Goal: Find contact information: Find contact information

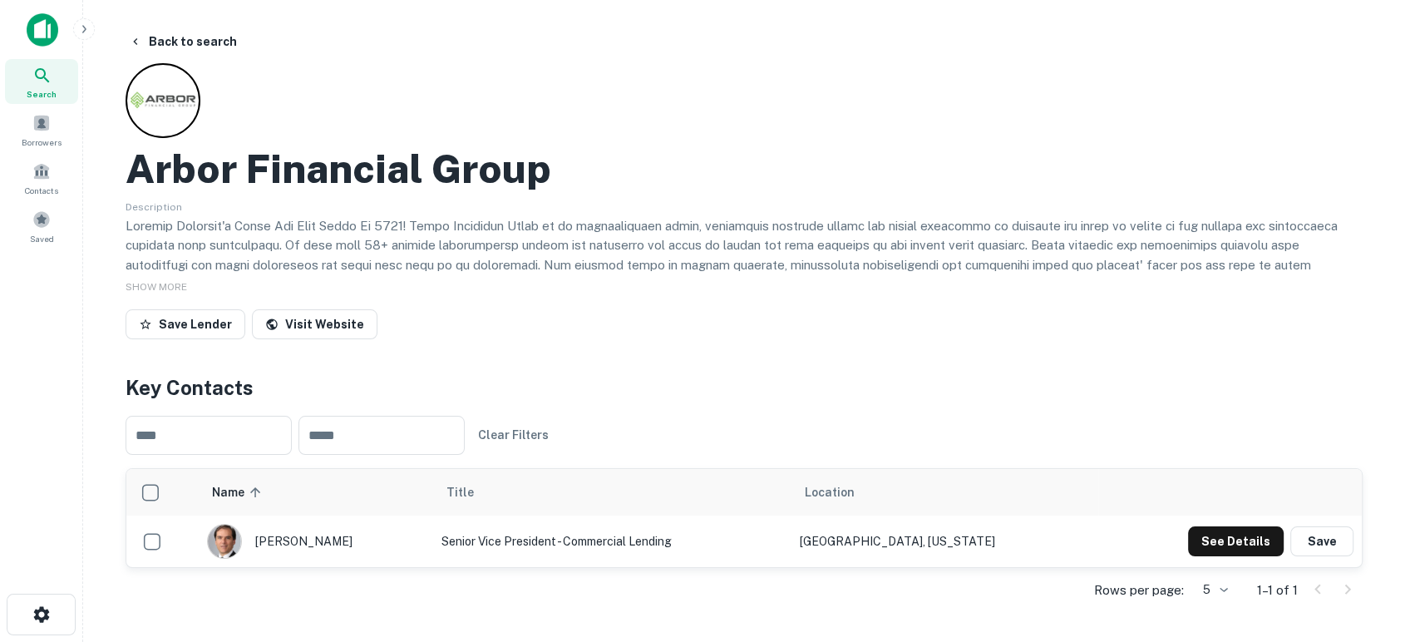
click at [39, 32] on img at bounding box center [43, 29] width 32 height 33
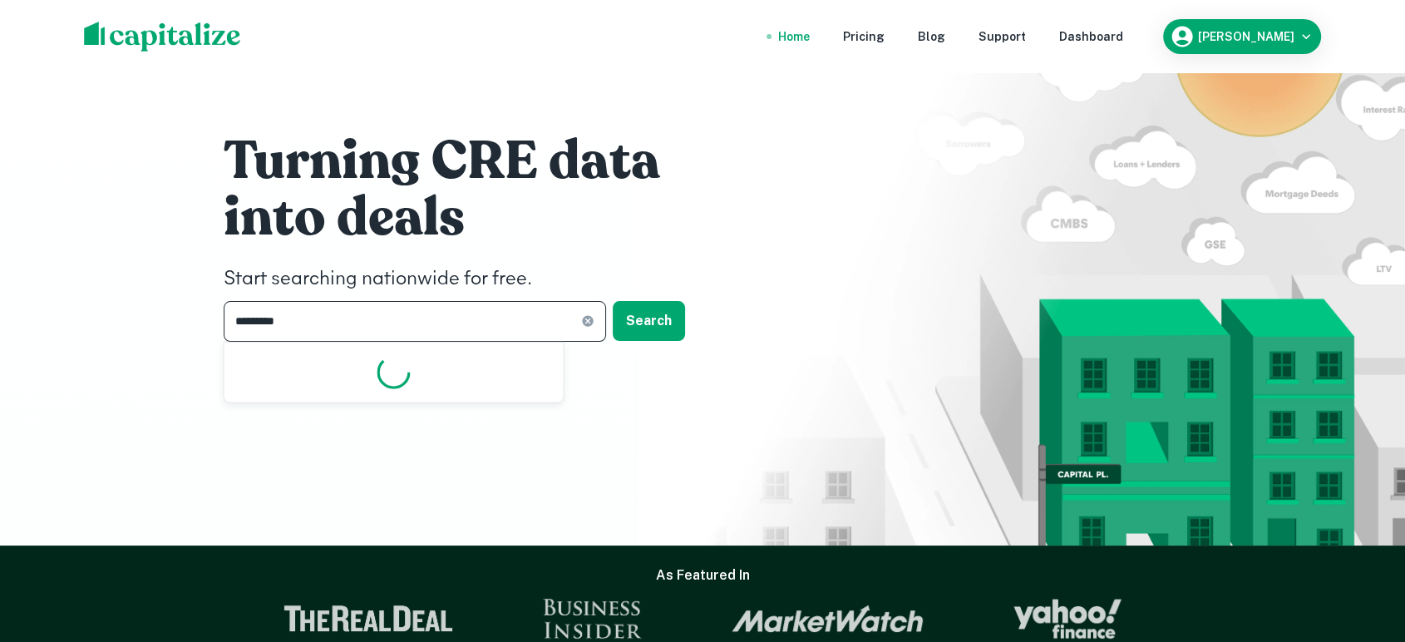
click at [539, 309] on input "*********" at bounding box center [402, 321] width 357 height 41
click at [657, 322] on button "Search" at bounding box center [649, 321] width 72 height 40
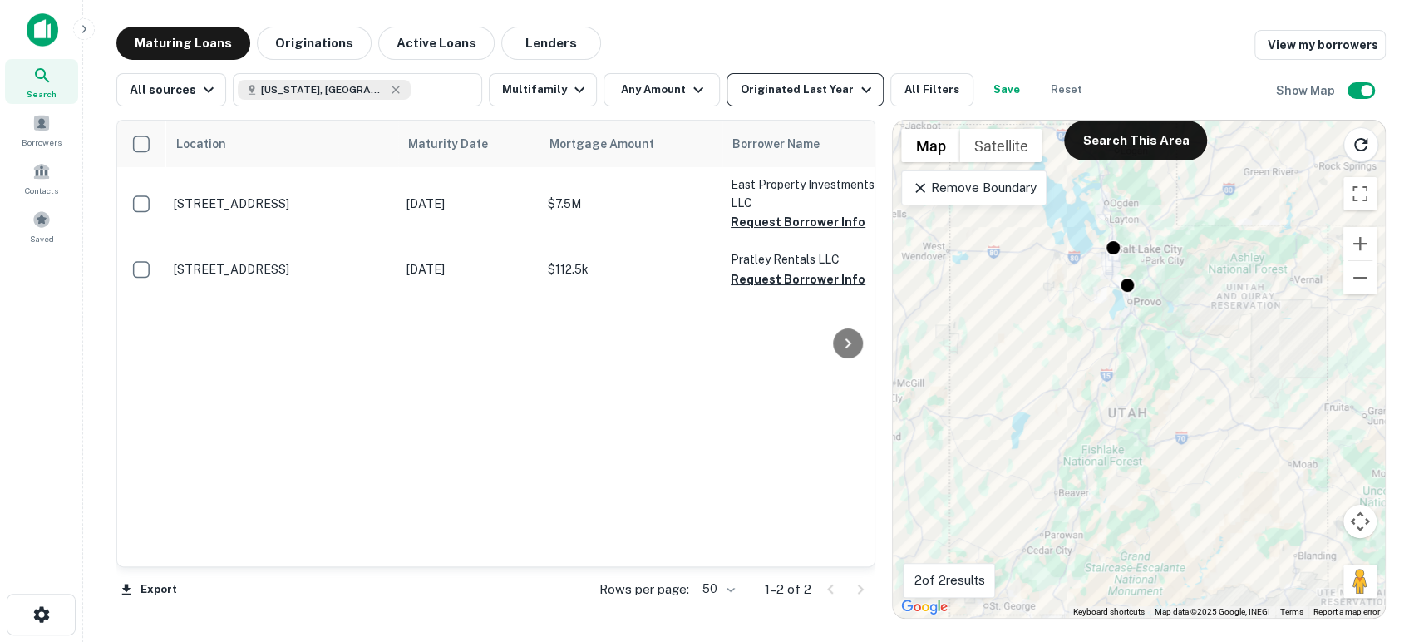
click at [819, 85] on div "Originated Last Year" at bounding box center [807, 90] width 135 height 20
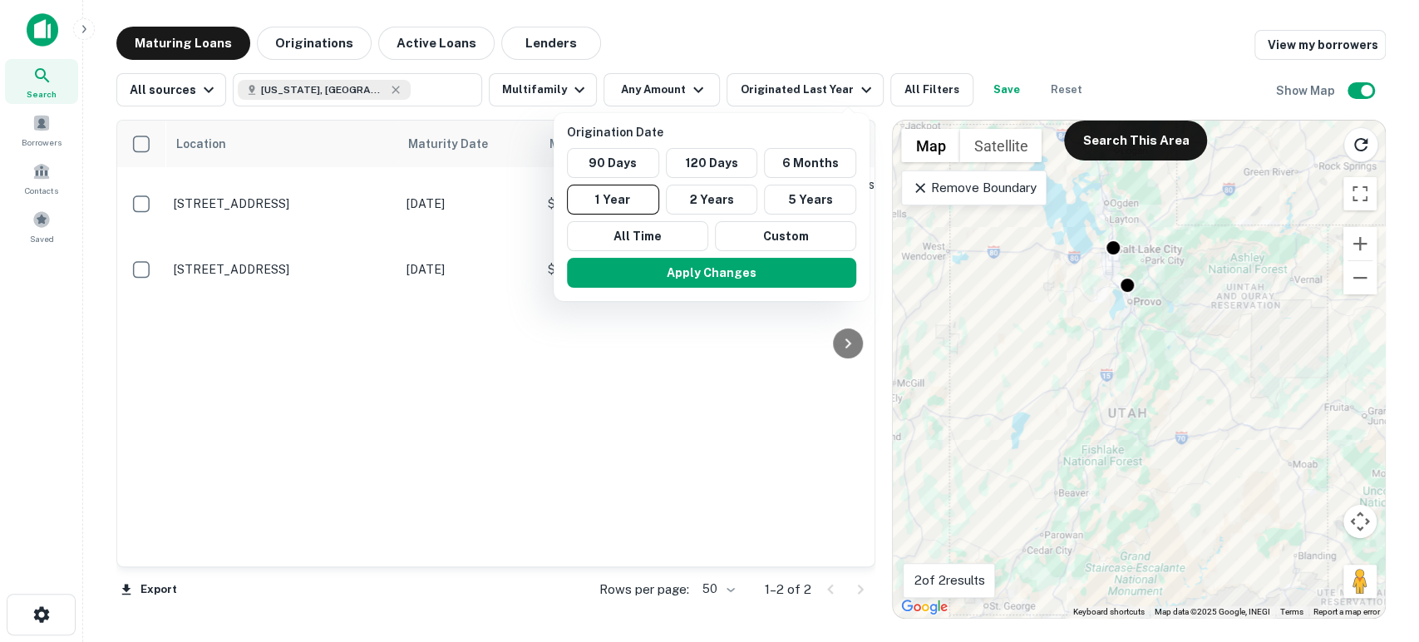
click at [751, 47] on div at bounding box center [709, 321] width 1419 height 642
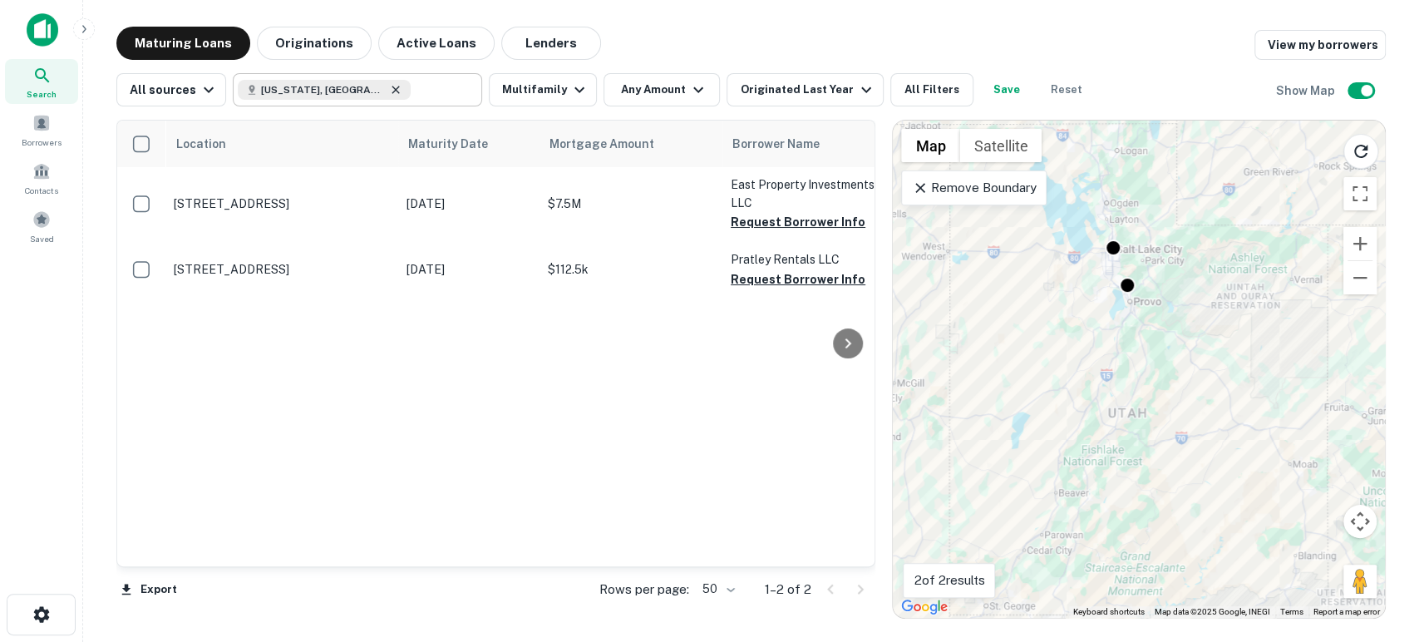
click at [392, 91] on icon at bounding box center [395, 89] width 7 height 7
type input "*********"
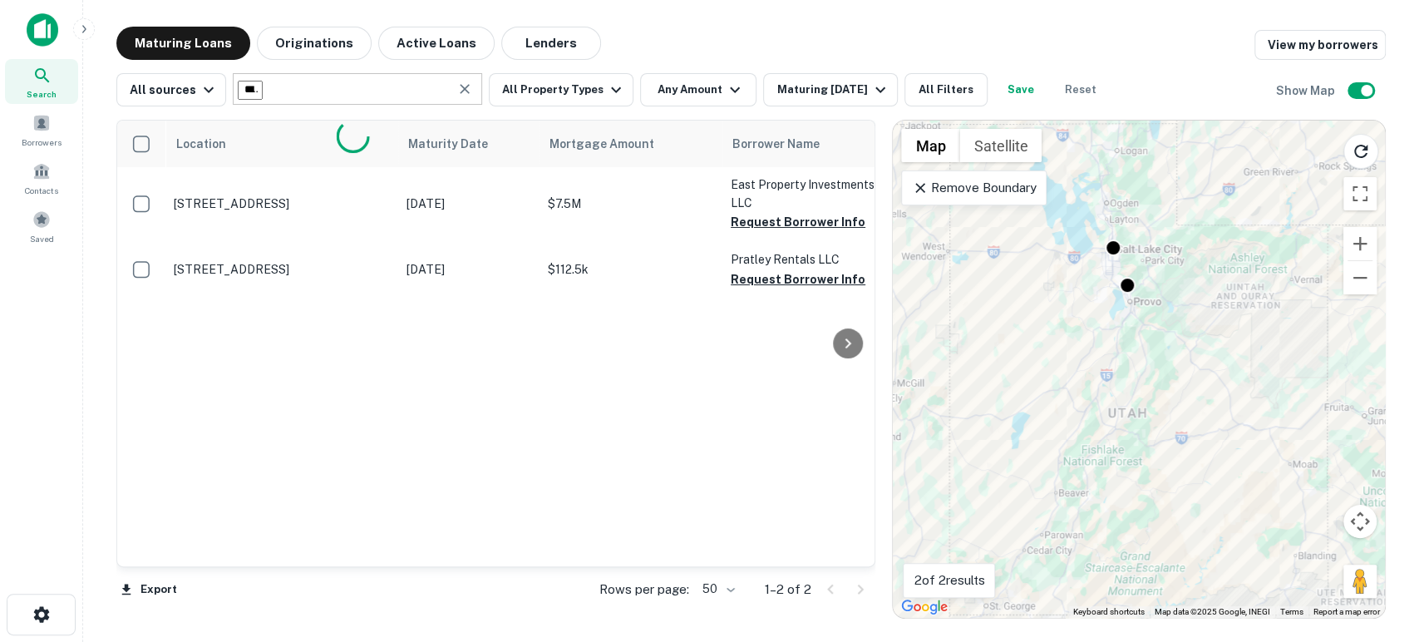
click at [37, 29] on img at bounding box center [43, 29] width 32 height 33
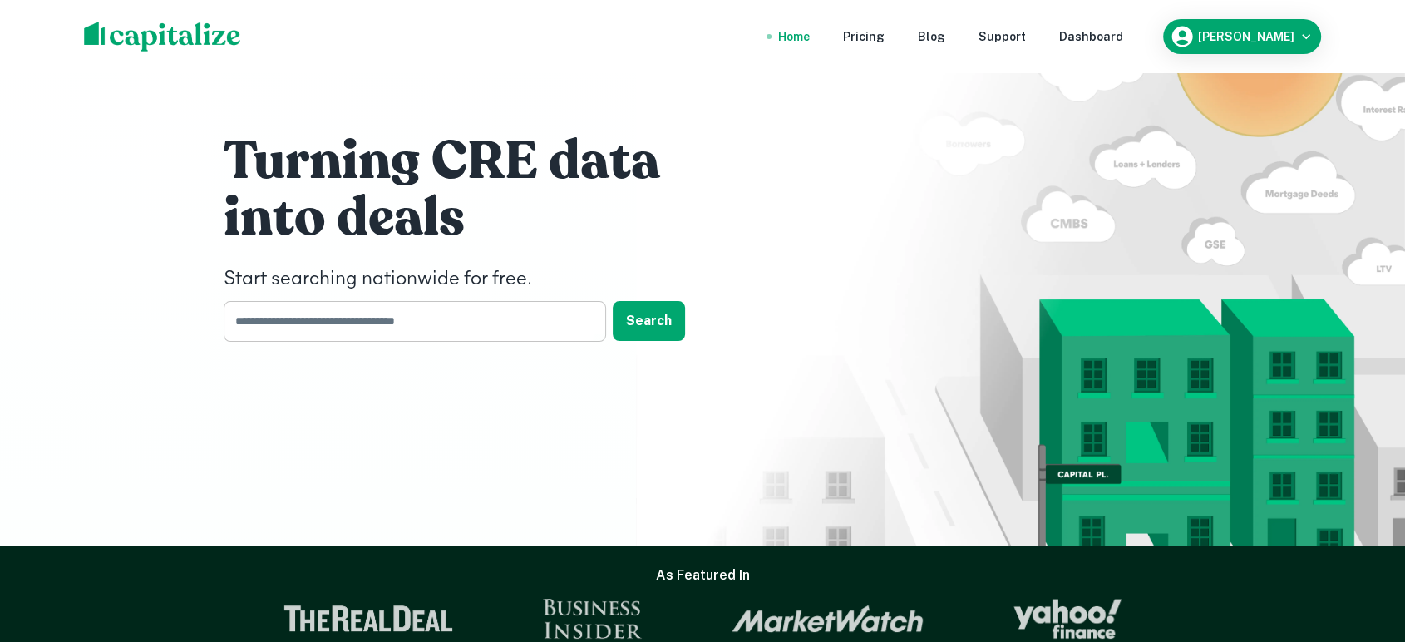
click at [423, 331] on input "text" at bounding box center [409, 321] width 371 height 41
type input "****"
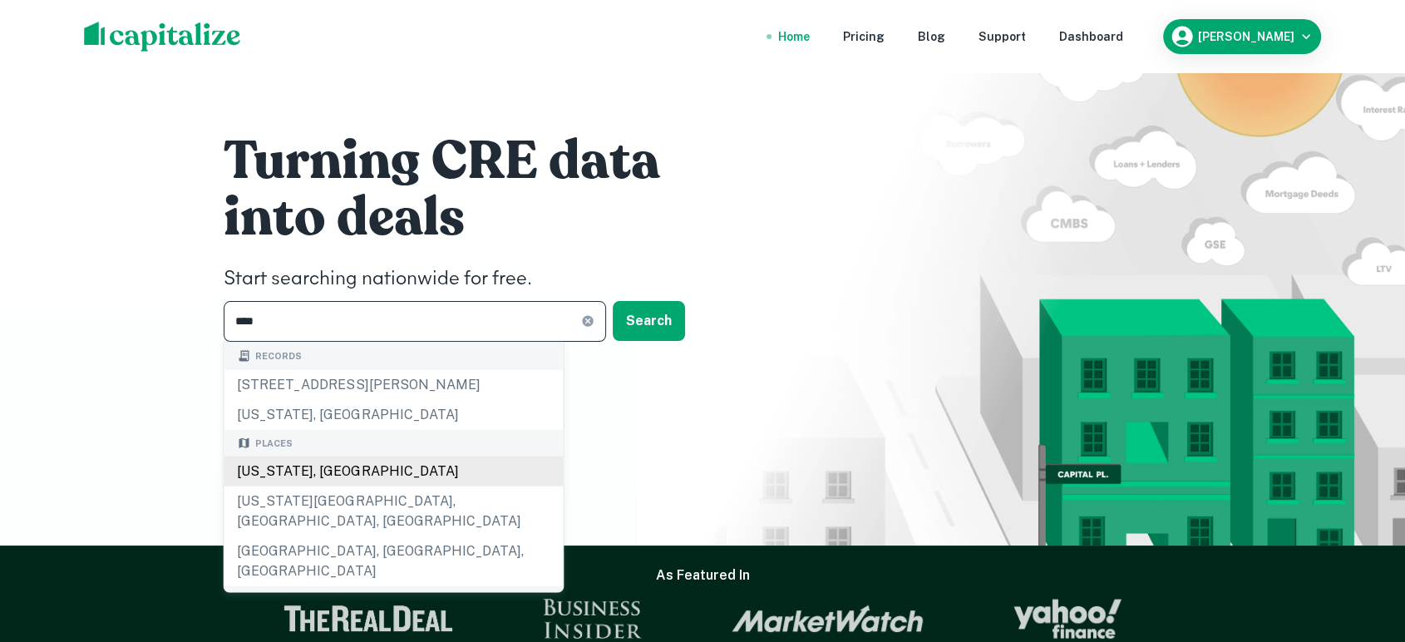
click at [298, 476] on div "[US_STATE], [GEOGRAPHIC_DATA]" at bounding box center [393, 471] width 339 height 30
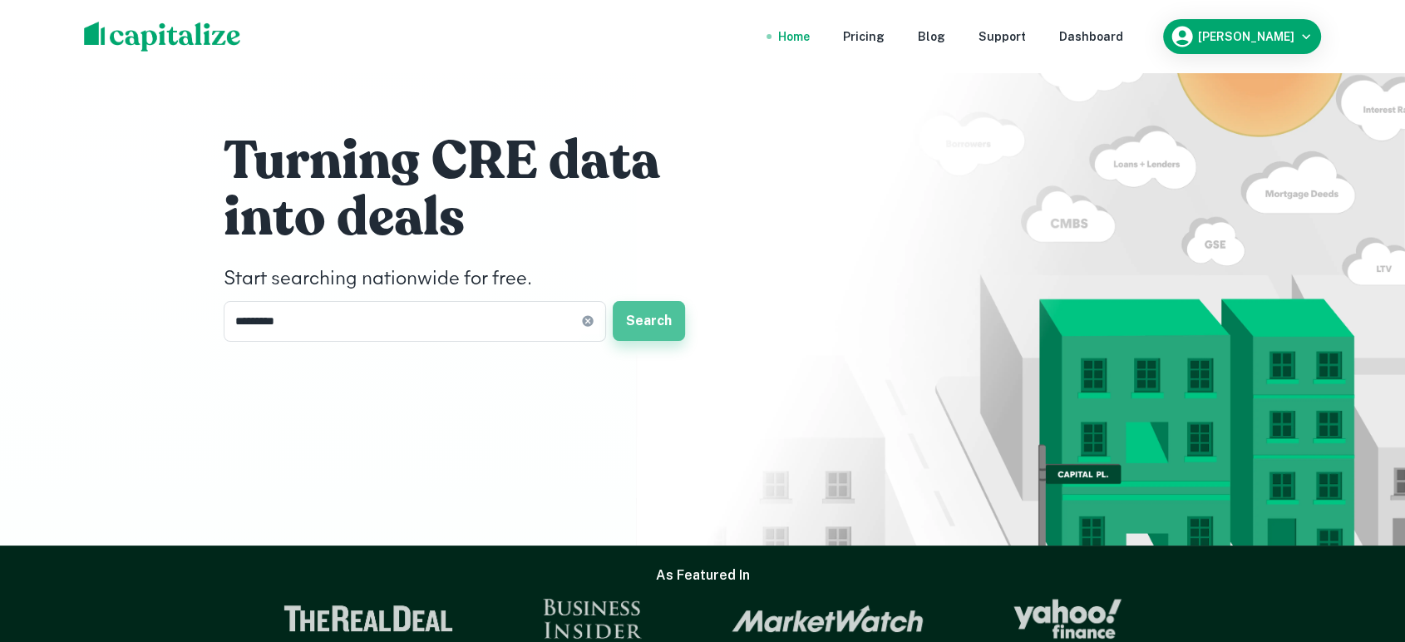
click at [644, 308] on button "Search" at bounding box center [649, 321] width 72 height 40
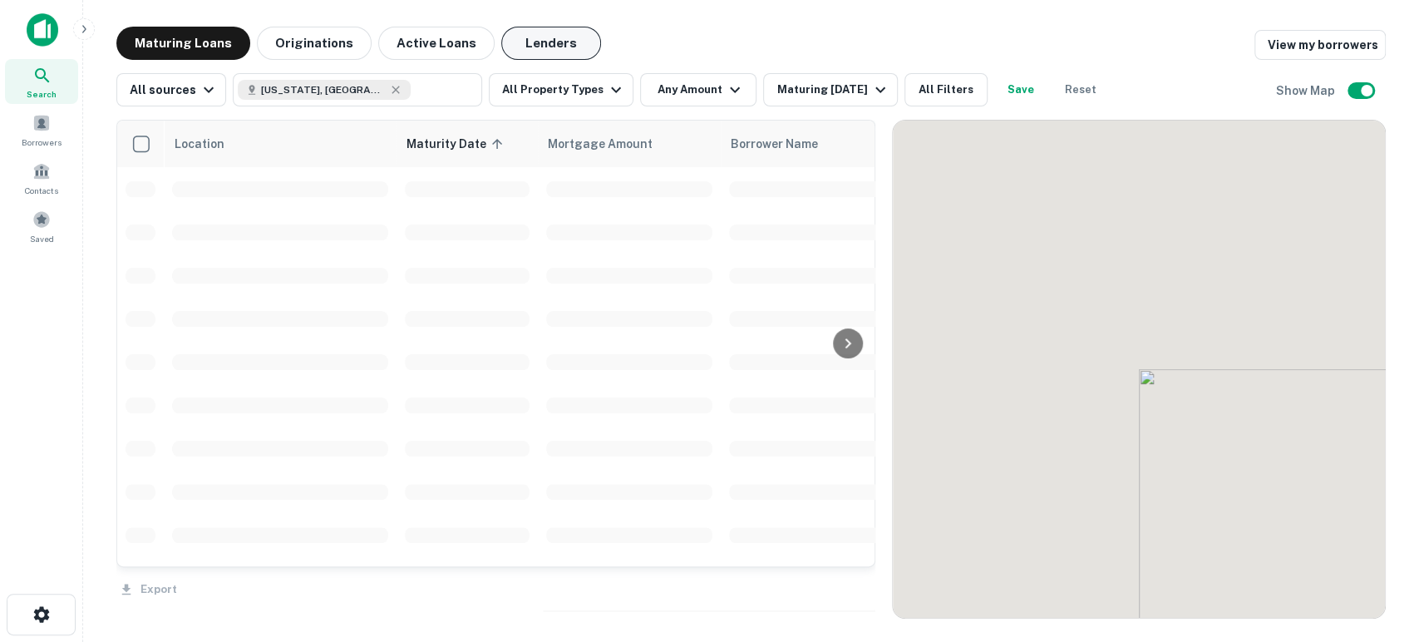
click at [524, 40] on button "Lenders" at bounding box center [551, 43] width 100 height 33
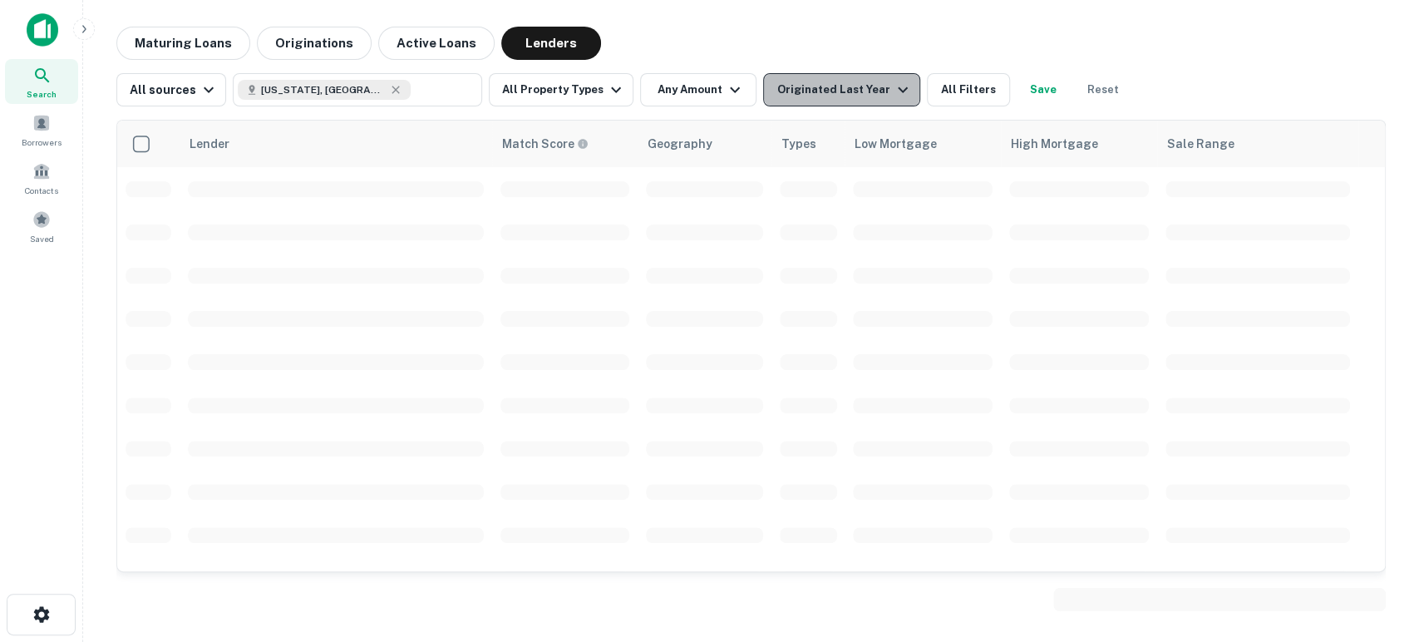
click at [893, 92] on icon "button" at bounding box center [903, 90] width 20 height 20
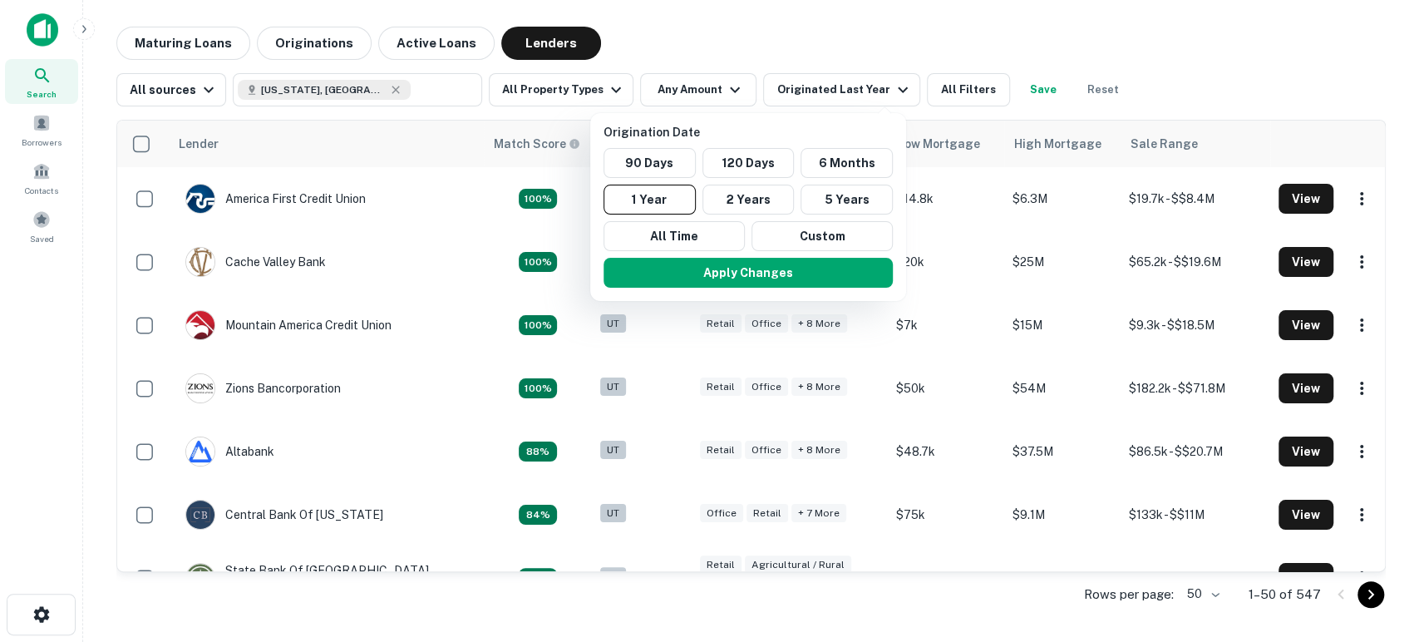
click at [959, 89] on div at bounding box center [709, 321] width 1419 height 642
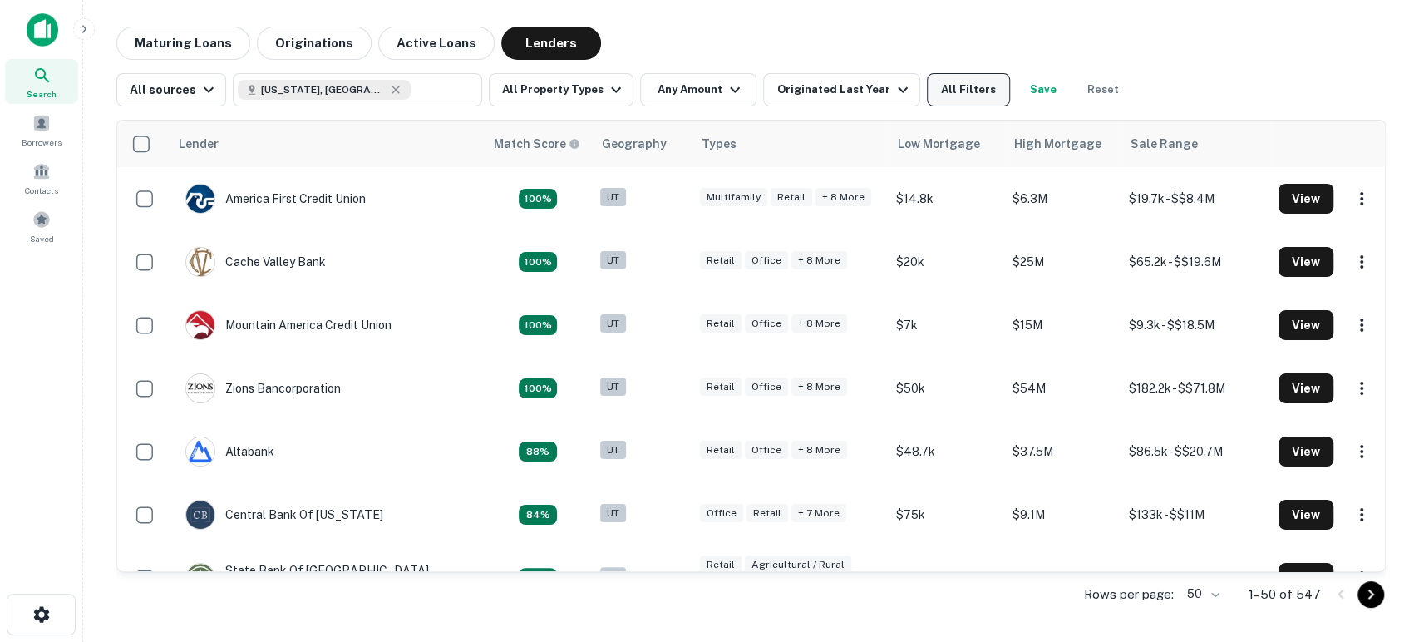
click at [947, 87] on button "All Filters" at bounding box center [968, 89] width 83 height 33
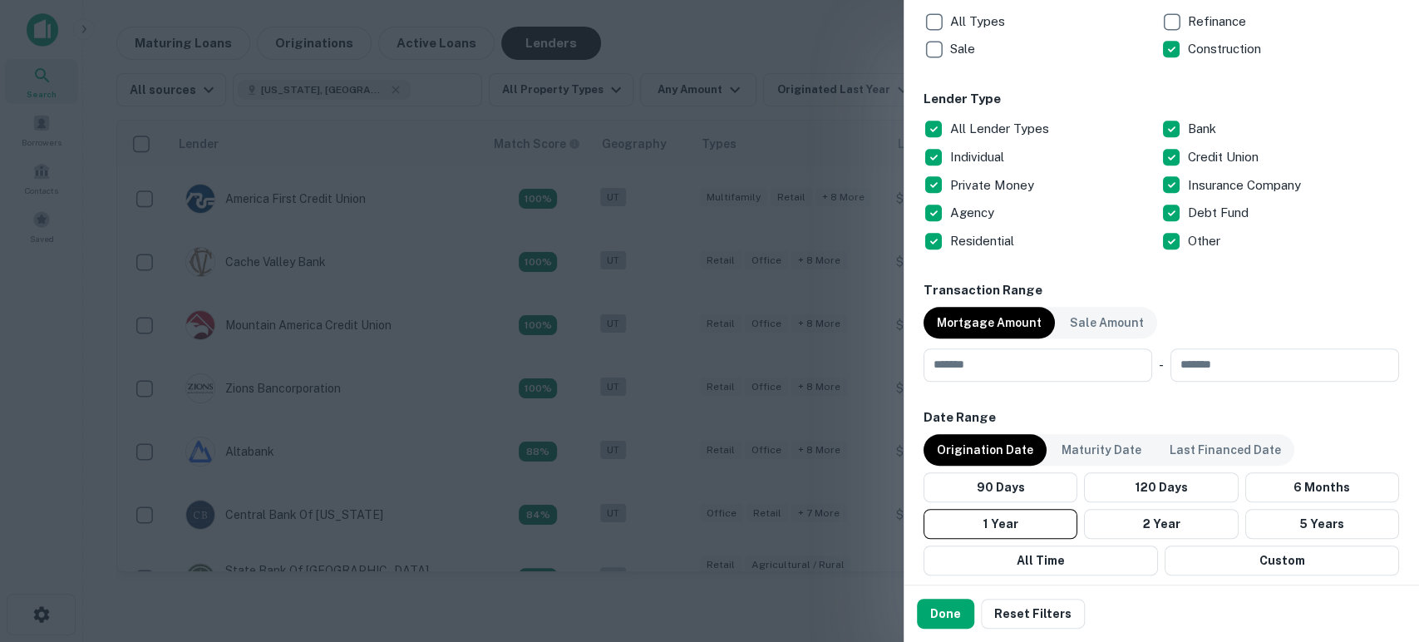
scroll to position [615, 0]
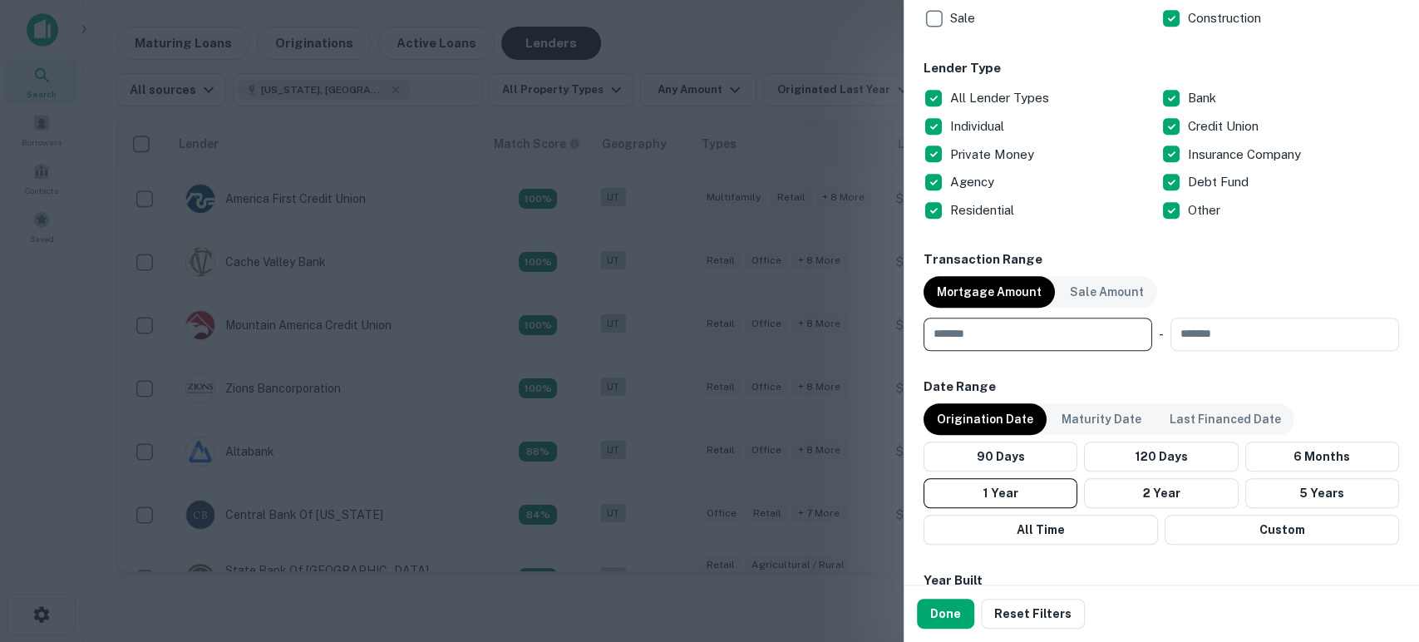
click at [1036, 344] on input "number" at bounding box center [1031, 333] width 217 height 33
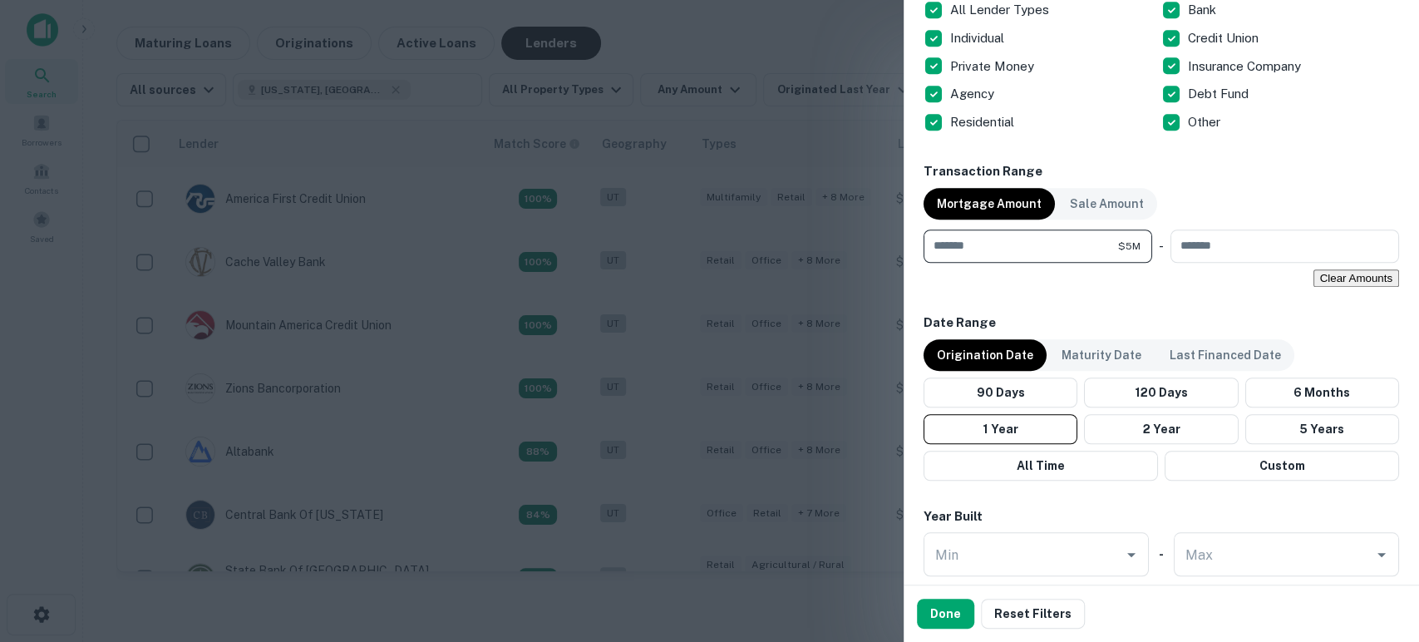
scroll to position [738, 0]
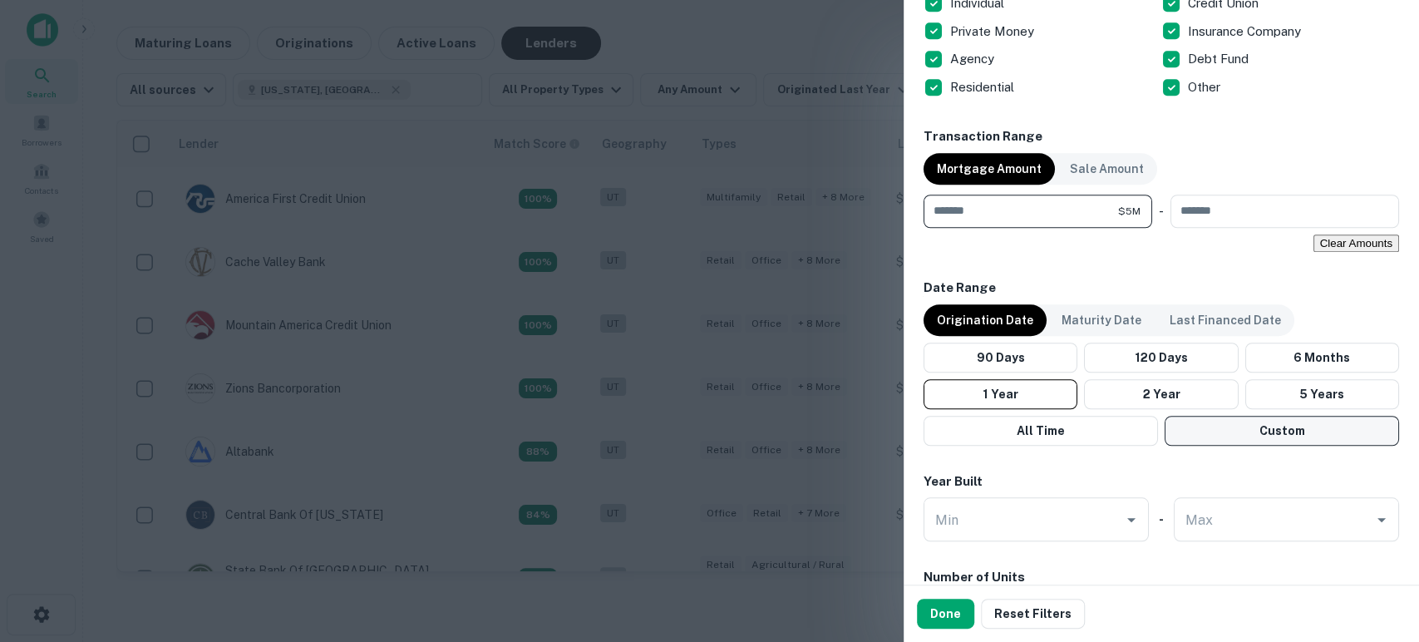
type input "*******"
click at [1232, 441] on button "Custom" at bounding box center [1281, 431] width 234 height 30
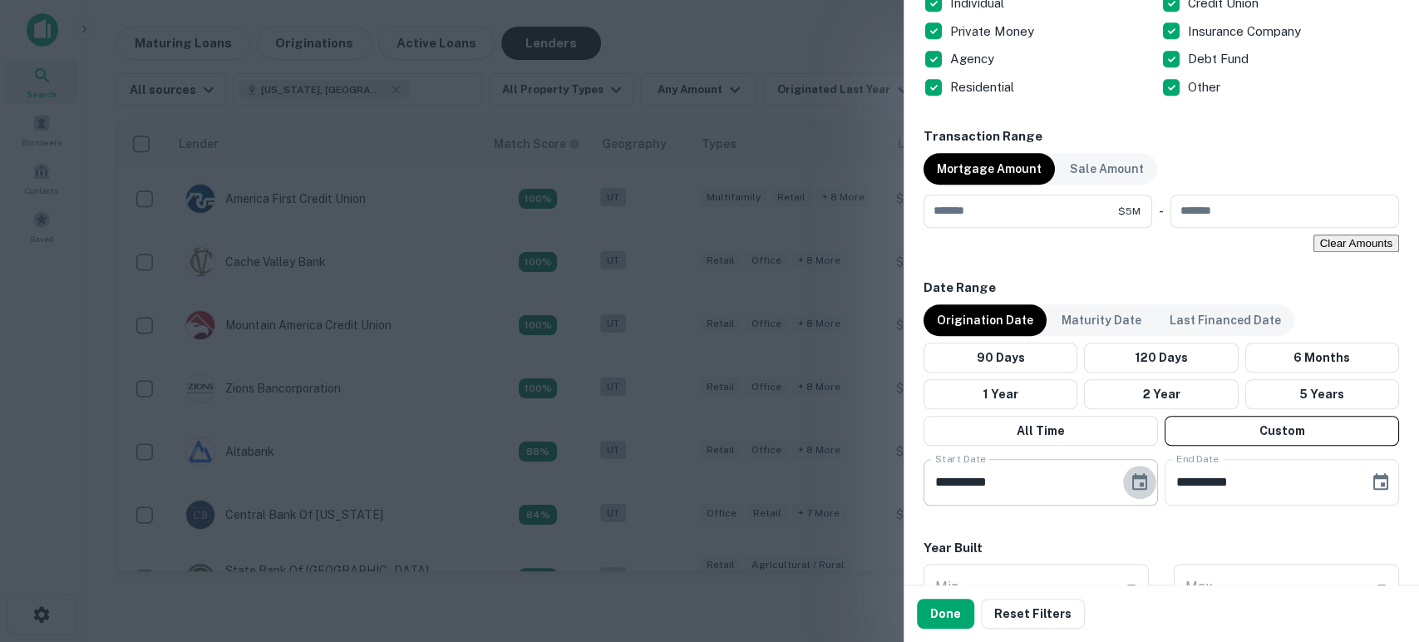
click at [1132, 489] on icon "Choose date, selected date is May 21, 2025" at bounding box center [1139, 481] width 15 height 17
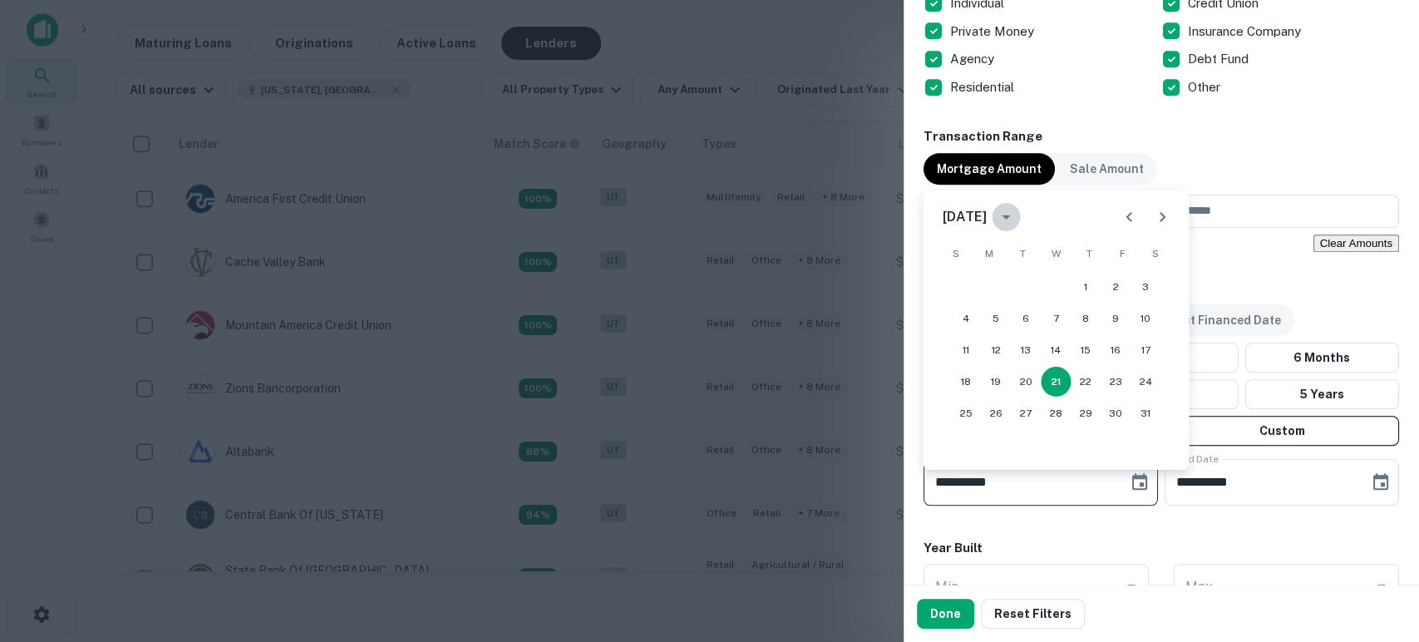
click at [1016, 209] on icon "calendar view is open, switch to year view" at bounding box center [1006, 217] width 20 height 20
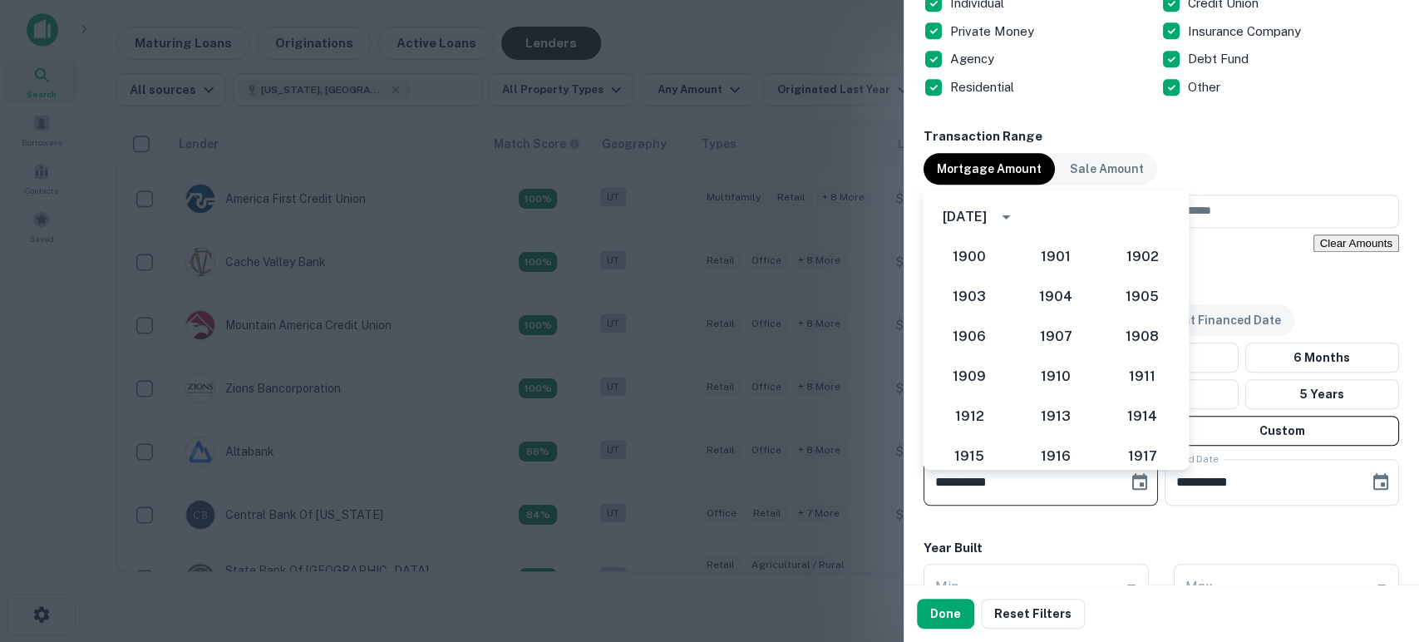
scroll to position [1443, 0]
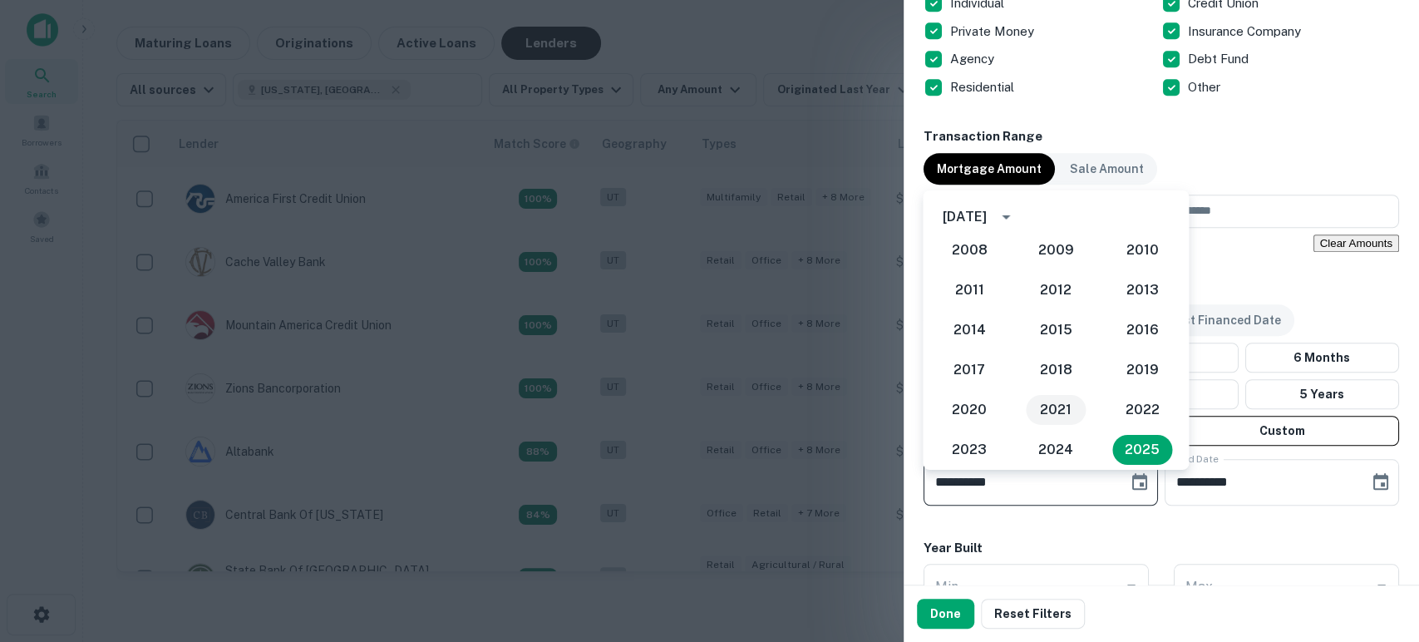
click at [1053, 411] on button "2021" at bounding box center [1056, 410] width 60 height 30
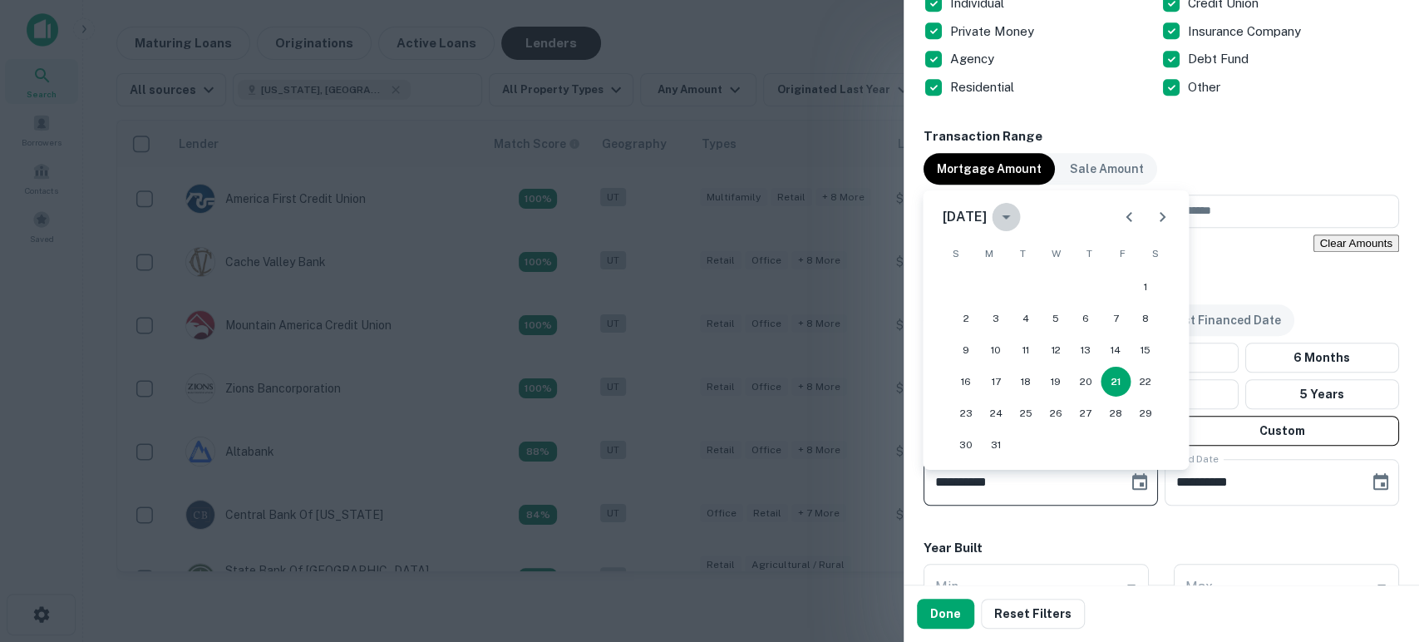
click at [1016, 218] on icon "calendar view is open, switch to year view" at bounding box center [1006, 217] width 20 height 20
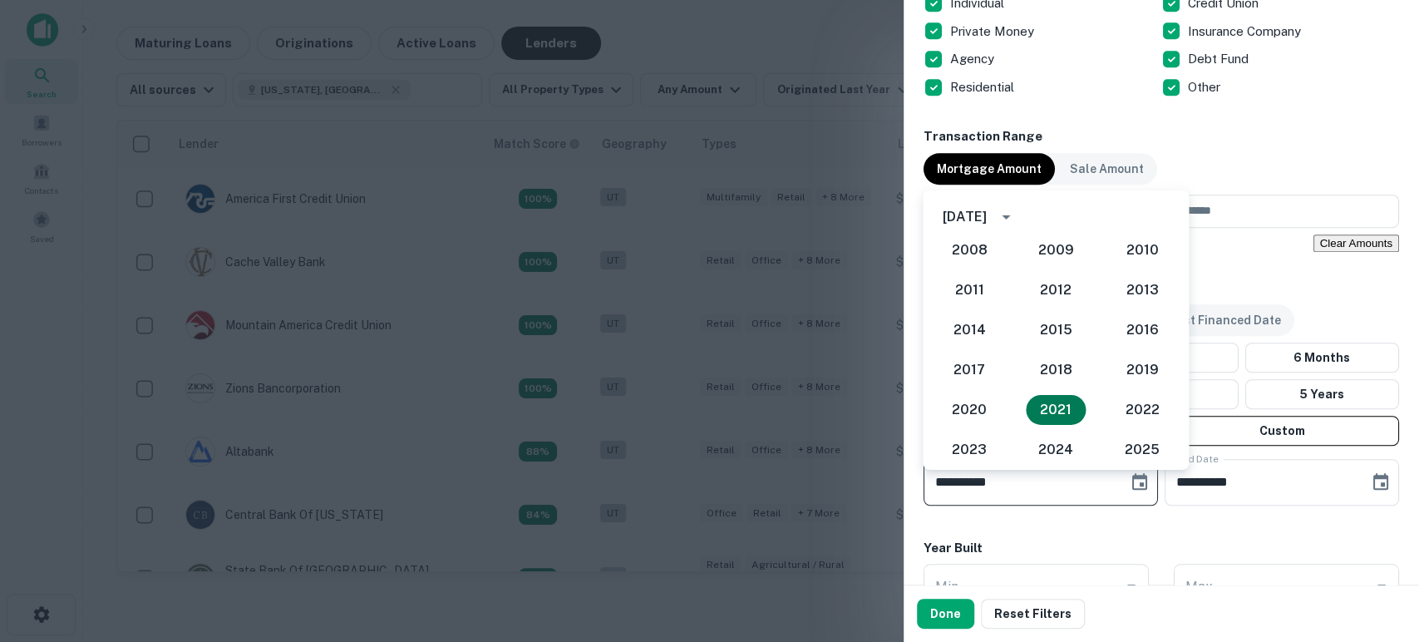
click at [1059, 406] on button "2021" at bounding box center [1056, 410] width 60 height 30
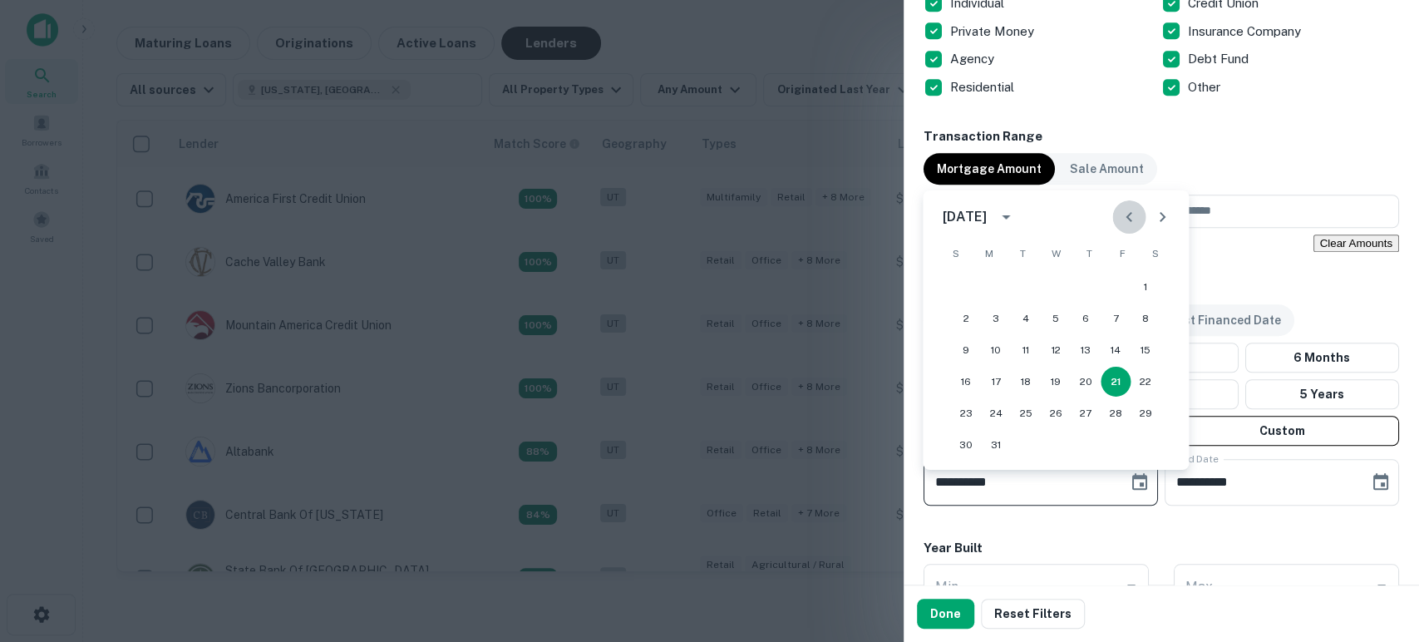
click at [1128, 231] on button "Previous month" at bounding box center [1128, 216] width 33 height 33
click at [1127, 225] on icon "Previous month" at bounding box center [1129, 217] width 20 height 20
click at [1136, 220] on icon "Previous month" at bounding box center [1129, 217] width 20 height 20
click at [1115, 288] on button "1" at bounding box center [1115, 287] width 30 height 30
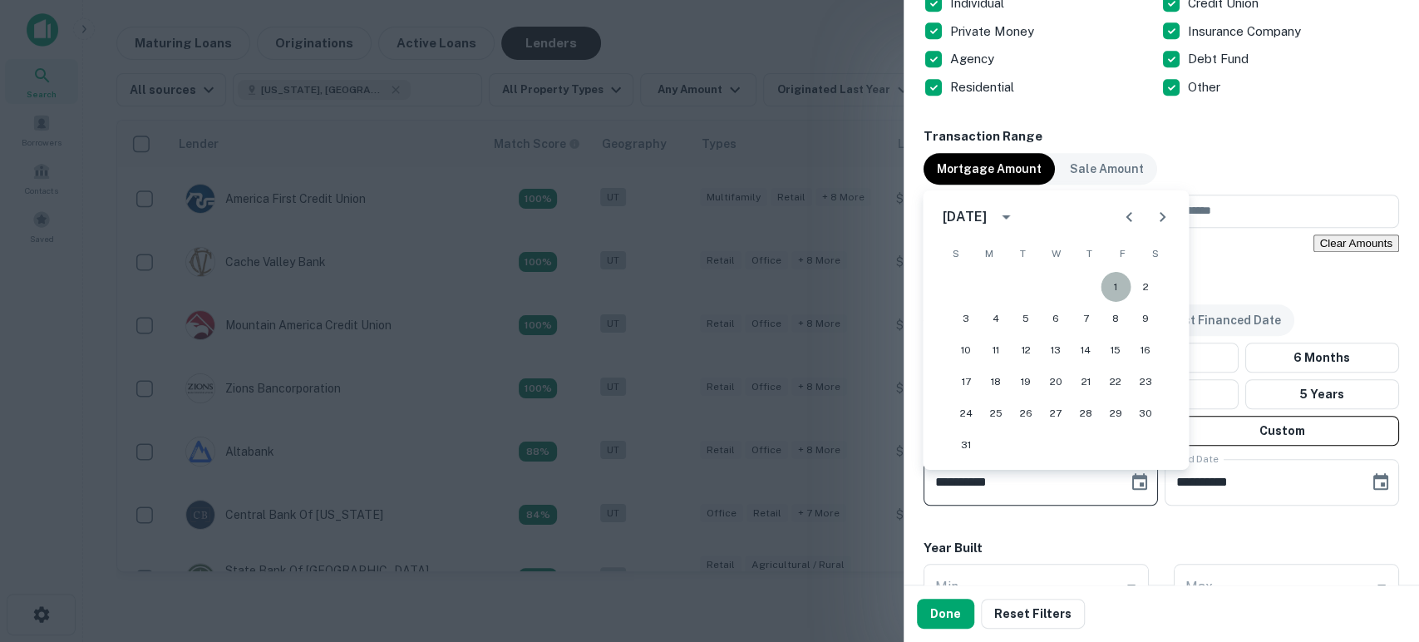
type input "**********"
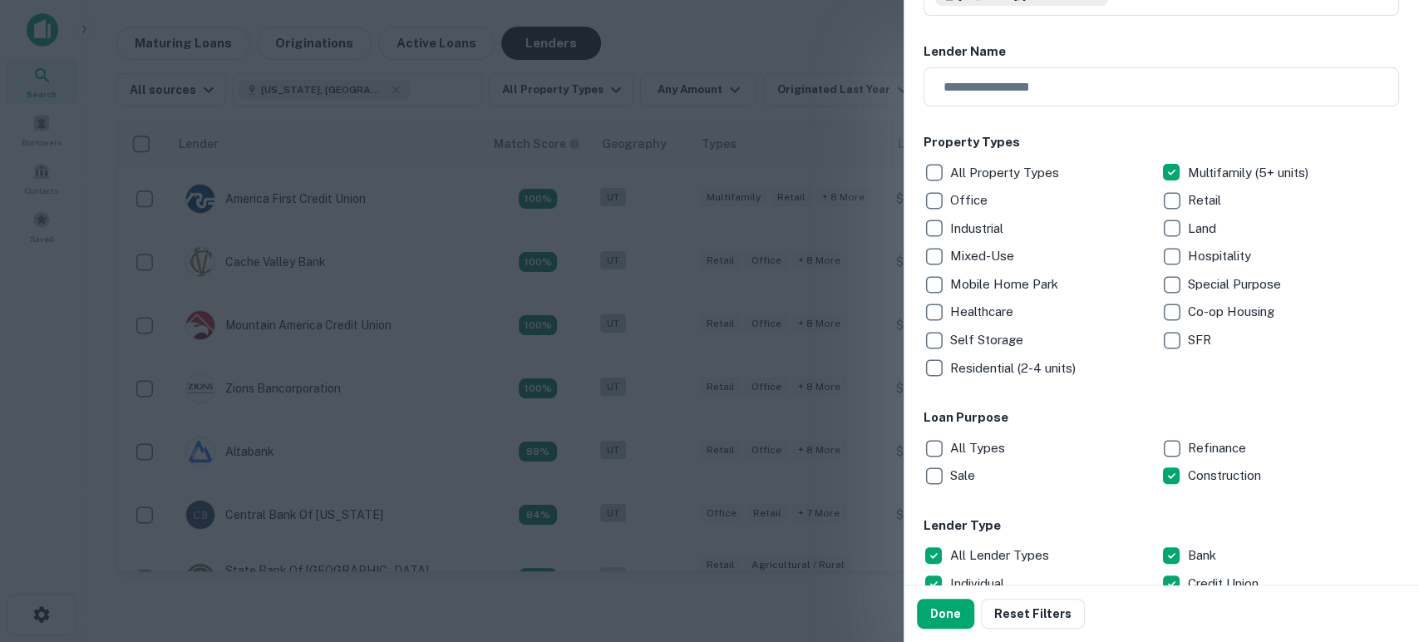
scroll to position [123, 0]
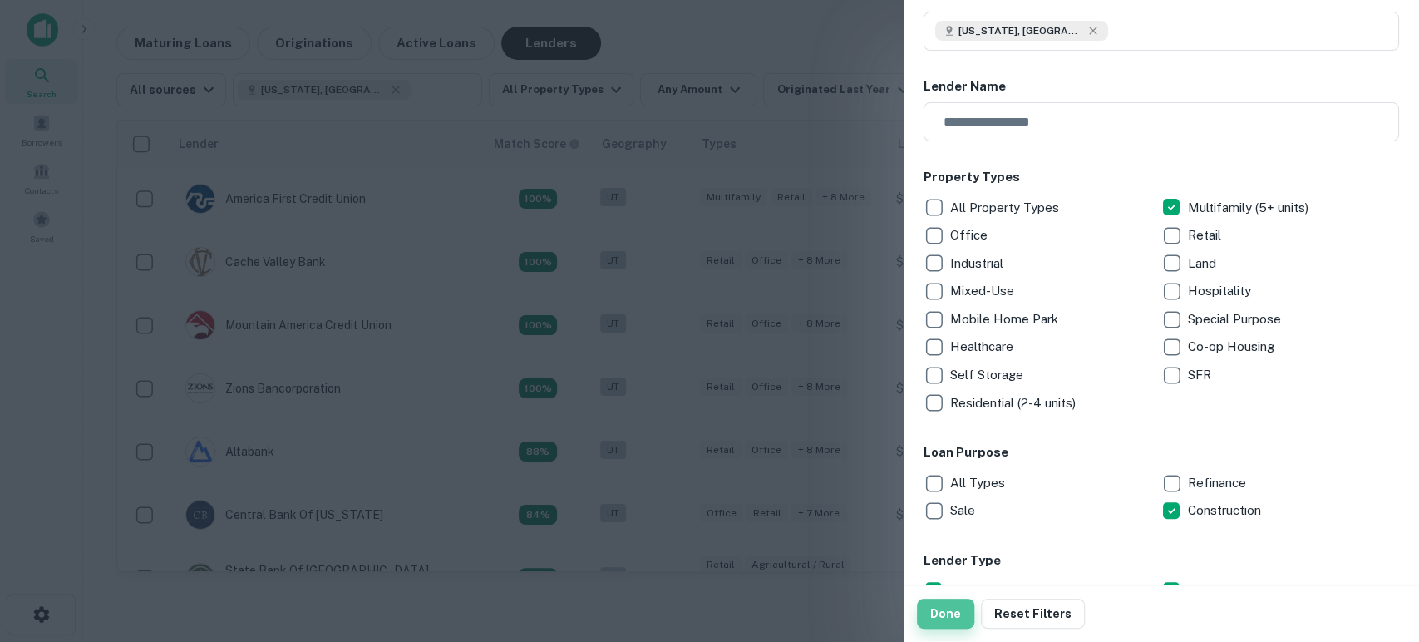
click at [955, 610] on button "Done" at bounding box center [945, 613] width 57 height 30
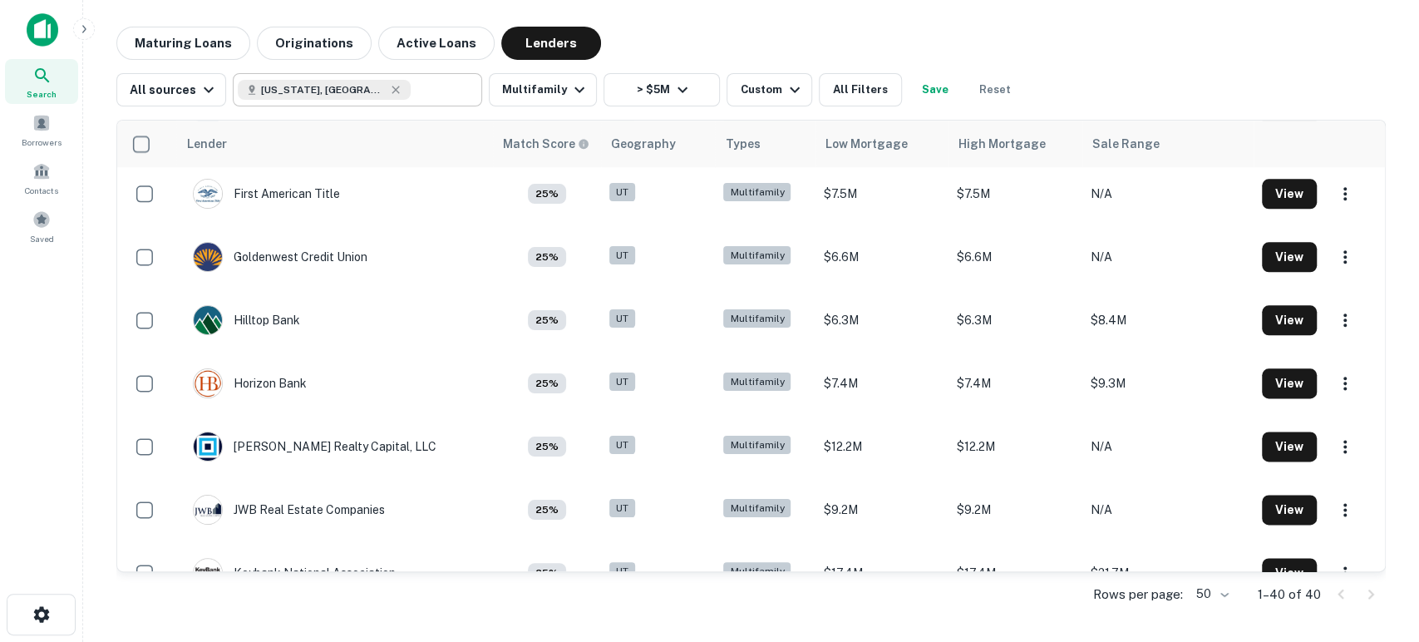
scroll to position [1259, 0]
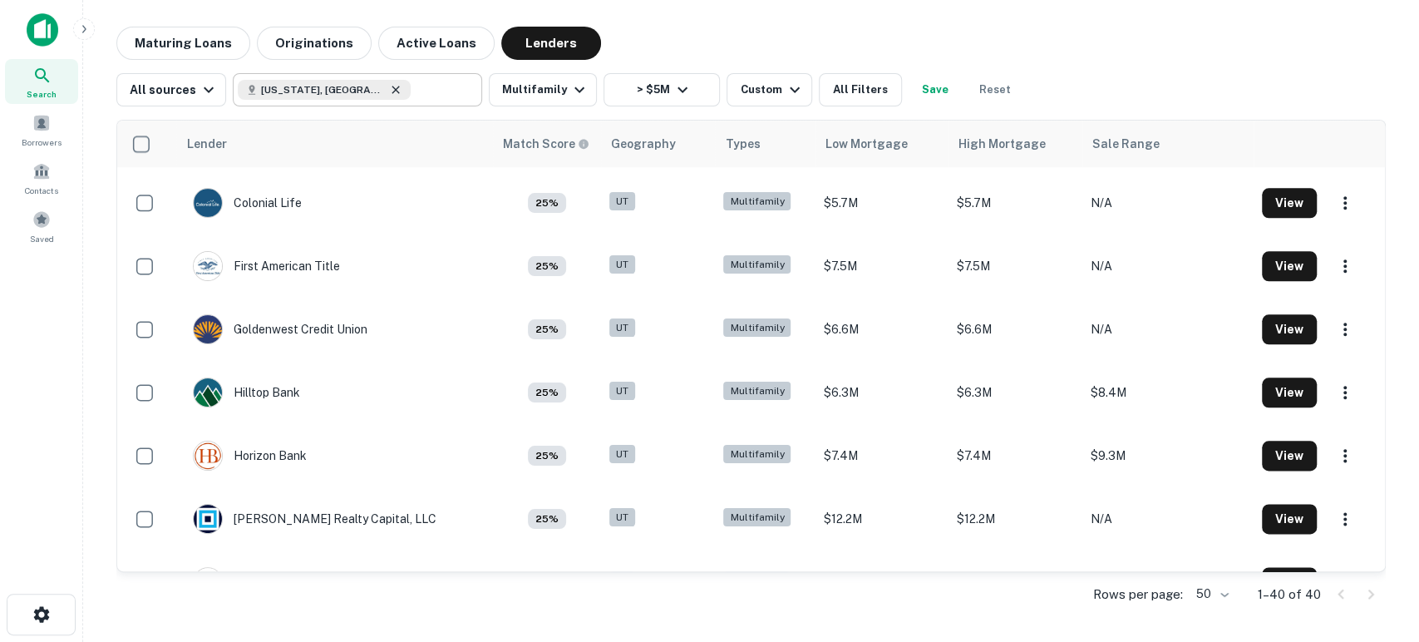
click at [389, 89] on icon at bounding box center [395, 89] width 13 height 13
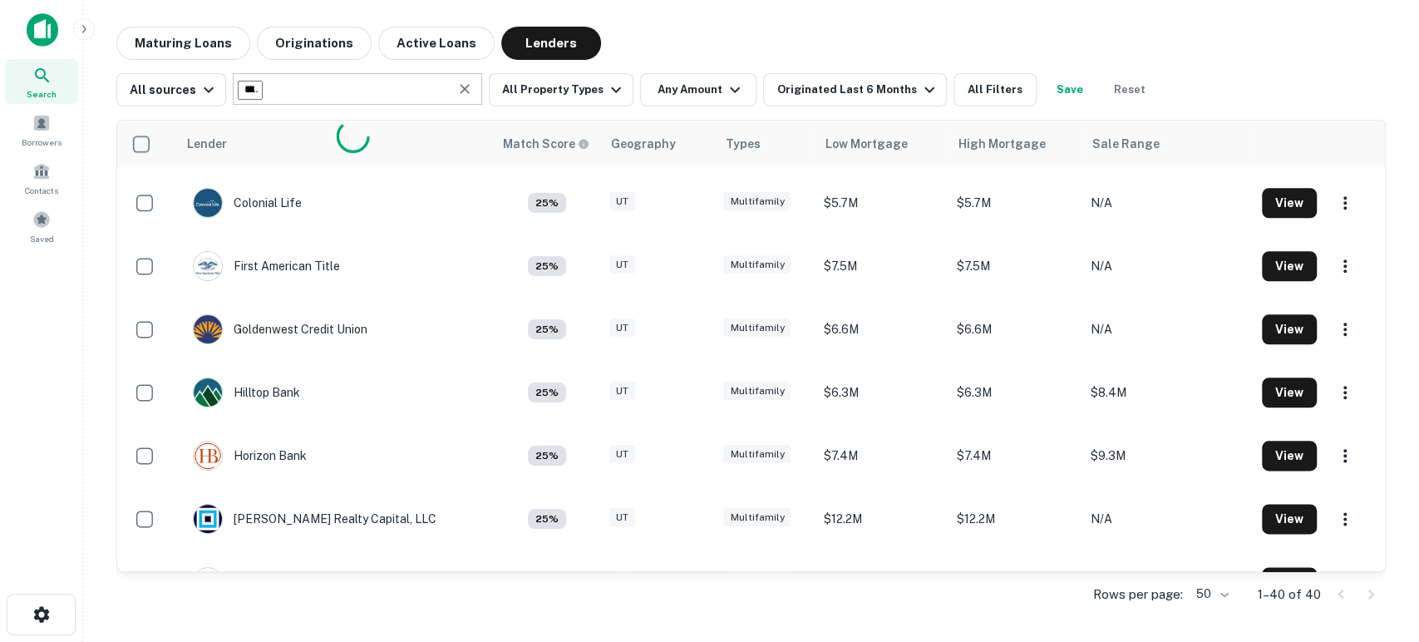
click at [263, 91] on input "*********" at bounding box center [250, 90] width 25 height 19
type input "*"
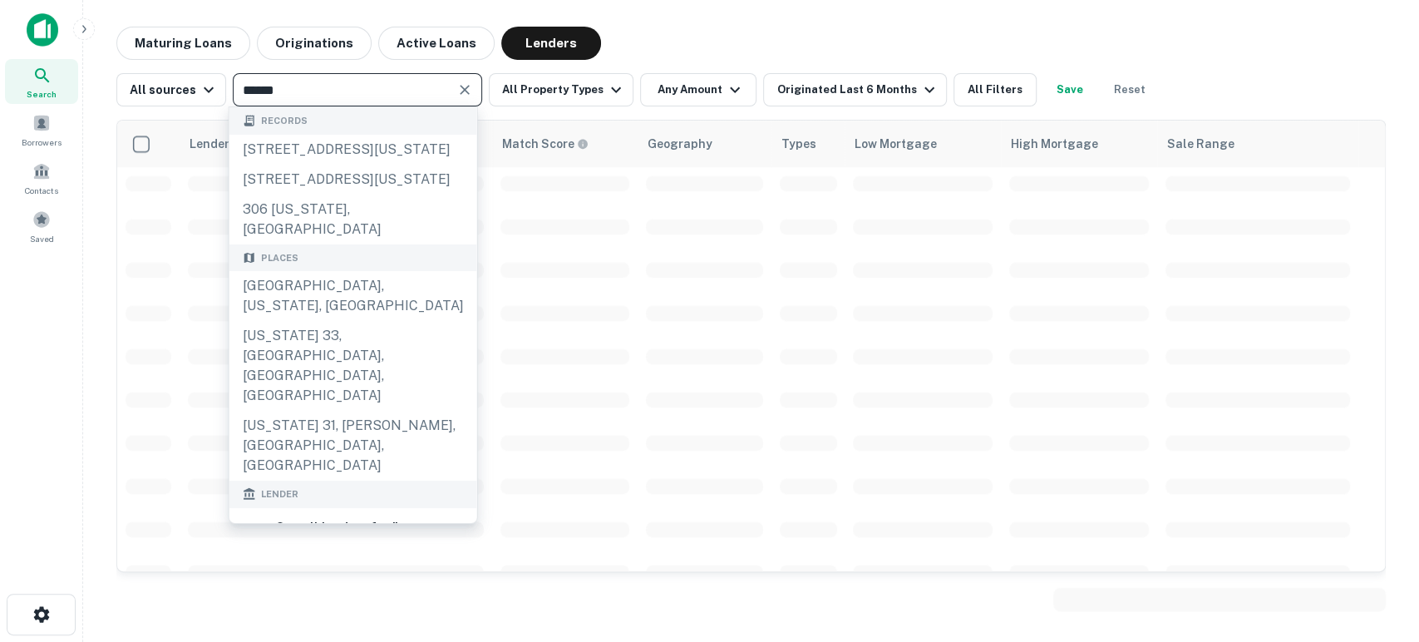
type input "*****"
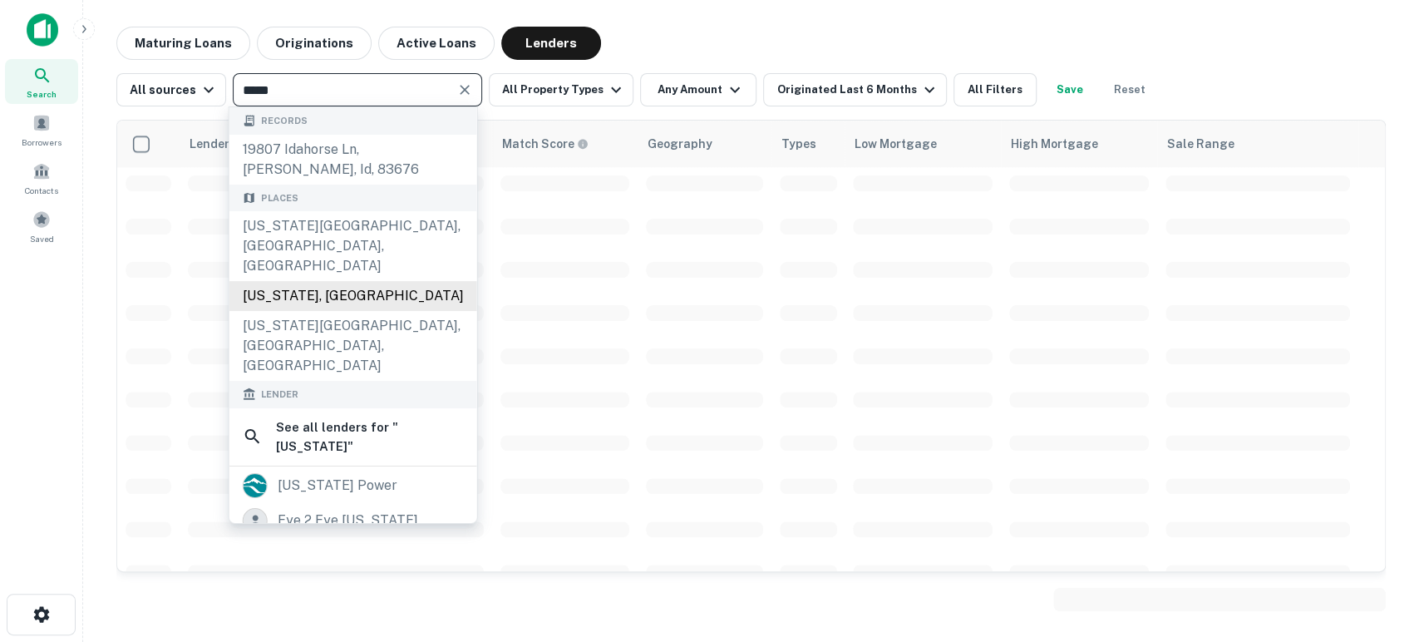
click at [342, 281] on div "[US_STATE], [GEOGRAPHIC_DATA]" at bounding box center [353, 296] width 248 height 30
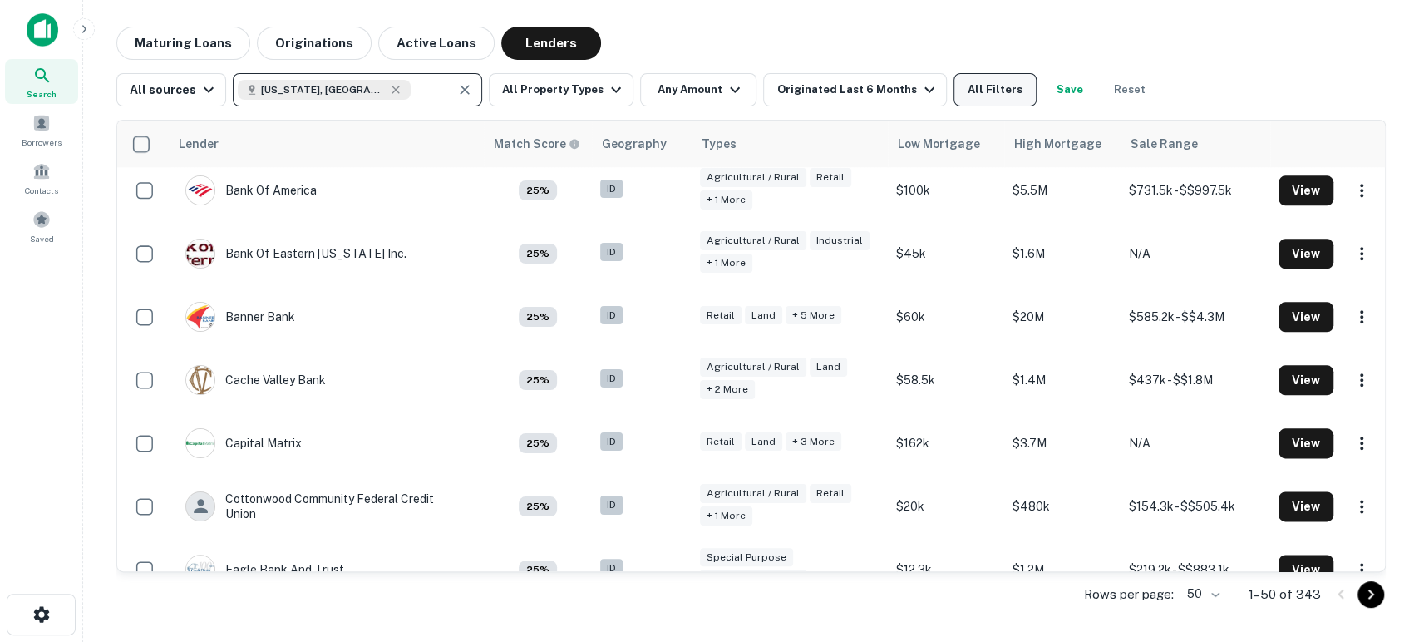
click at [957, 87] on button "All Filters" at bounding box center [994, 89] width 83 height 33
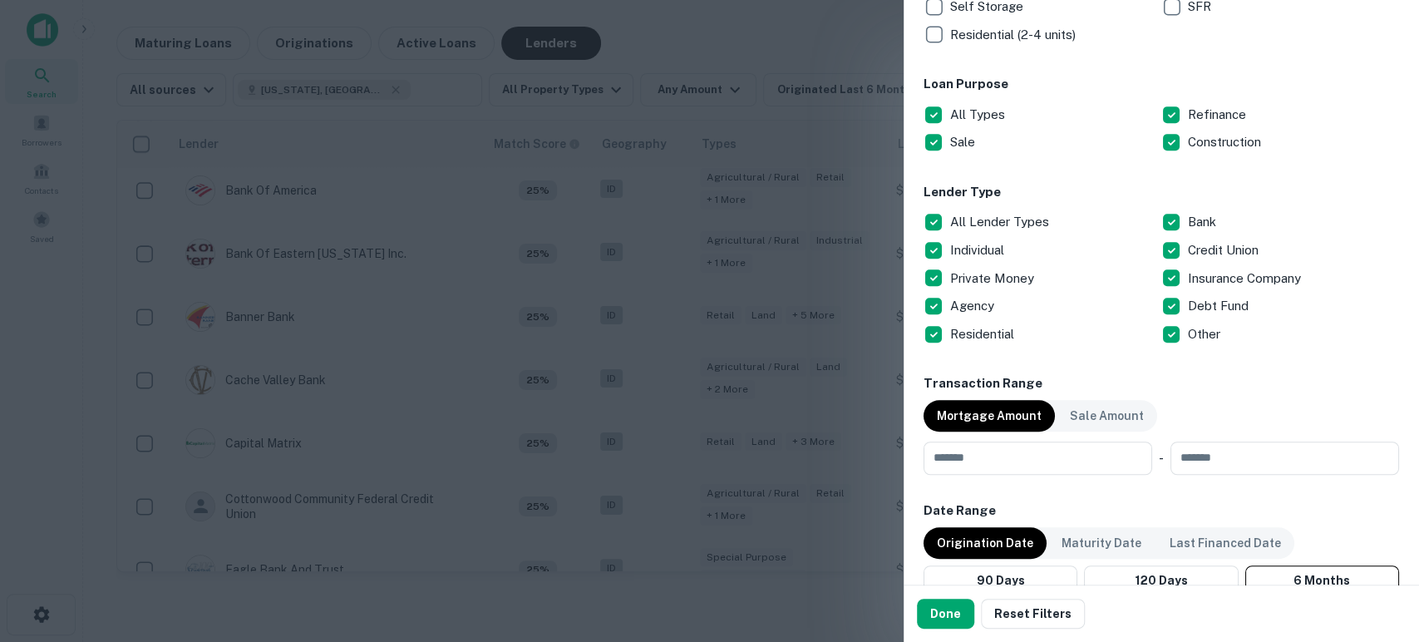
scroll to position [615, 0]
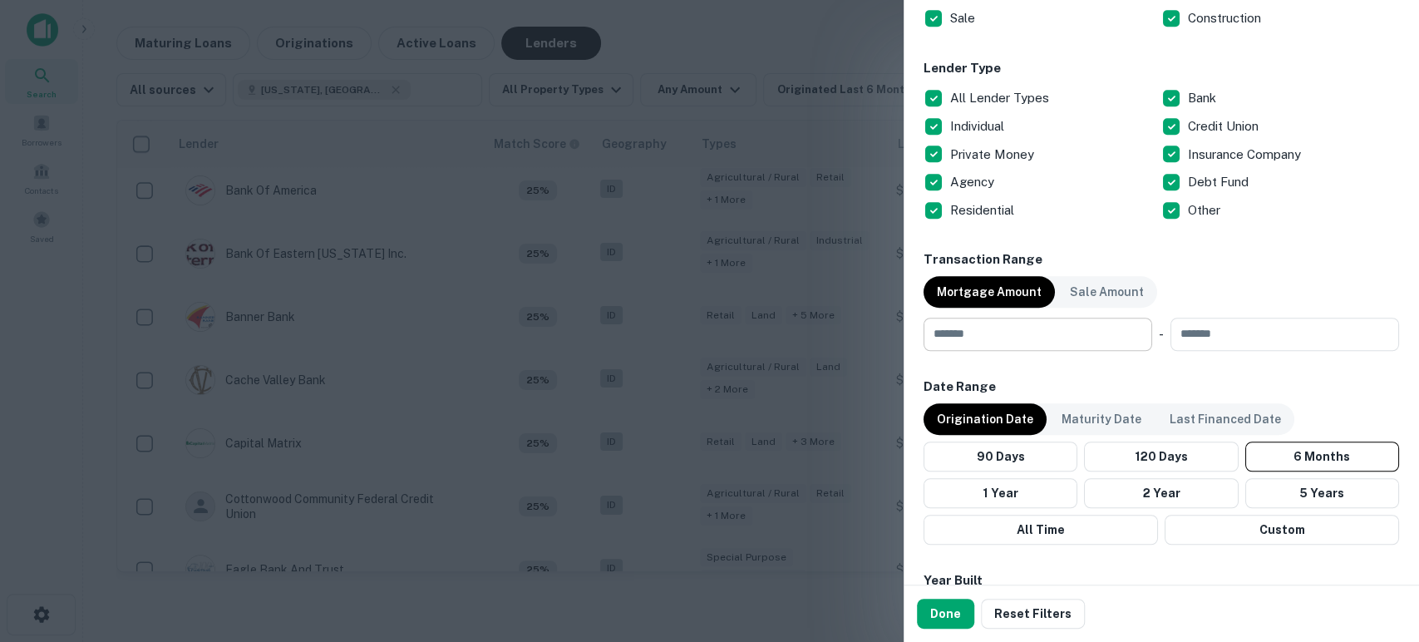
click at [1057, 341] on input "number" at bounding box center [1031, 333] width 217 height 33
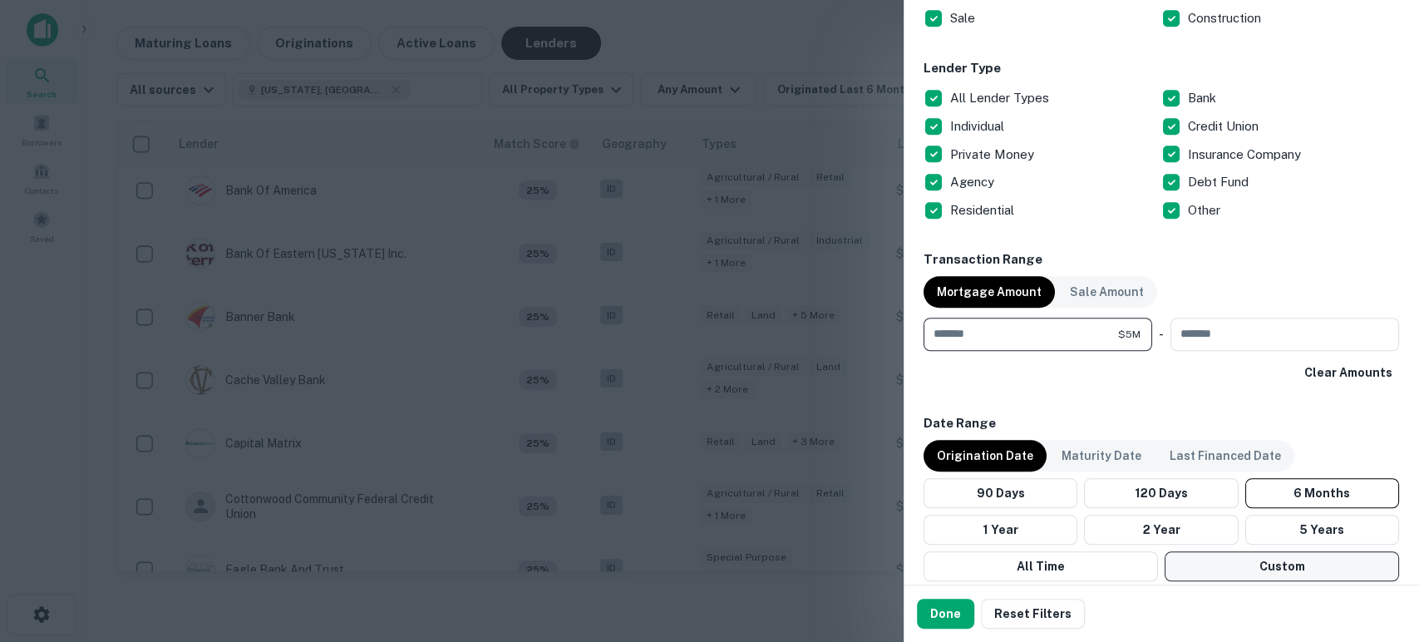
type input "*******"
click at [1257, 560] on button "Custom" at bounding box center [1281, 566] width 234 height 30
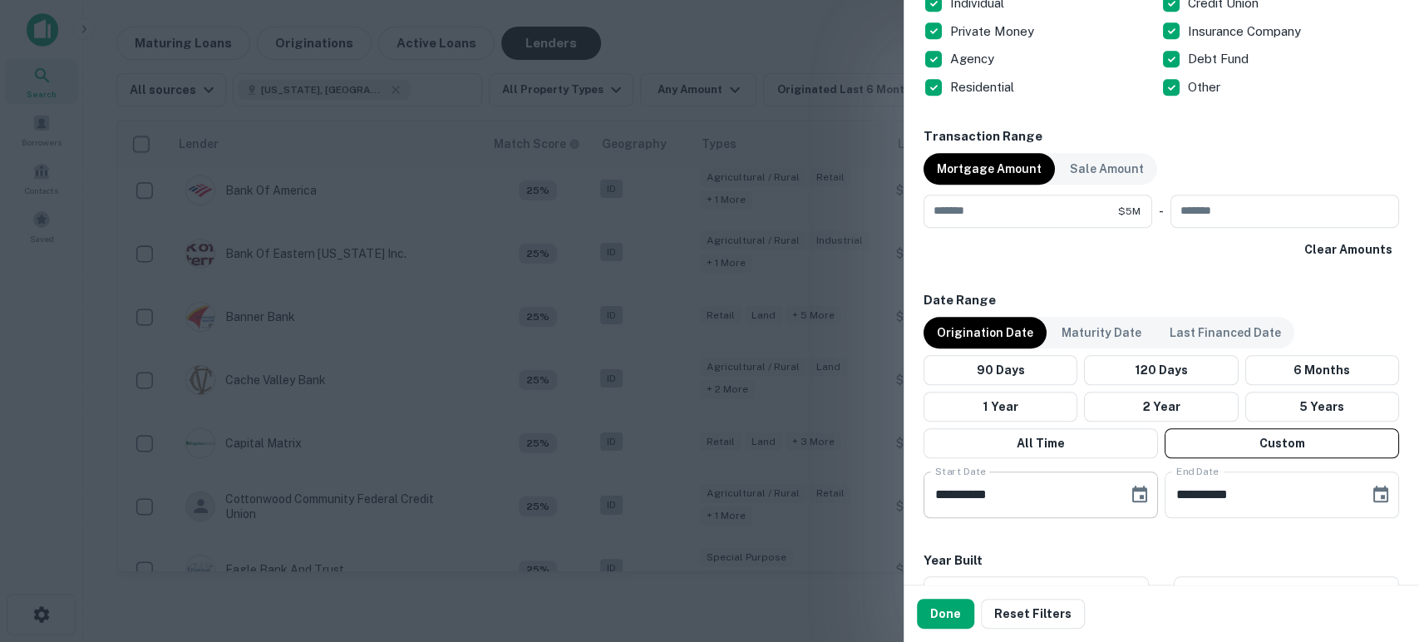
click at [1132, 498] on icon "Choose date, selected date is May 21, 2025" at bounding box center [1139, 493] width 15 height 17
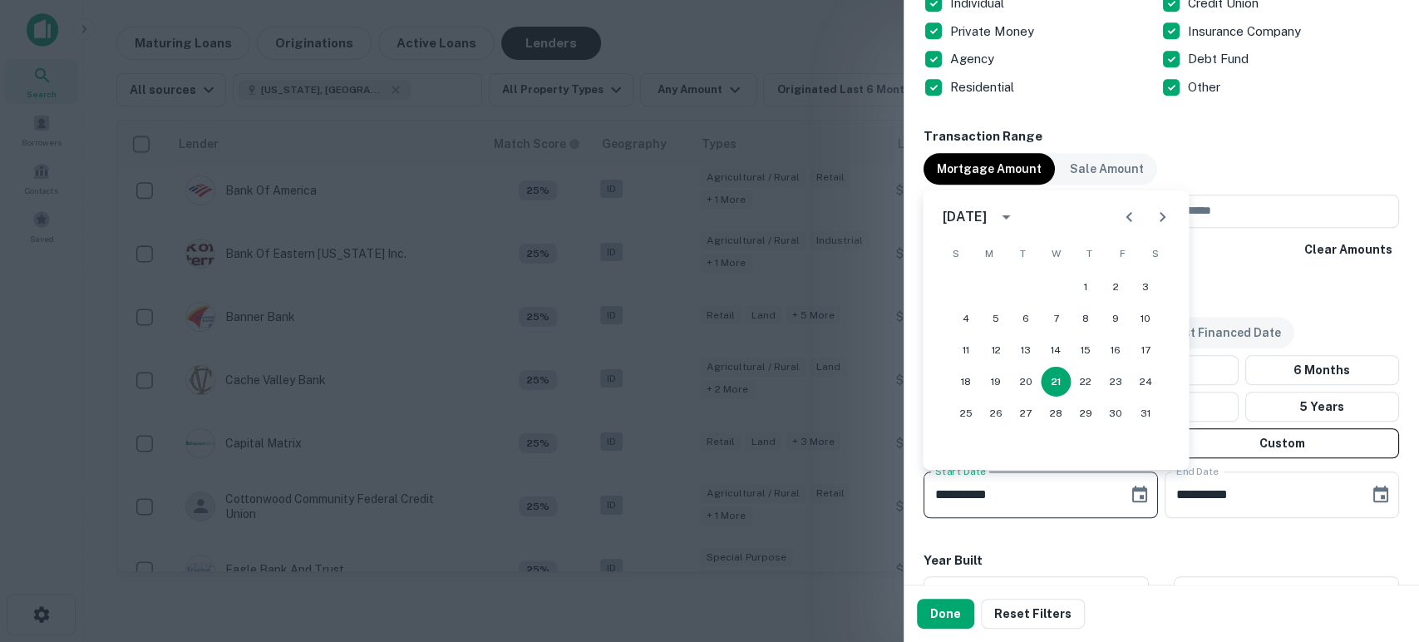
click at [1010, 219] on icon "calendar view is open, switch to year view" at bounding box center [1006, 217] width 8 height 4
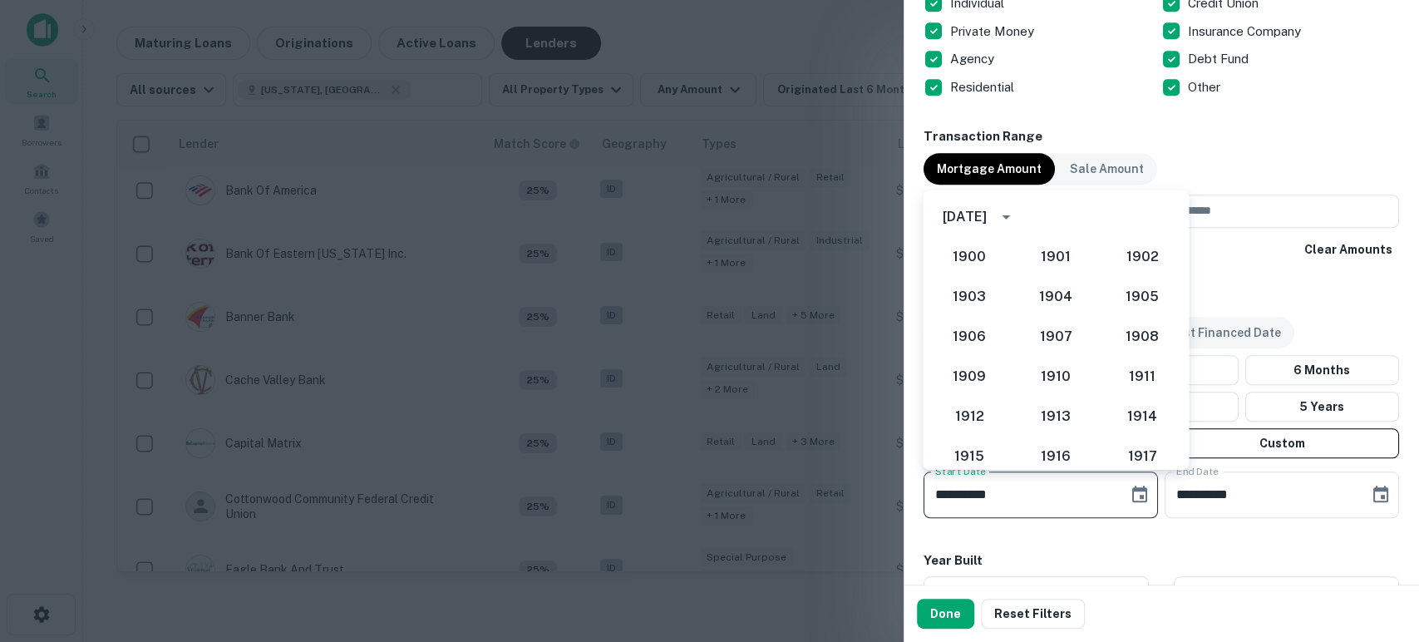
scroll to position [1443, 0]
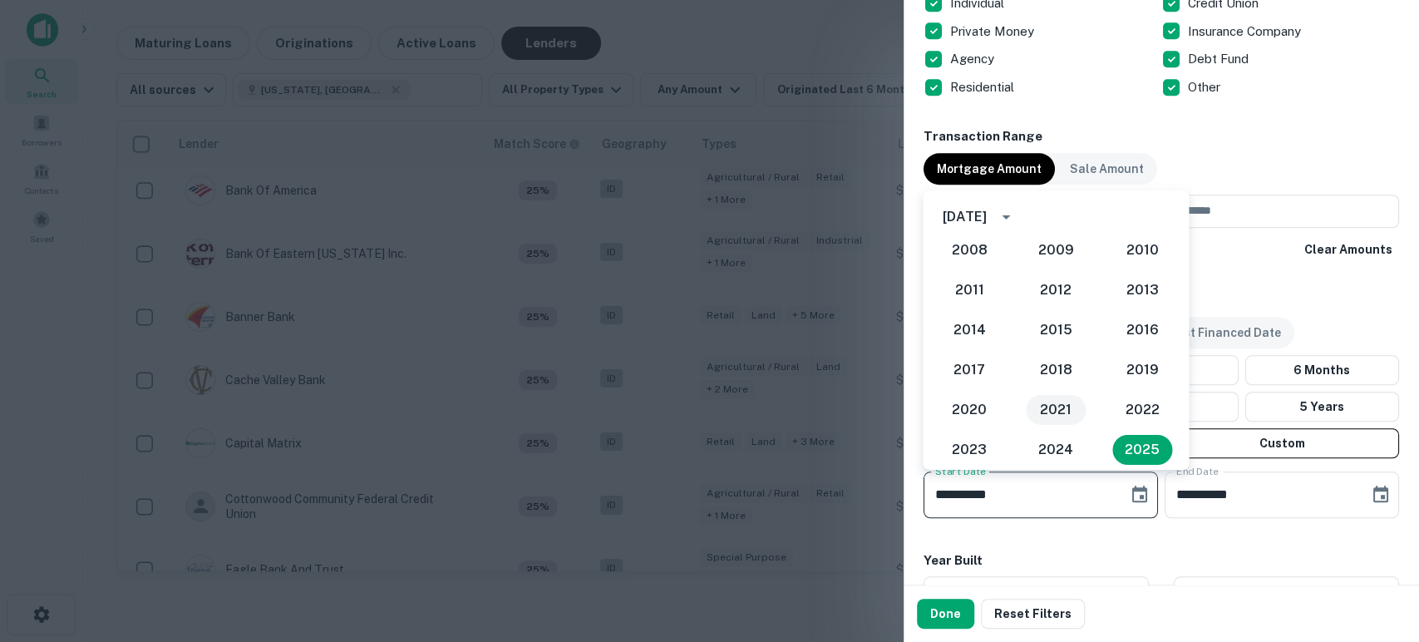
click at [1053, 407] on button "2021" at bounding box center [1056, 410] width 60 height 30
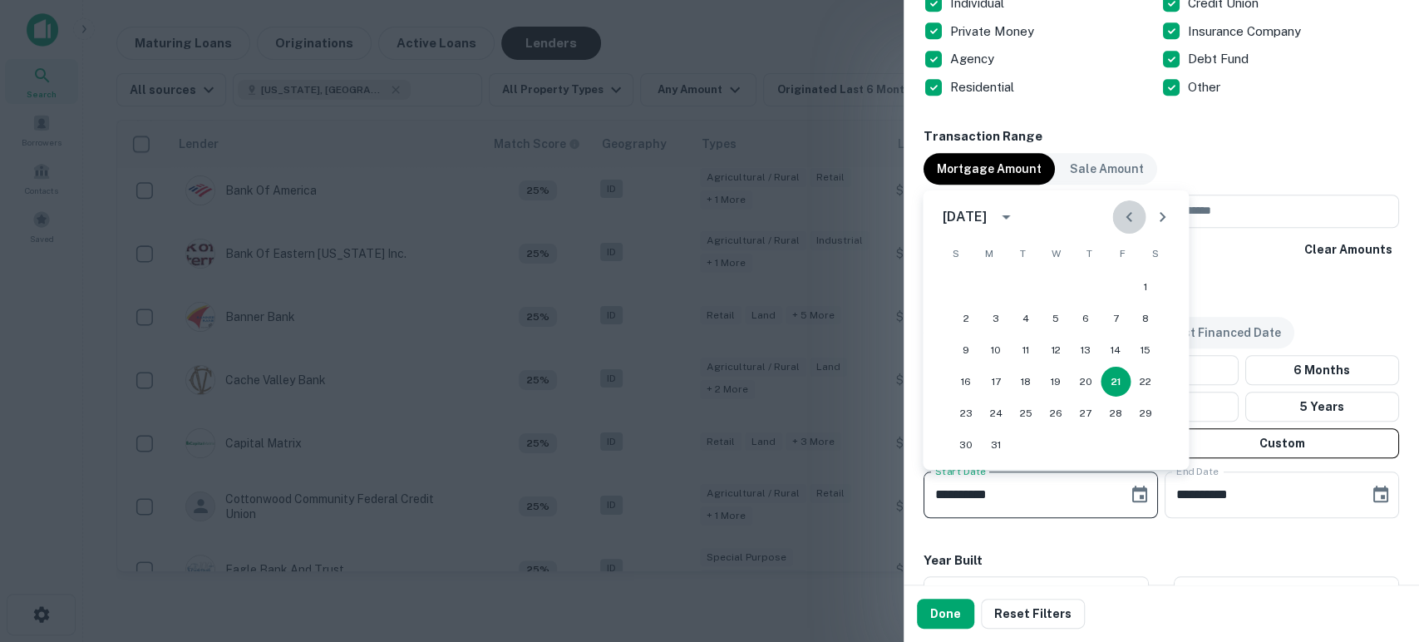
click at [1122, 218] on icon "Previous month" at bounding box center [1129, 217] width 20 height 20
click at [1124, 218] on icon "Previous month" at bounding box center [1129, 217] width 20 height 20
click at [1117, 284] on button "1" at bounding box center [1115, 287] width 30 height 30
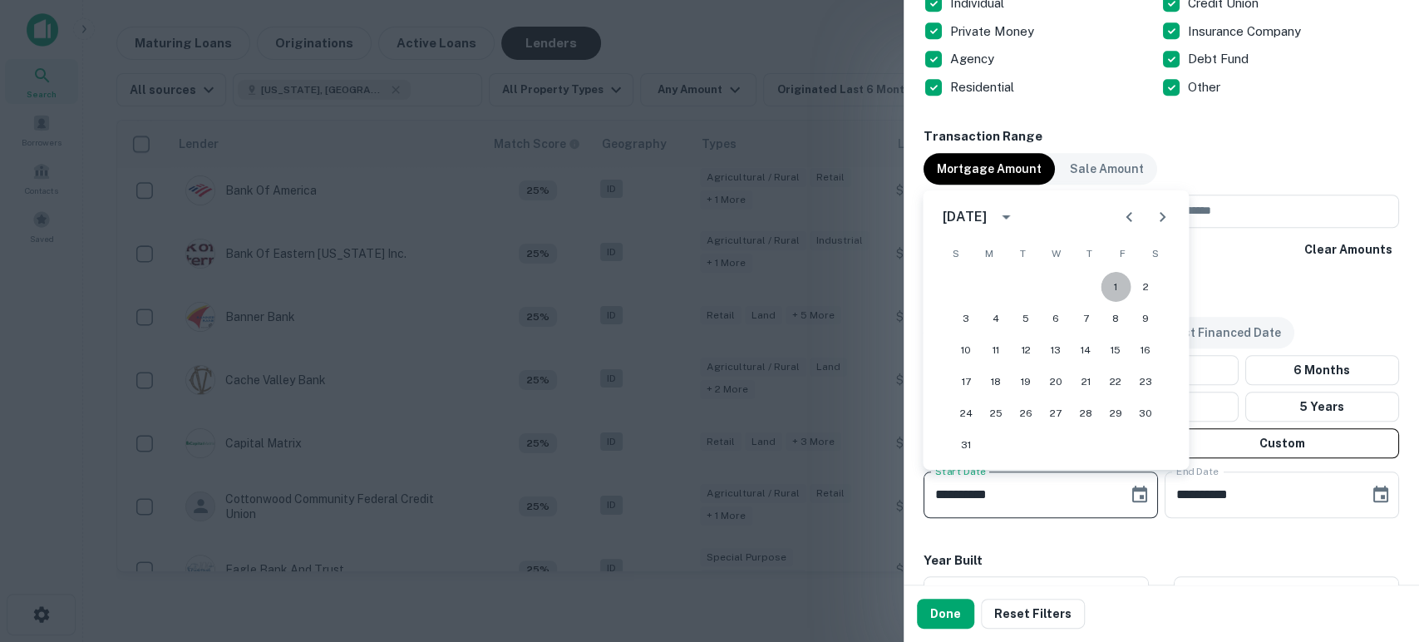
type input "**********"
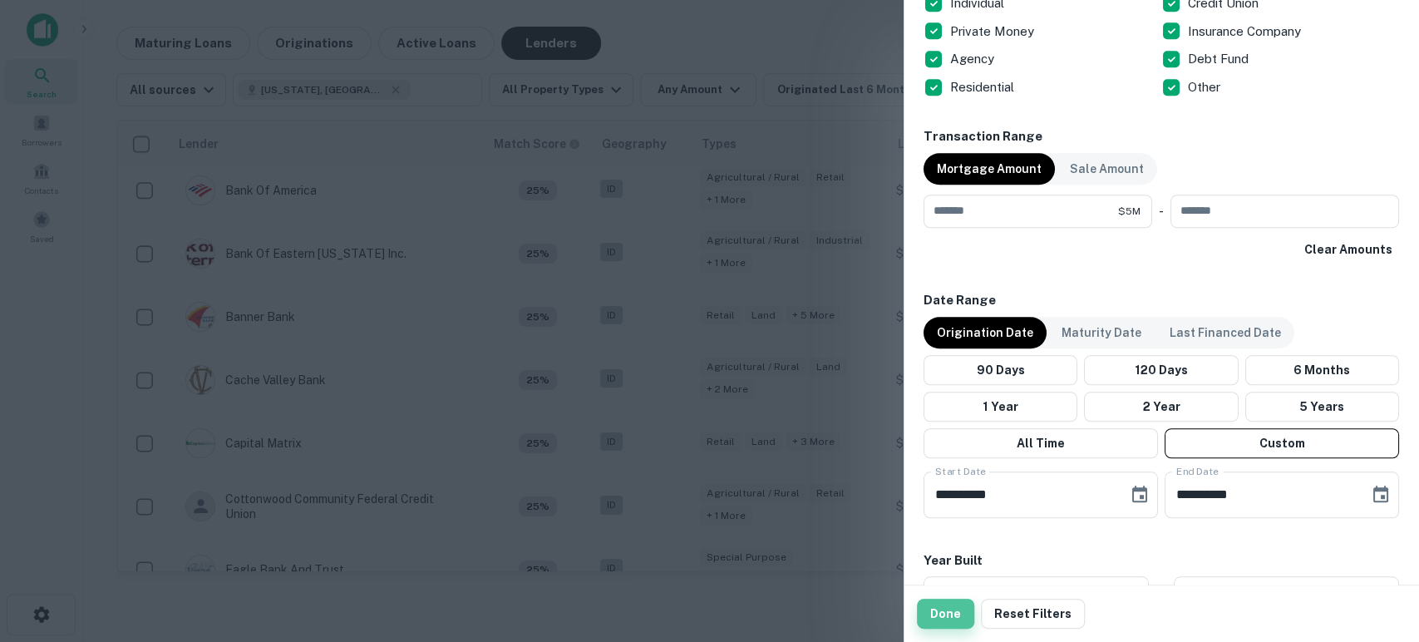
click at [959, 610] on button "Done" at bounding box center [945, 613] width 57 height 30
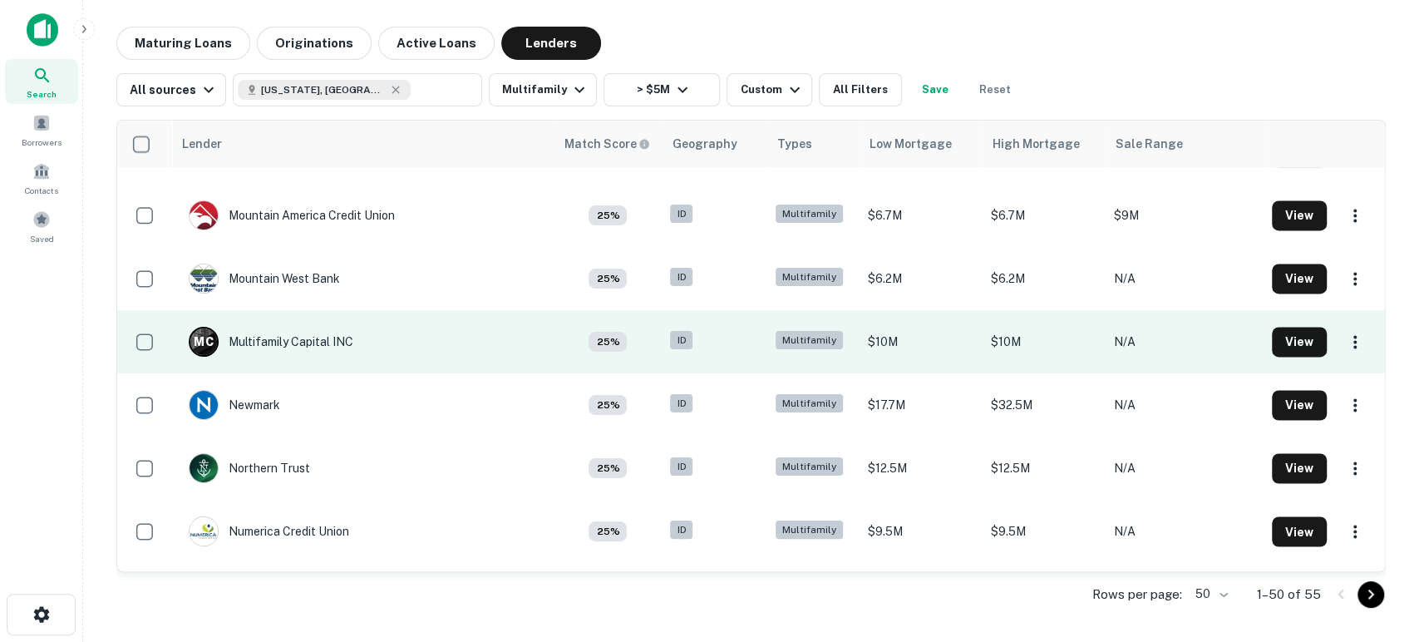
scroll to position [1875, 0]
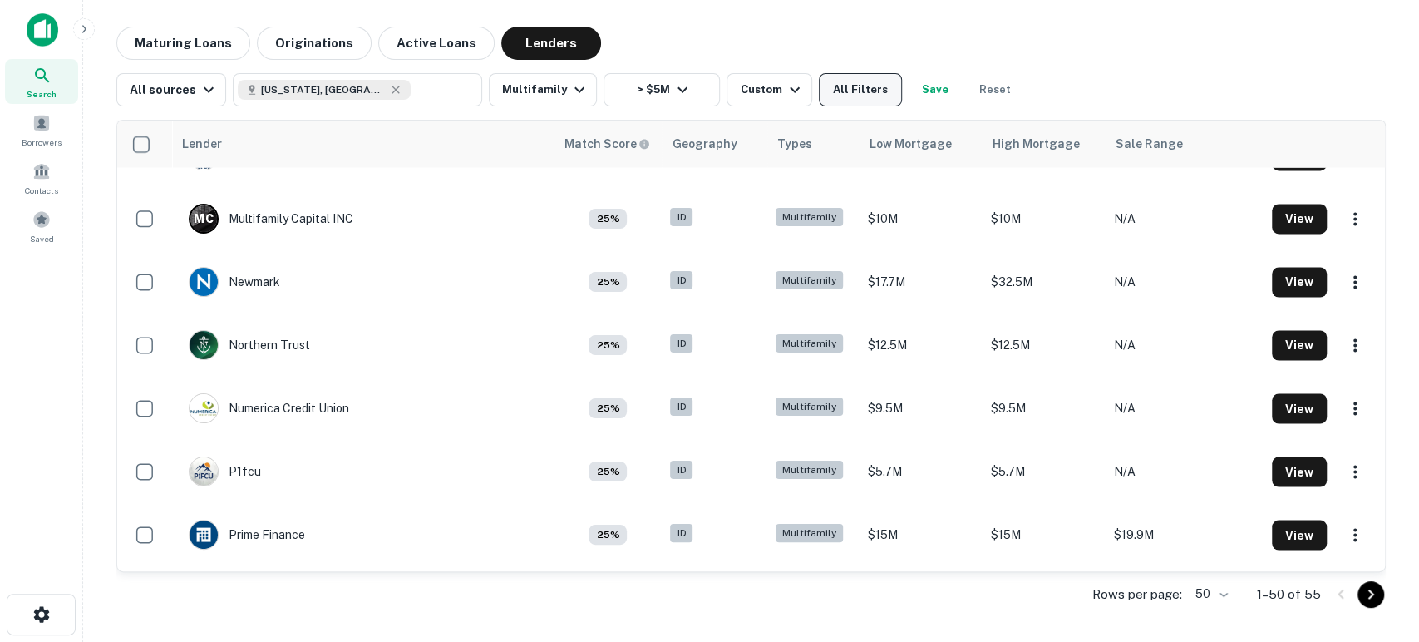
click at [871, 97] on button "All Filters" at bounding box center [860, 89] width 83 height 33
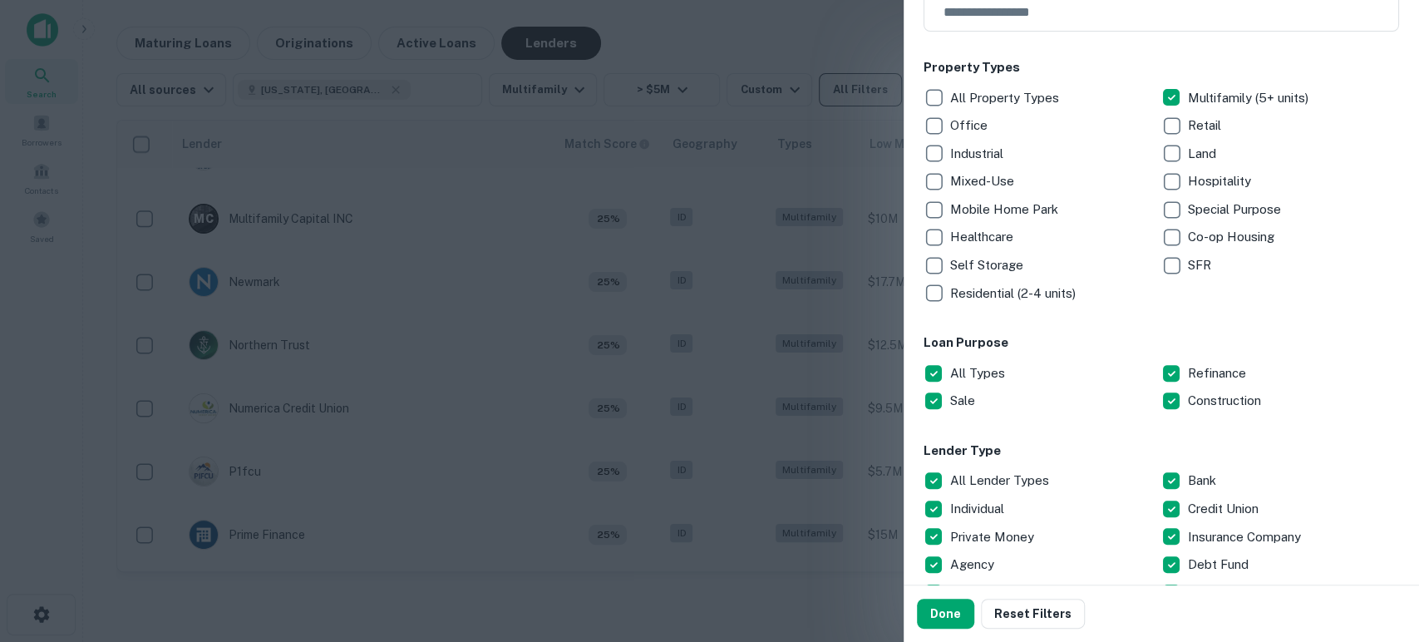
scroll to position [246, 0]
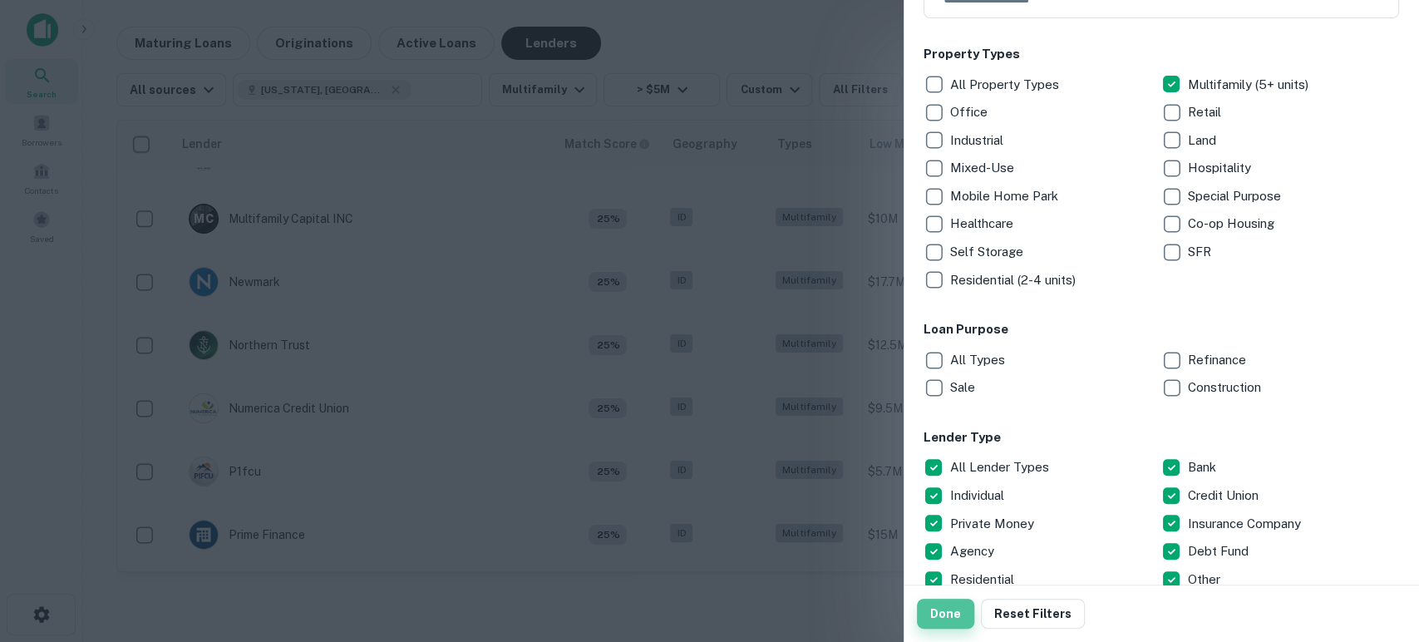
click at [941, 618] on button "Done" at bounding box center [945, 613] width 57 height 30
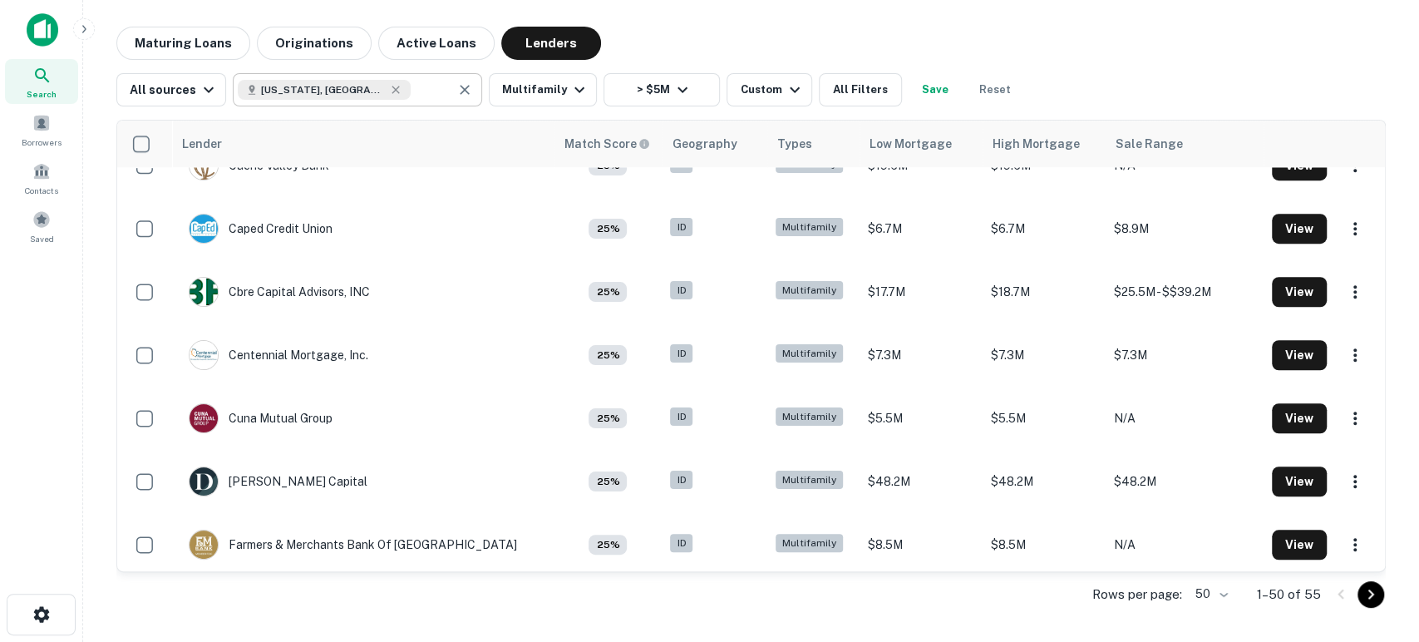
scroll to position [660, 0]
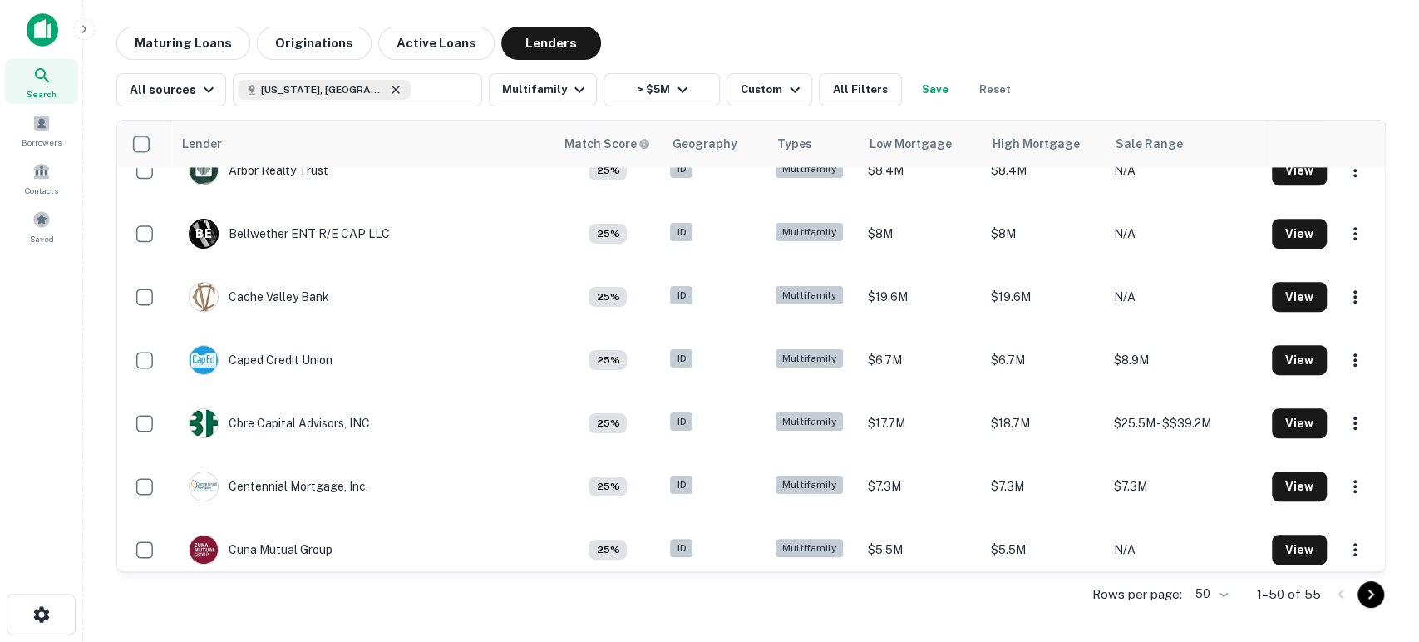
click at [392, 91] on icon at bounding box center [395, 89] width 7 height 7
type input "**********"
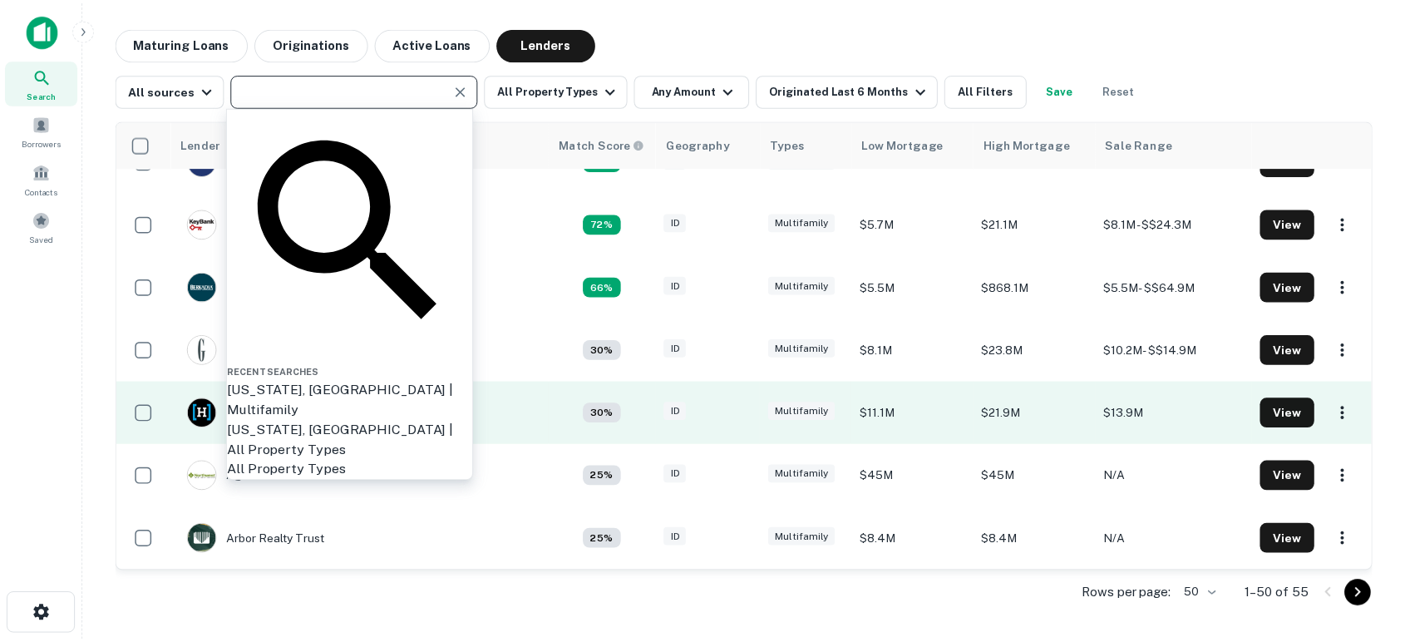
scroll to position [0, 0]
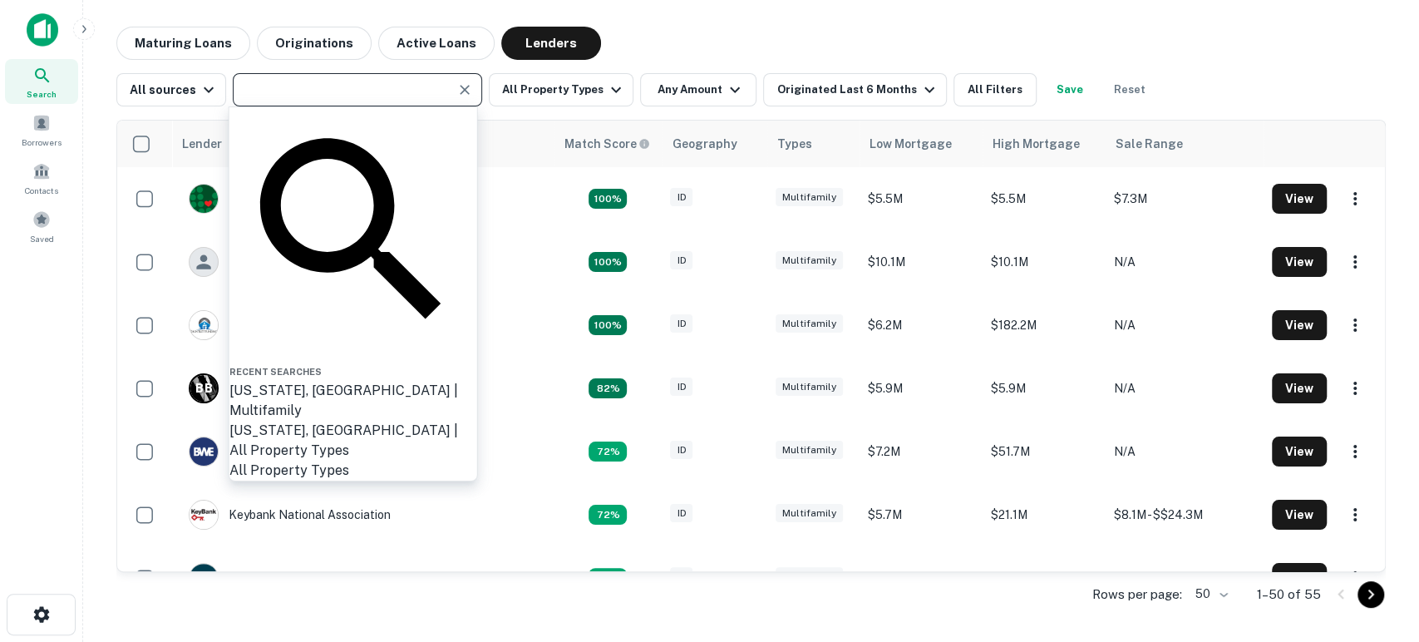
click at [773, 20] on main "Maturing Loans Originations Active Loans Lenders All sources ​ All Property Typ…" at bounding box center [751, 321] width 1336 height 642
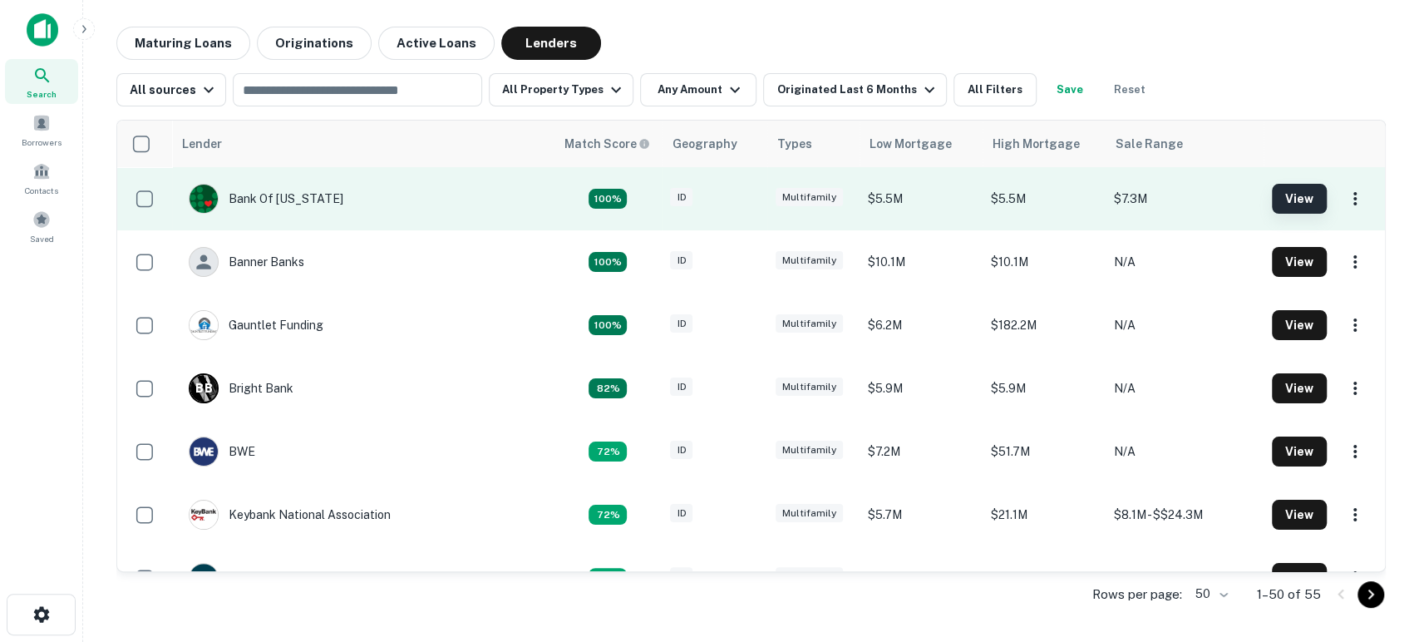
click at [1290, 194] on button "View" at bounding box center [1299, 199] width 55 height 30
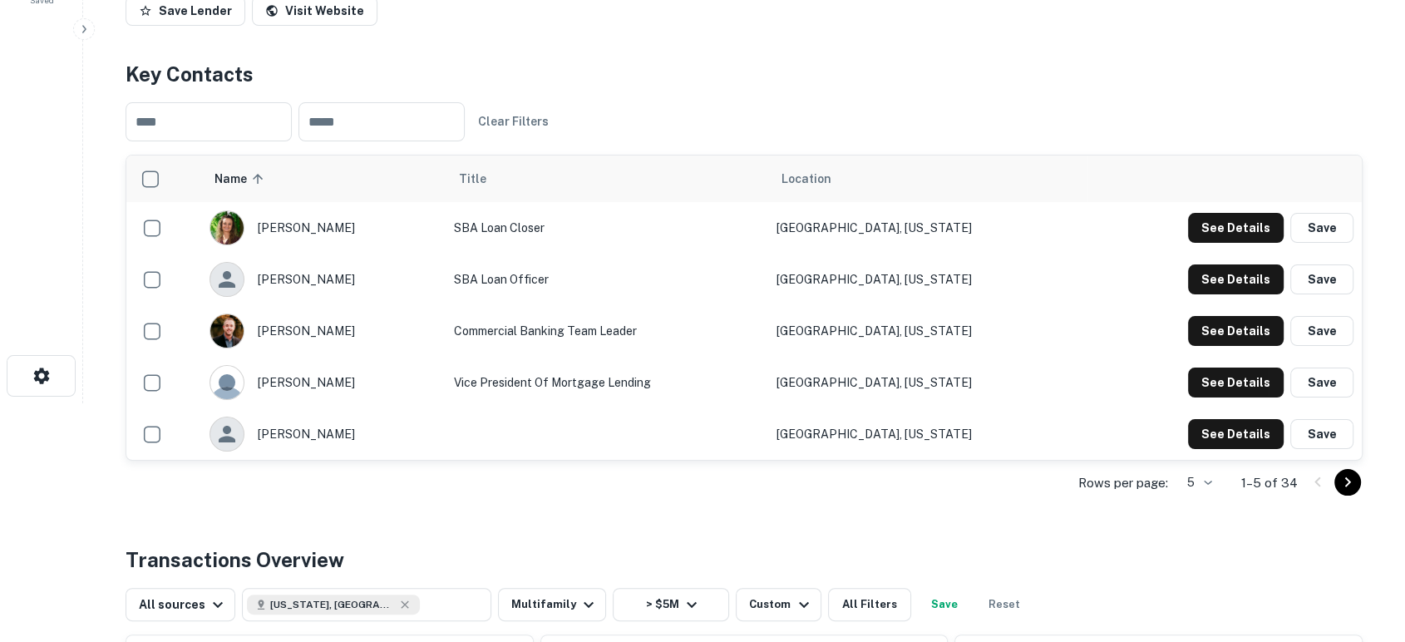
scroll to position [246, 0]
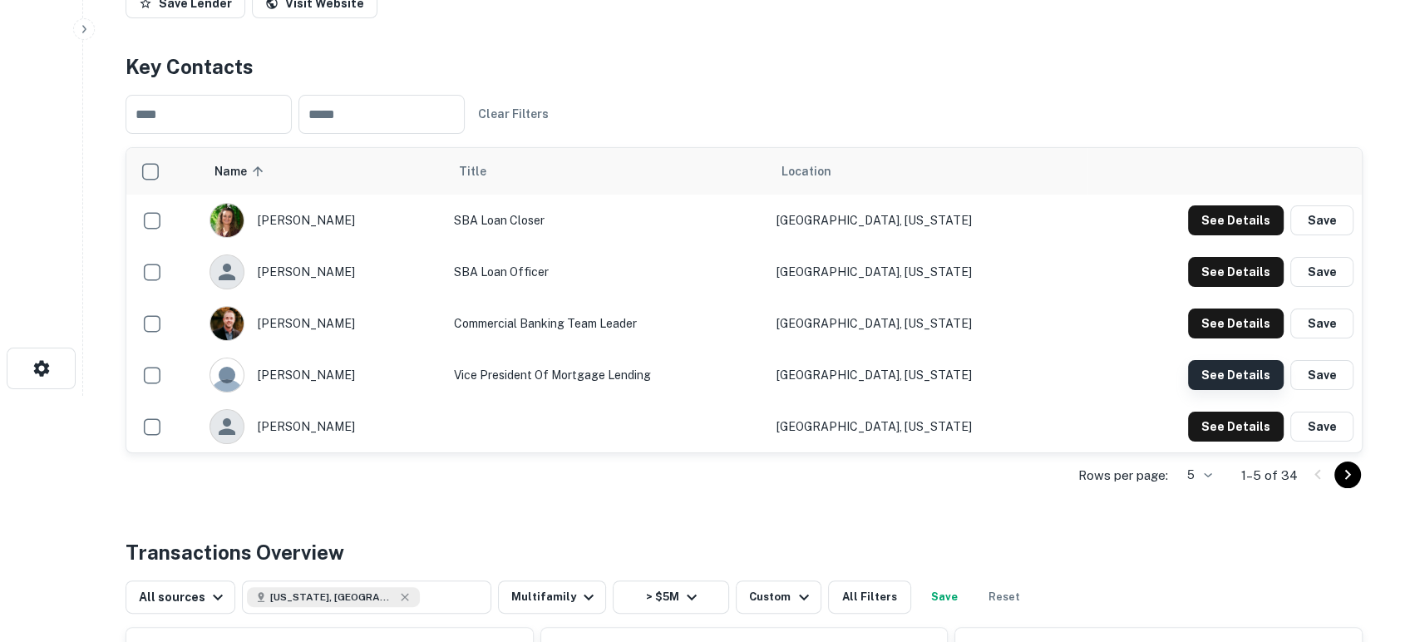
click at [1239, 390] on button "See Details" at bounding box center [1236, 375] width 96 height 30
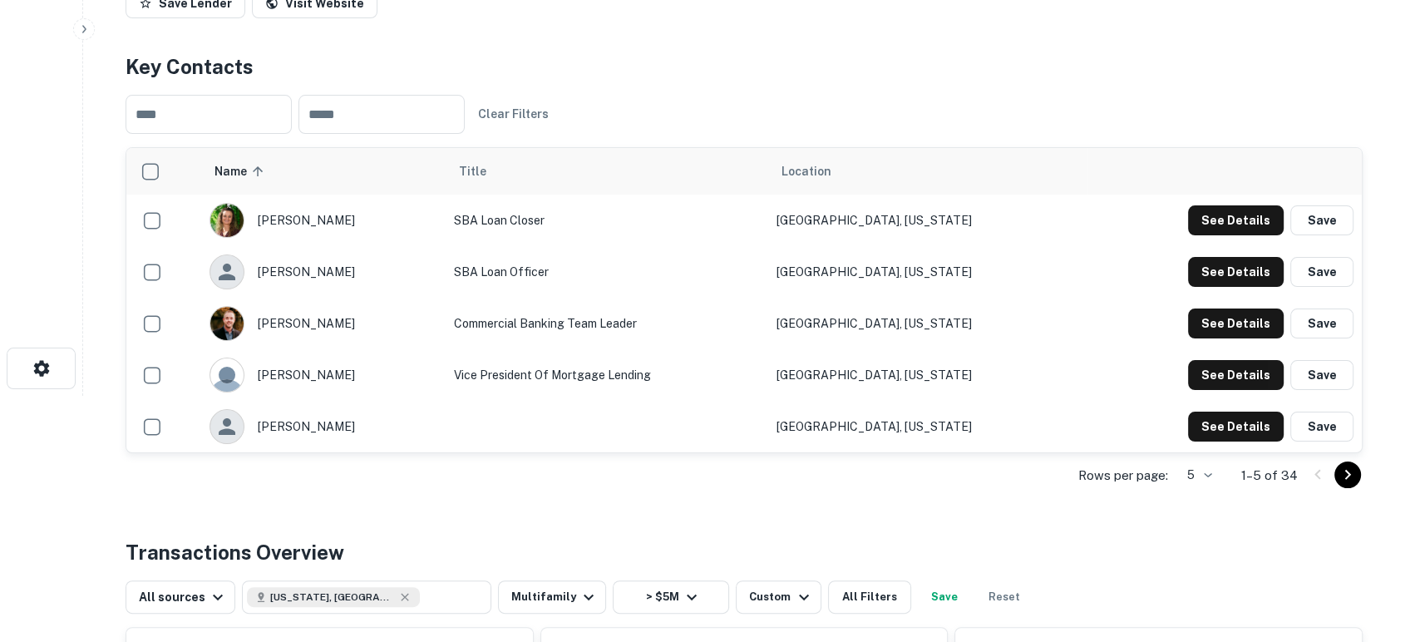
scroll to position [369, 0]
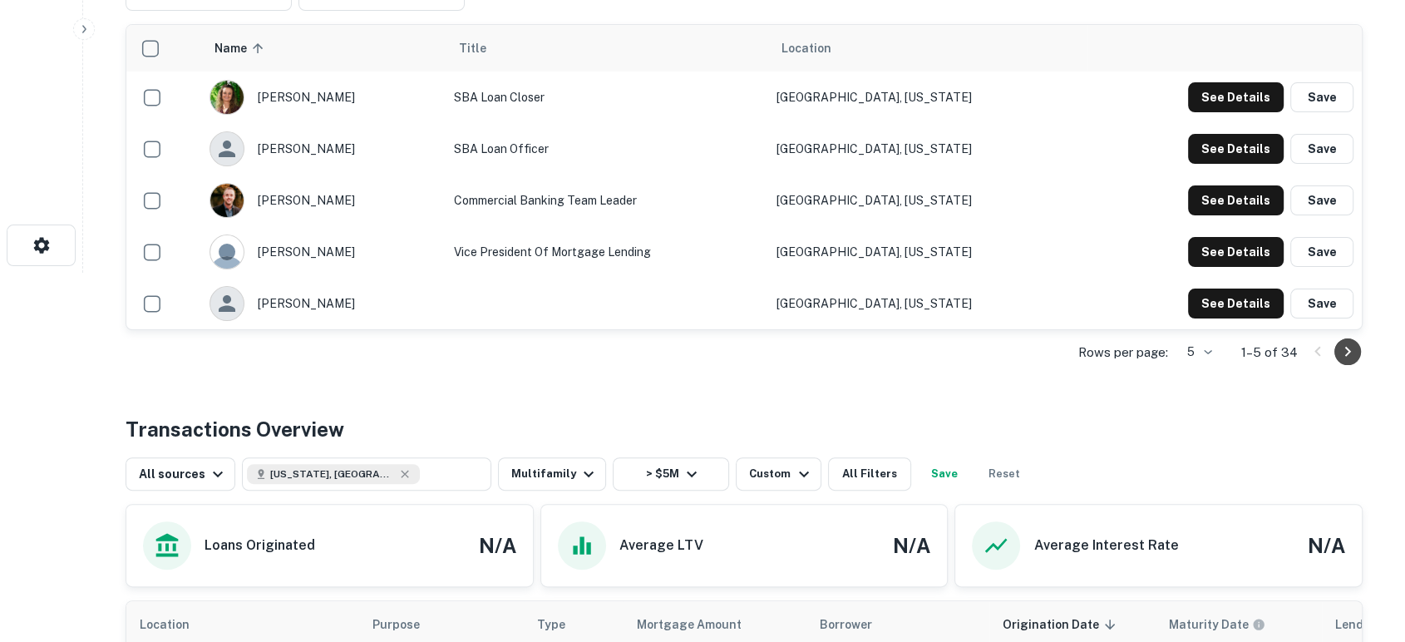
click at [1351, 362] on icon "Go to next page" at bounding box center [1347, 352] width 20 height 20
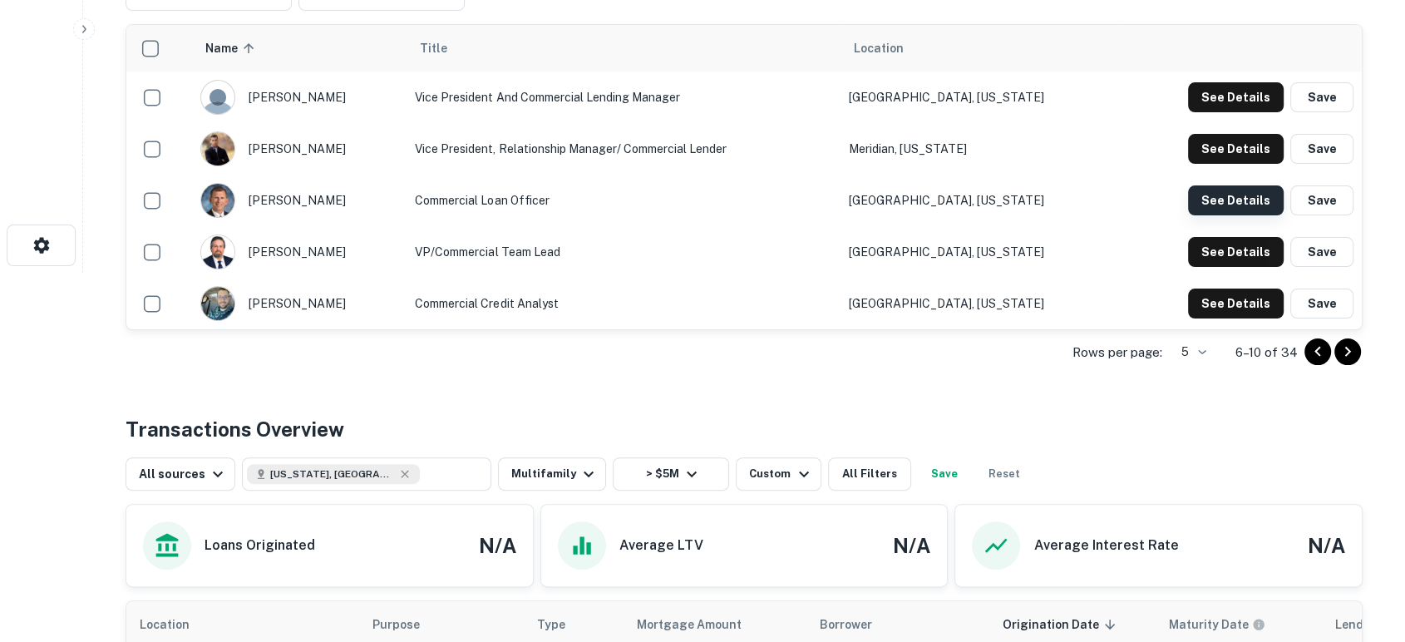
click at [1217, 215] on button "See Details" at bounding box center [1236, 200] width 96 height 30
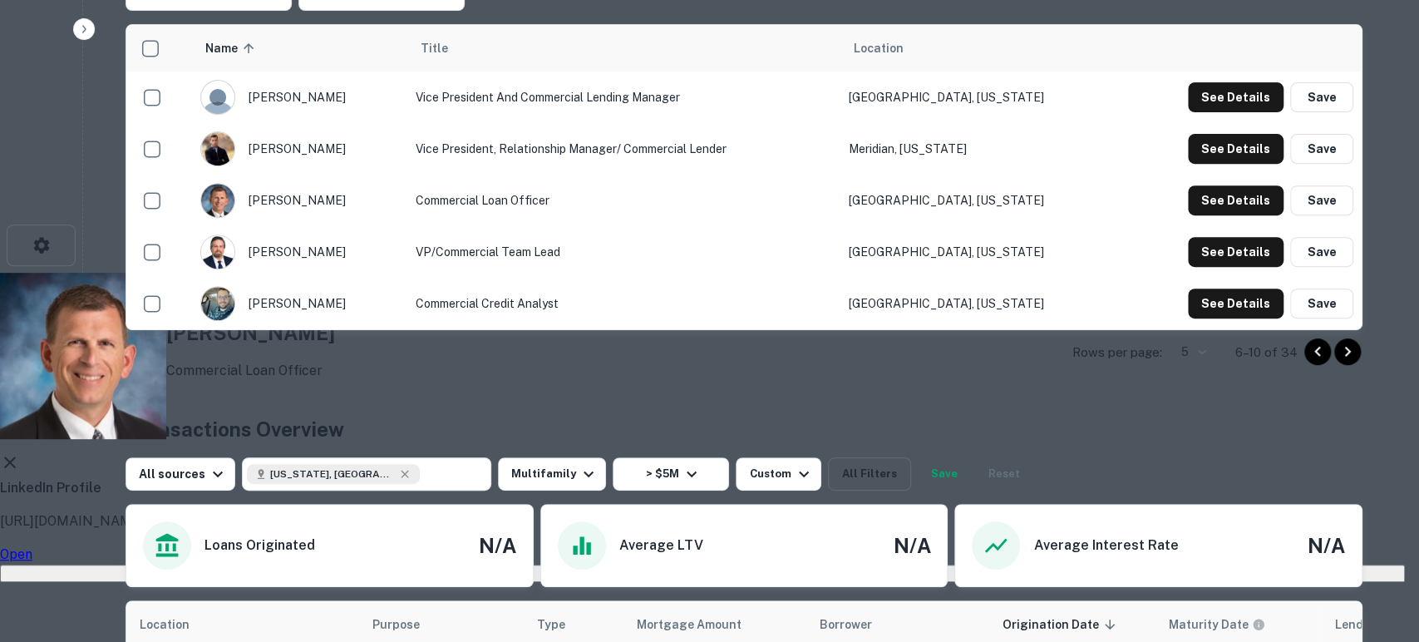
click at [644, 511] on p "[URL][DOMAIN_NAME][PERSON_NAME]" at bounding box center [702, 521] width 1405 height 20
click at [32, 546] on link "Open" at bounding box center [16, 554] width 32 height 16
click at [933, 273] on div "[PERSON_NAME] Commercial Loan Officer LinkedIn Profile [URL][DOMAIN_NAME][PERSO…" at bounding box center [702, 427] width 1405 height 309
click at [16, 456] on icon at bounding box center [10, 462] width 12 height 12
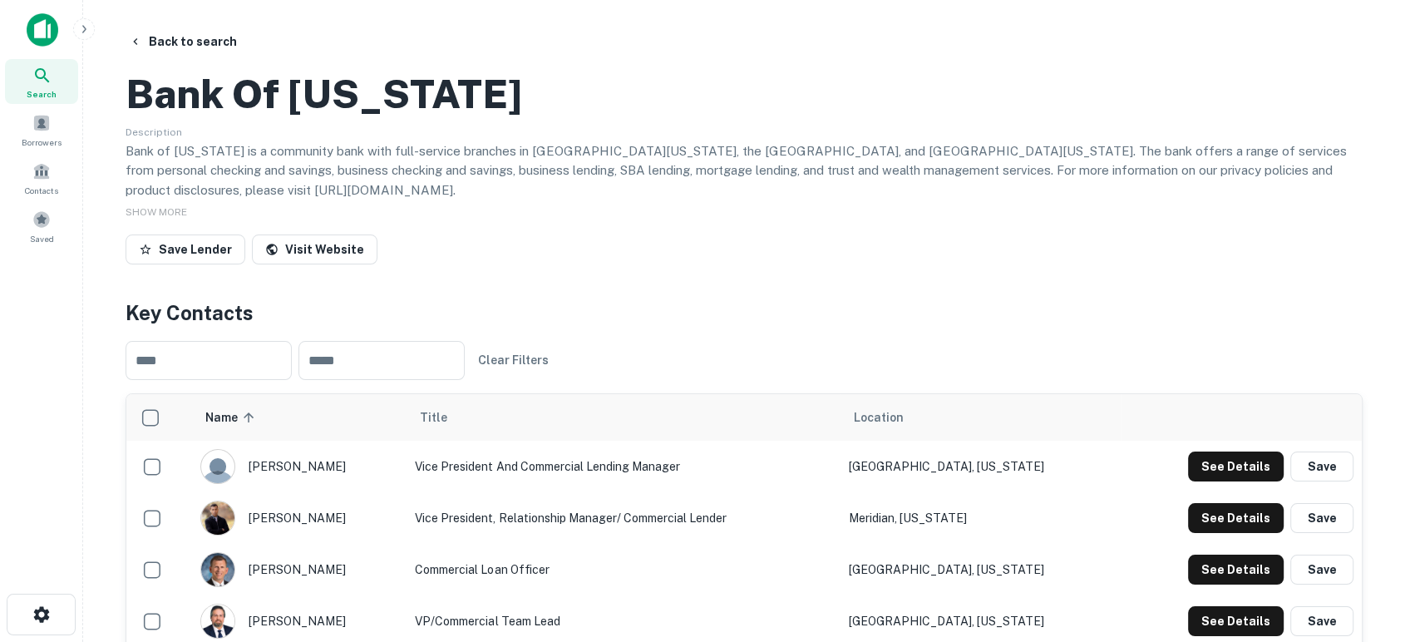
scroll to position [246, 0]
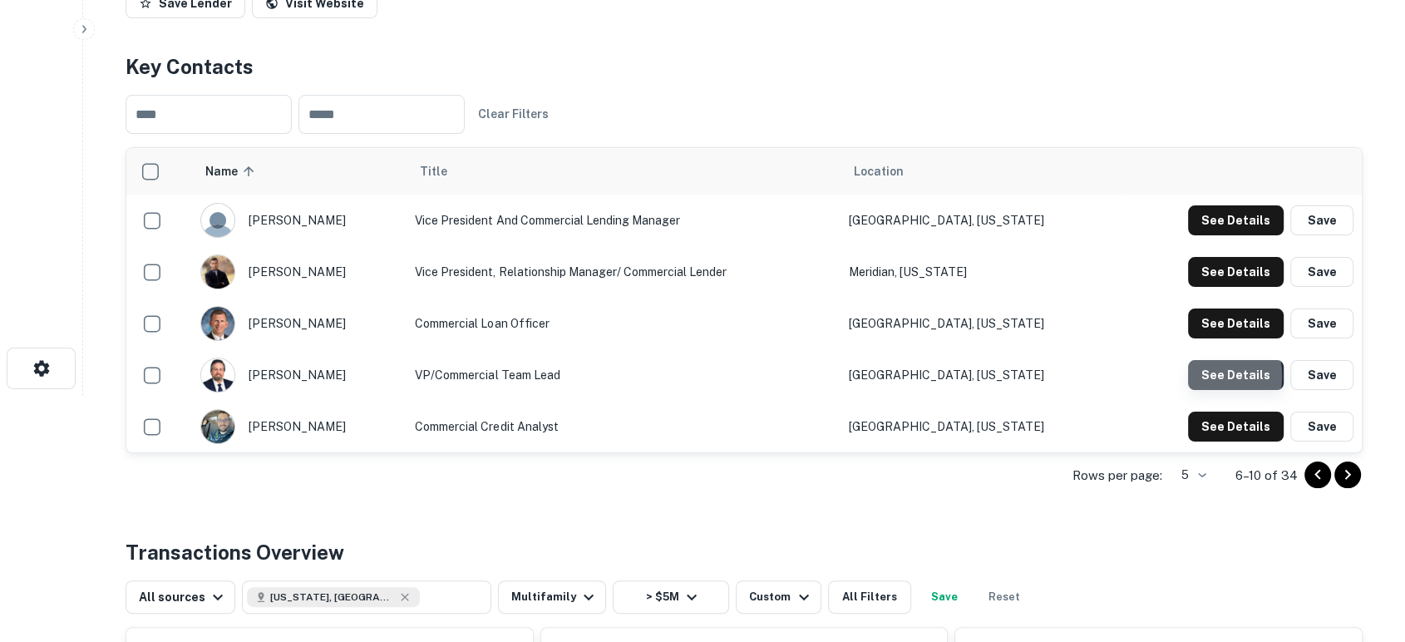
click at [1200, 390] on button "See Details" at bounding box center [1236, 375] width 96 height 30
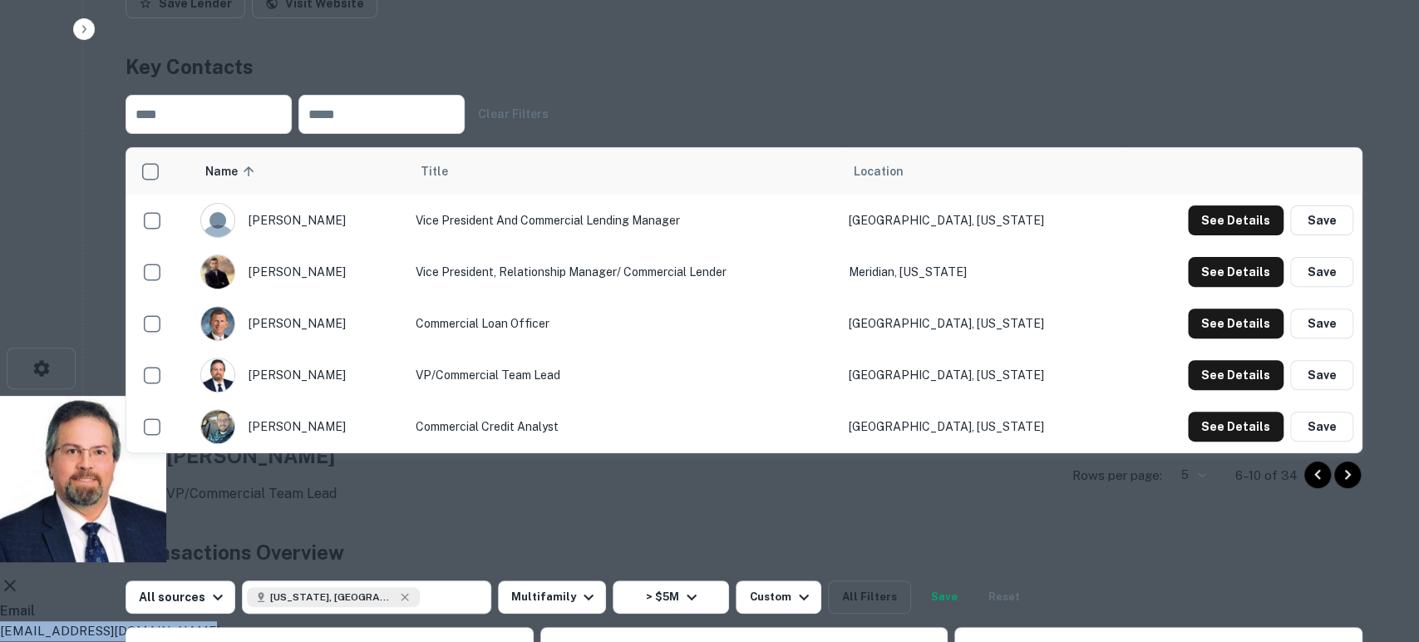
drag, startPoint x: 672, startPoint y: 306, endPoint x: 457, endPoint y: 314, distance: 214.6
click at [457, 396] on div "[PERSON_NAME] VP/Commercial Team Lead Email [EMAIL_ADDRESS][DOMAIN_NAME] Email …" at bounding box center [702, 580] width 1405 height 369
copy p "[EMAIL_ADDRESS][DOMAIN_NAME]"
click at [20, 575] on icon at bounding box center [10, 585] width 20 height 20
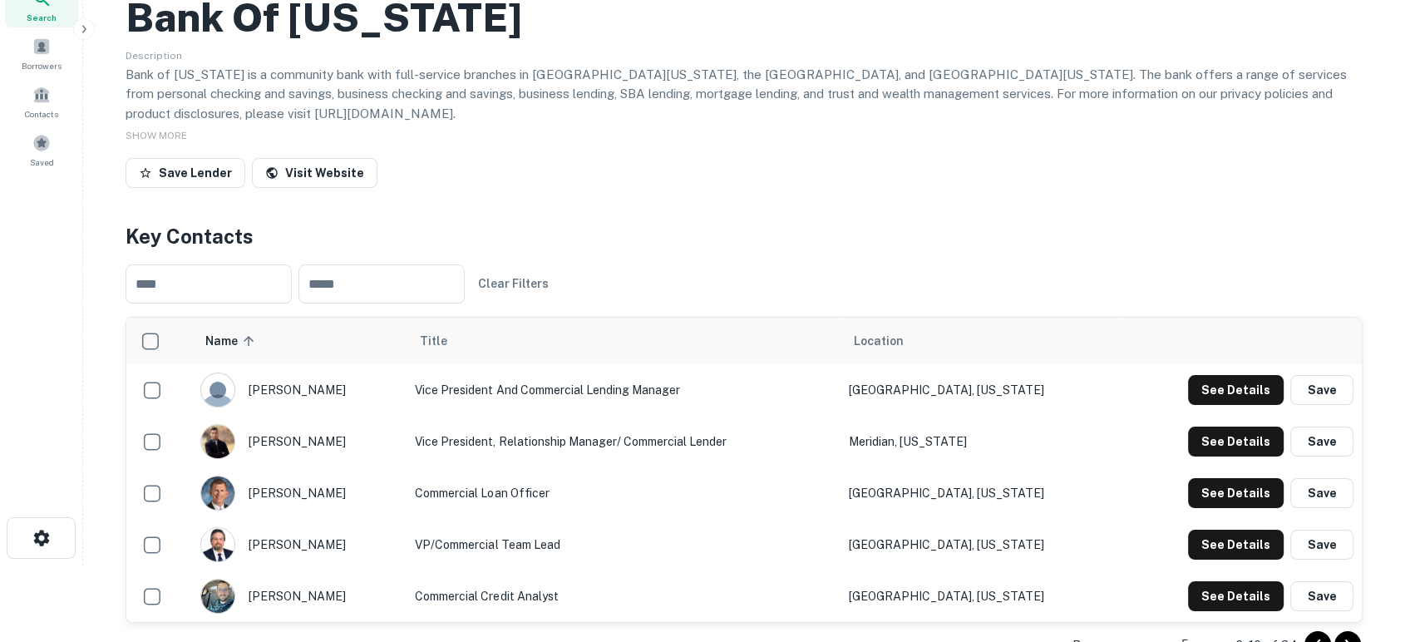
scroll to position [0, 0]
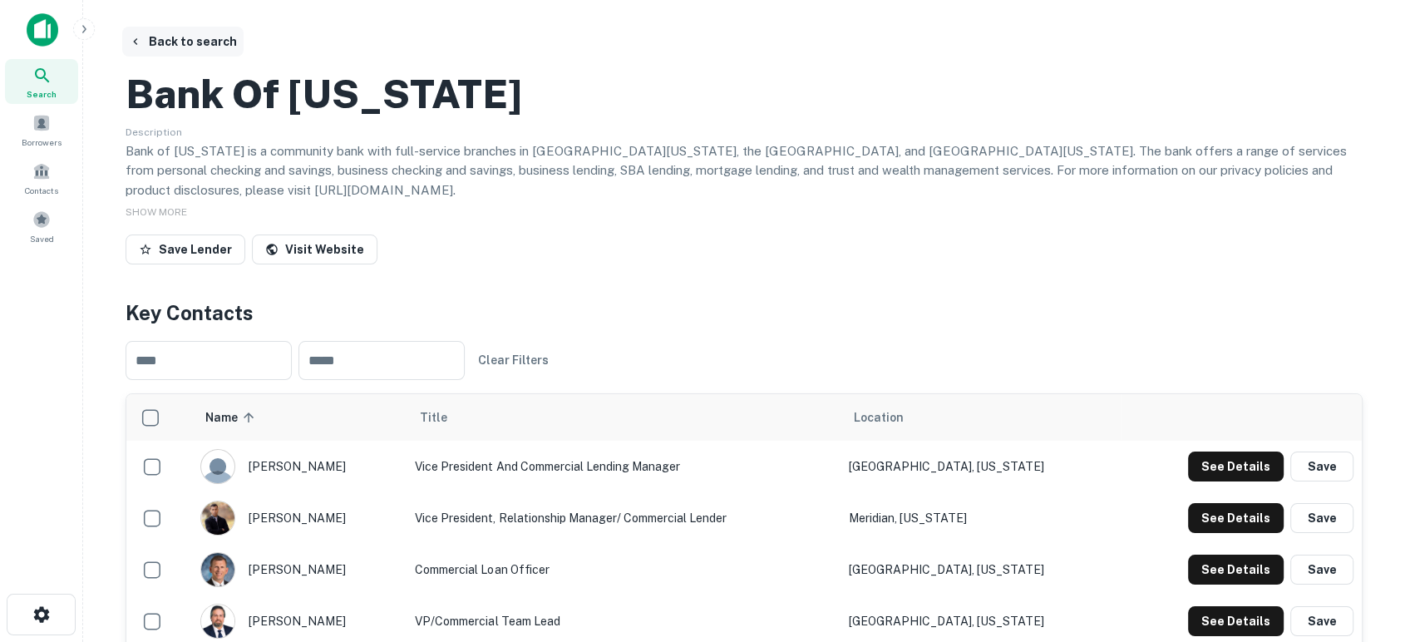
click at [140, 37] on icon "button" at bounding box center [135, 41] width 13 height 13
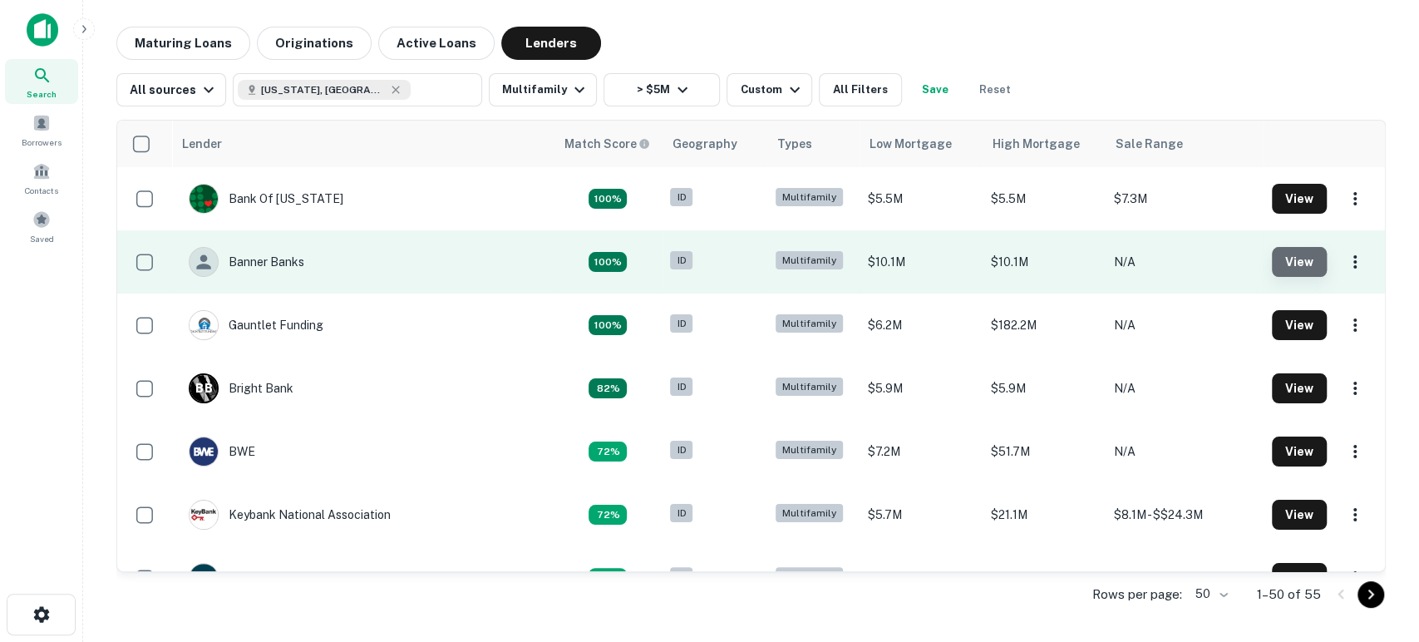
click at [1288, 258] on button "View" at bounding box center [1299, 262] width 55 height 30
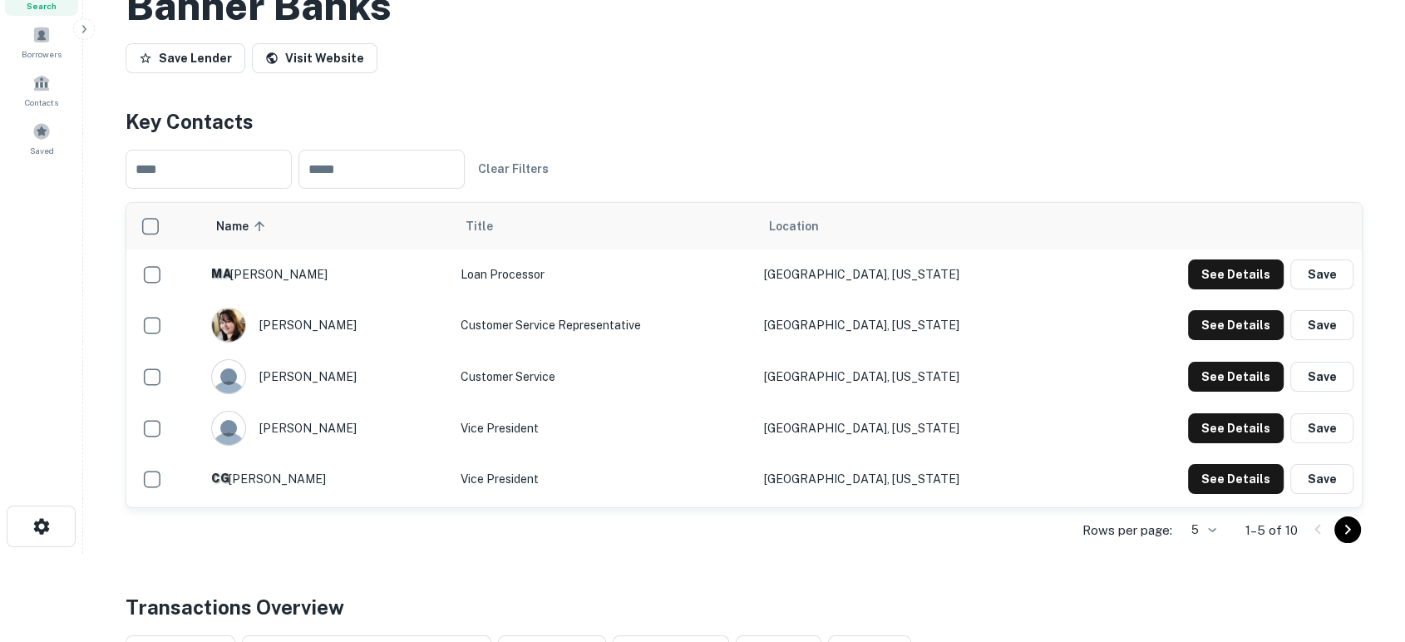
scroll to position [246, 0]
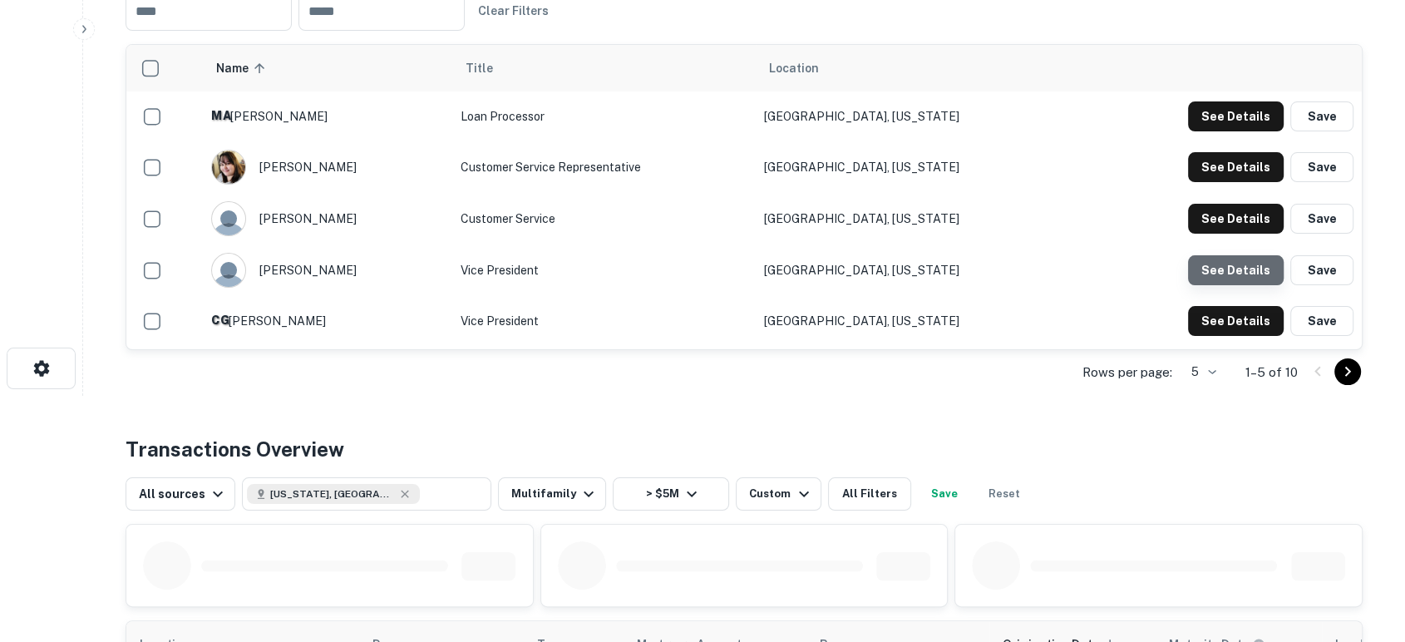
click at [1238, 285] on button "See Details" at bounding box center [1236, 270] width 96 height 30
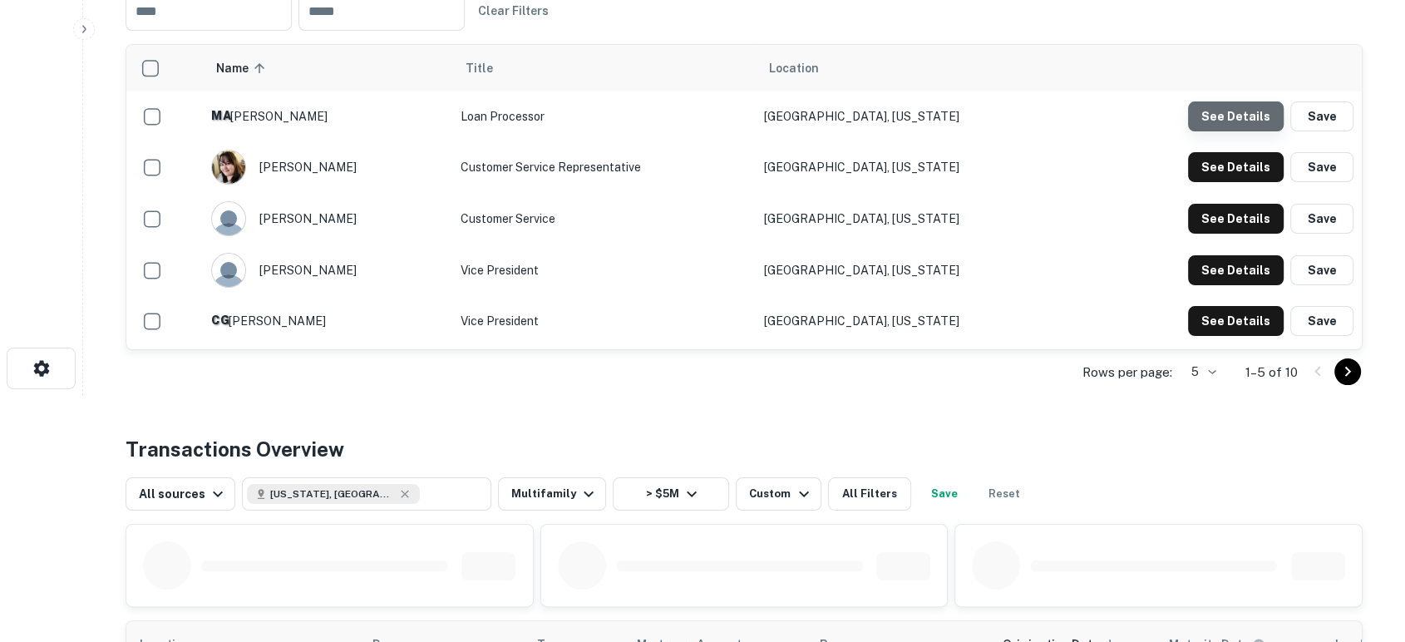
click at [1251, 131] on button "See Details" at bounding box center [1236, 116] width 96 height 30
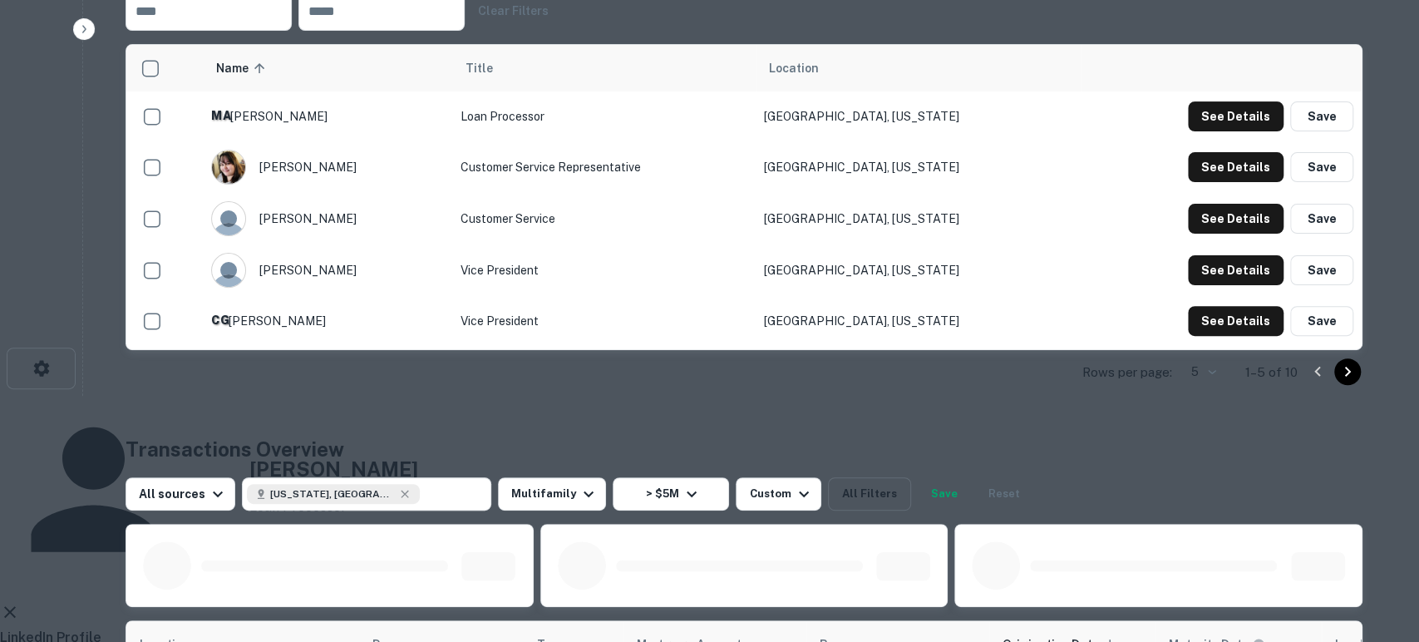
click at [20, 602] on icon at bounding box center [10, 612] width 20 height 20
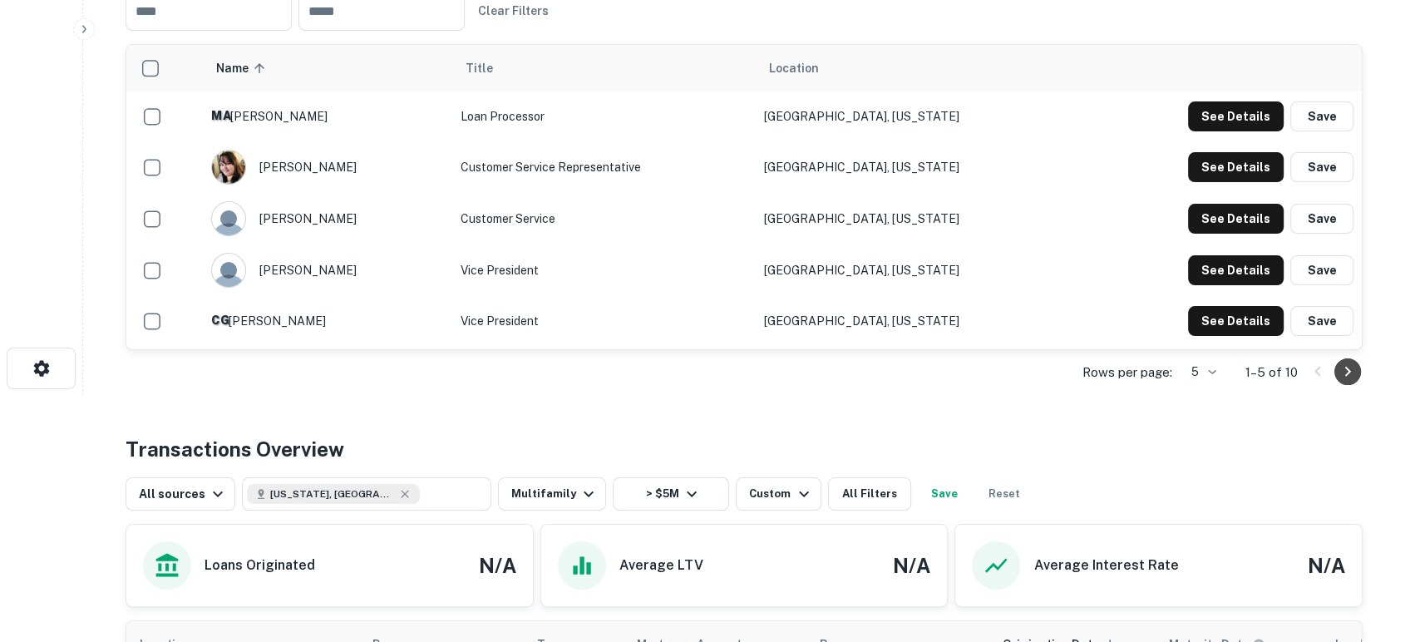
click at [1354, 381] on icon "Go to next page" at bounding box center [1347, 372] width 20 height 20
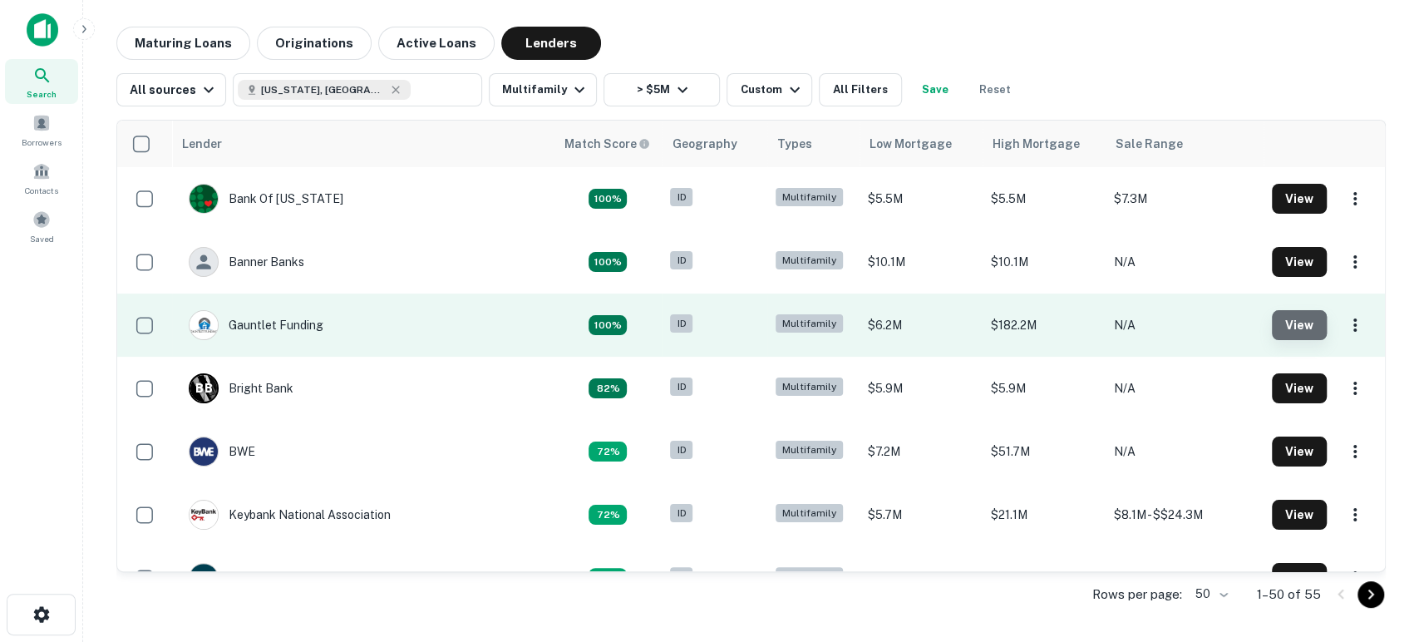
click at [1272, 321] on button "View" at bounding box center [1299, 325] width 55 height 30
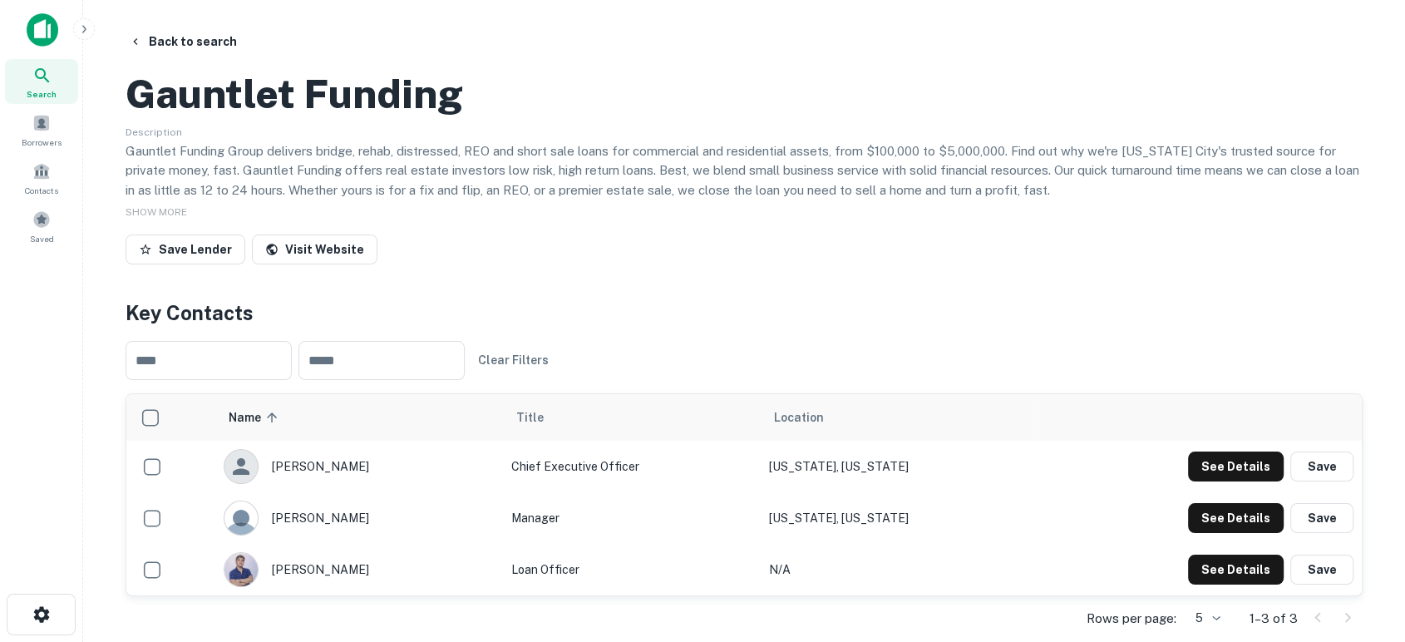
scroll to position [123, 0]
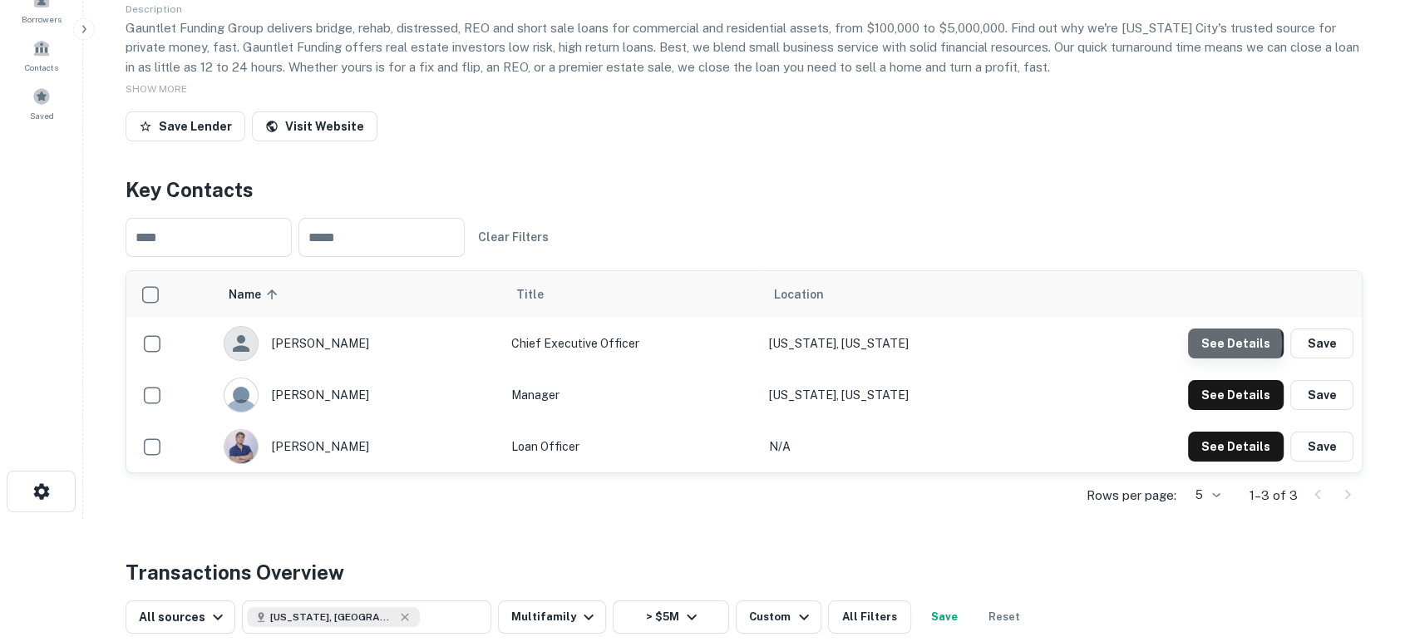
click at [1224, 358] on button "See Details" at bounding box center [1236, 343] width 96 height 30
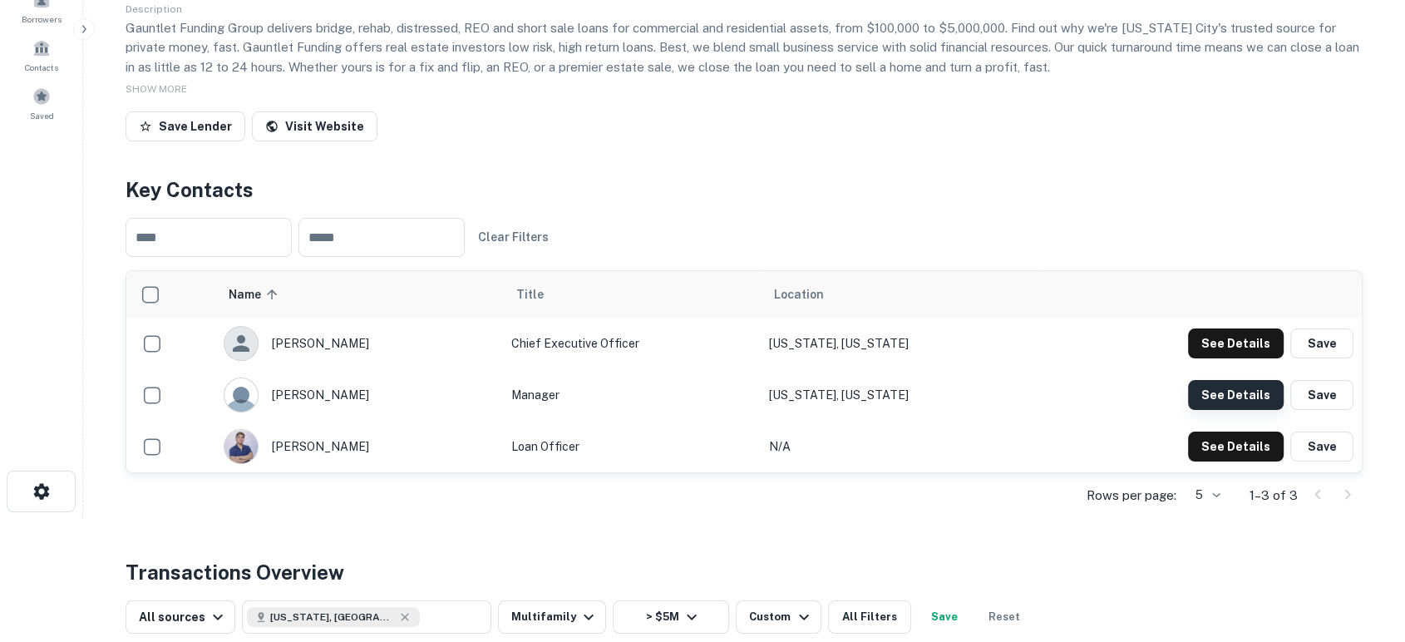
click at [1234, 410] on button "See Details" at bounding box center [1236, 395] width 96 height 30
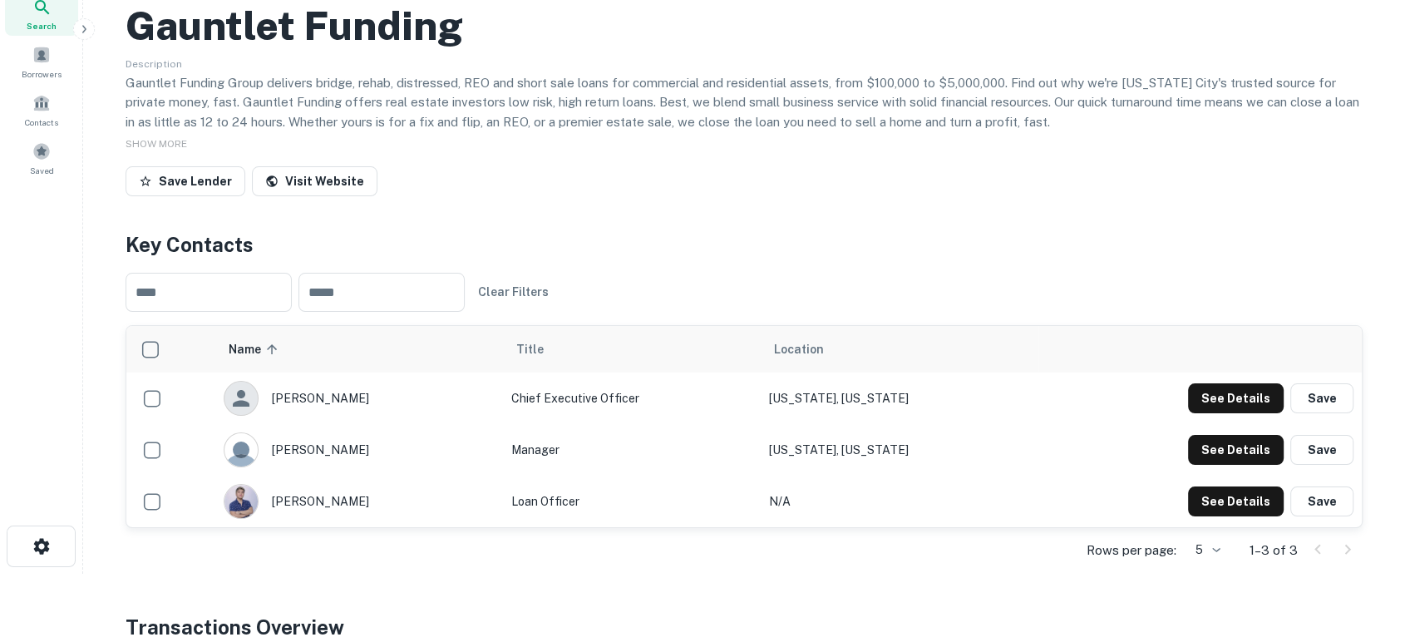
scroll to position [0, 0]
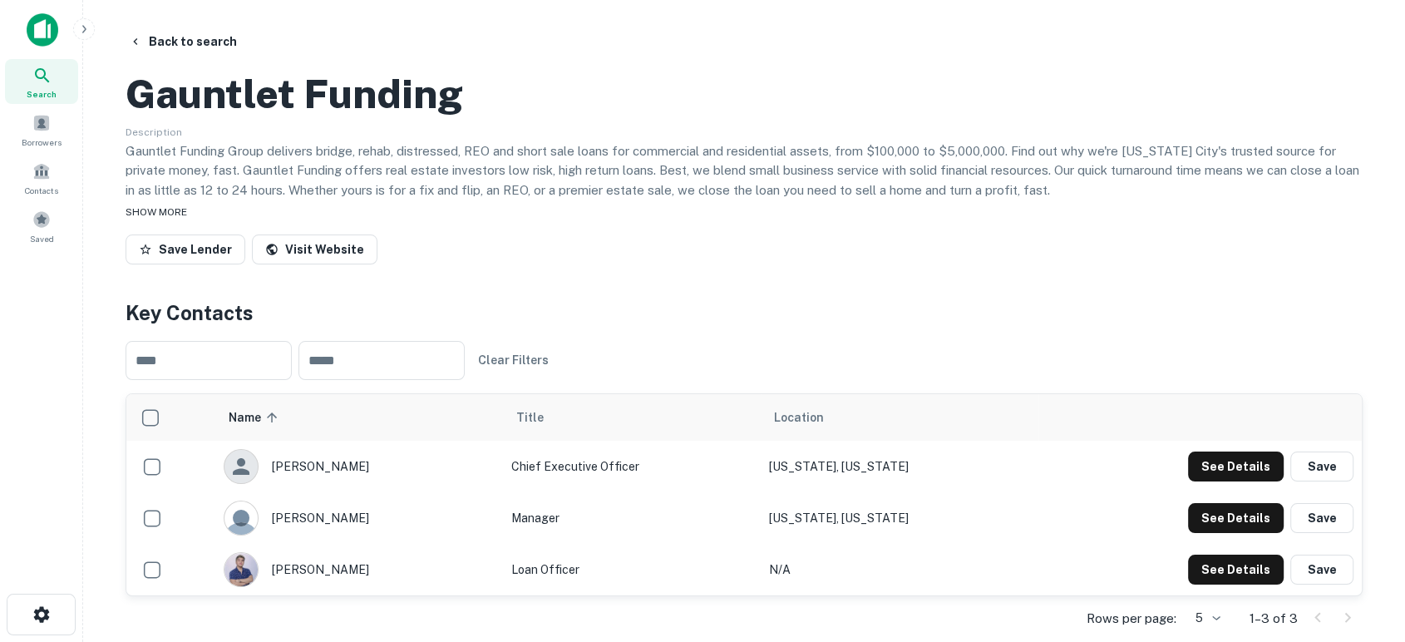
click at [170, 218] on span "SHOW MORE" at bounding box center [156, 212] width 62 height 12
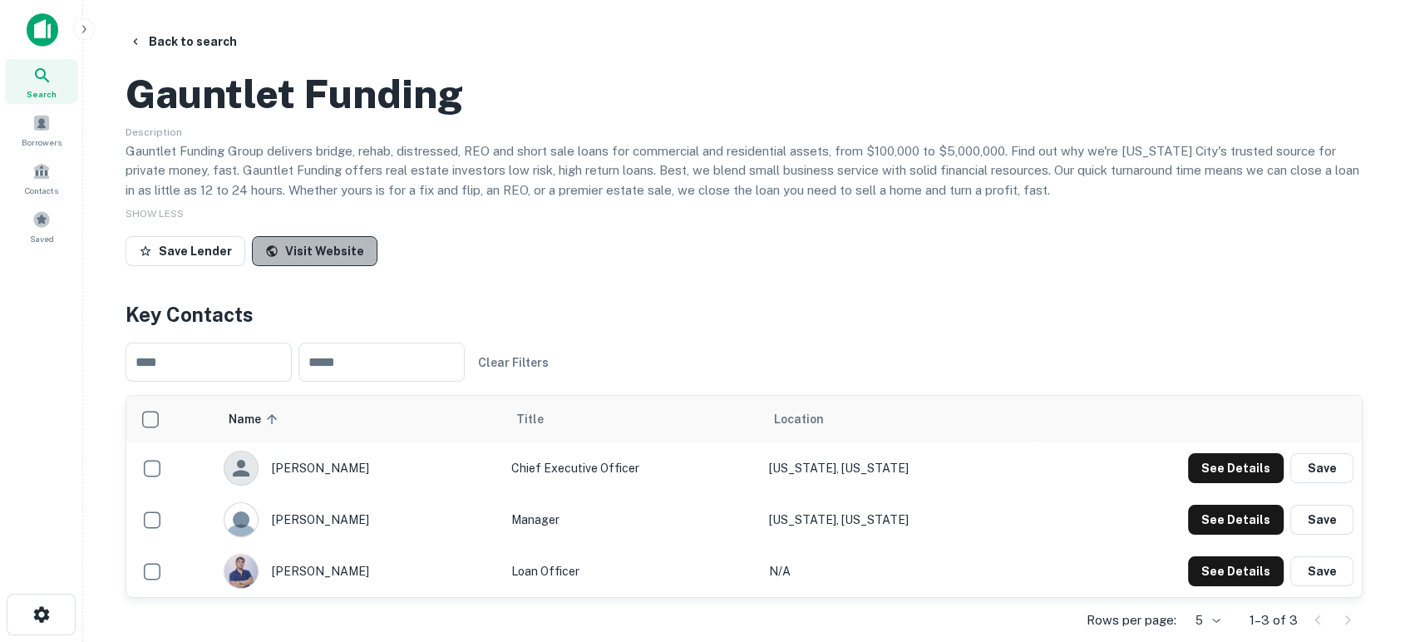
click at [317, 266] on link "Visit Website" at bounding box center [314, 251] width 125 height 30
click at [130, 37] on icon "button" at bounding box center [135, 41] width 13 height 13
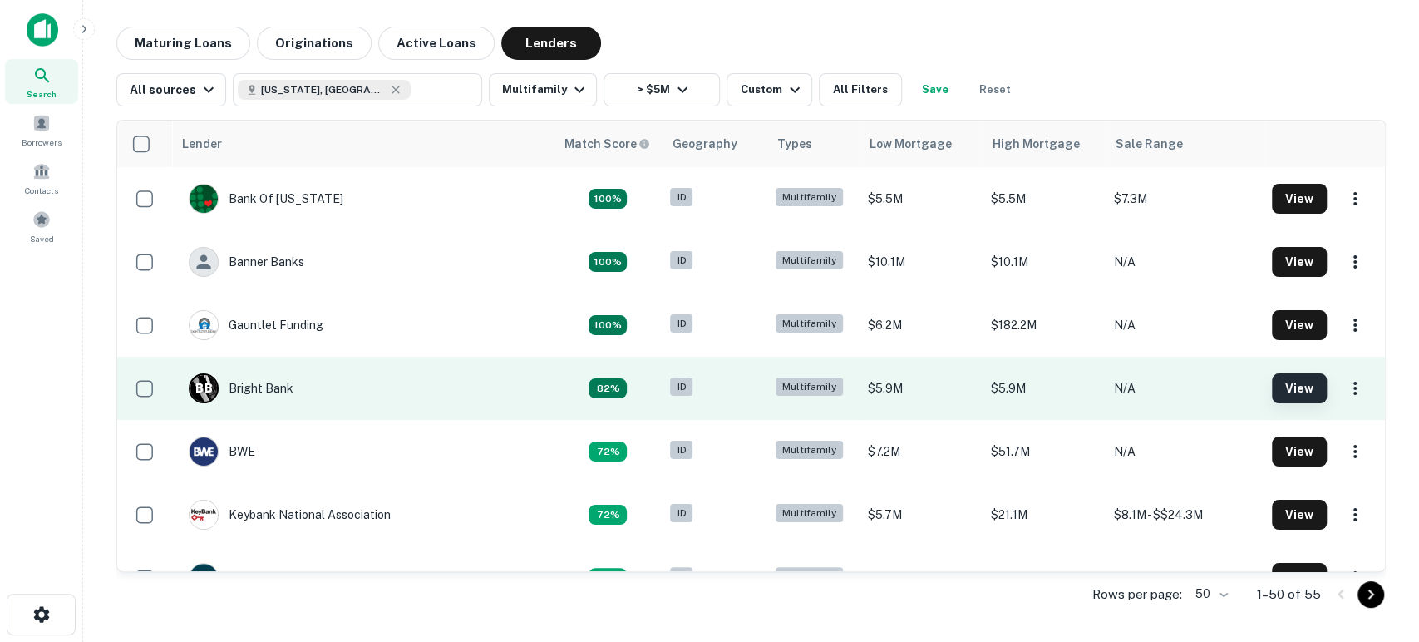
click at [1283, 394] on button "View" at bounding box center [1299, 388] width 55 height 30
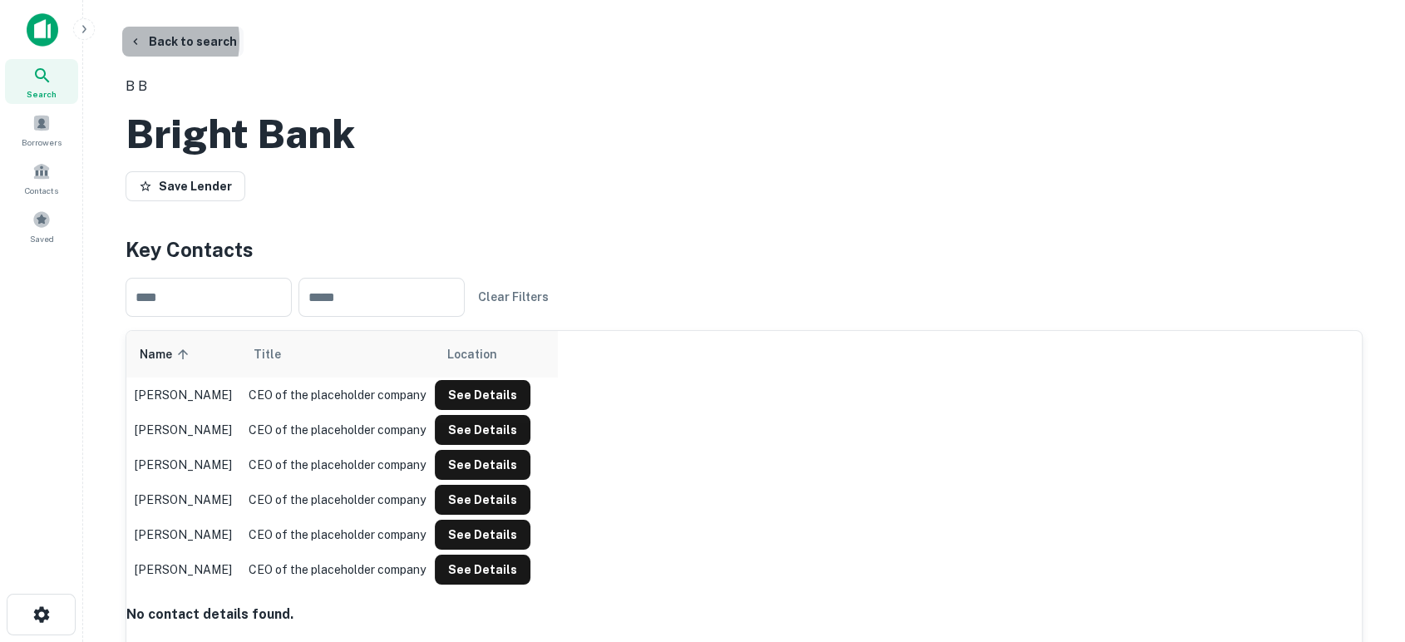
click at [138, 41] on icon "button" at bounding box center [135, 41] width 13 height 13
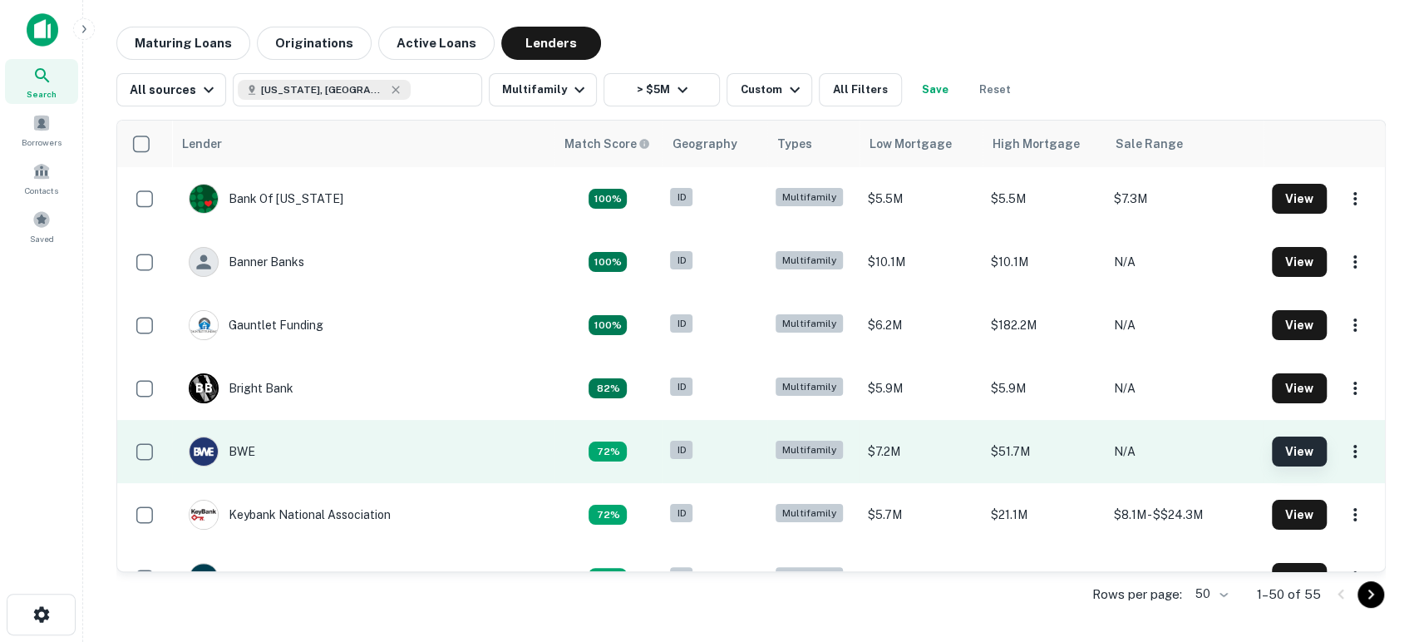
click at [1283, 448] on button "View" at bounding box center [1299, 451] width 55 height 30
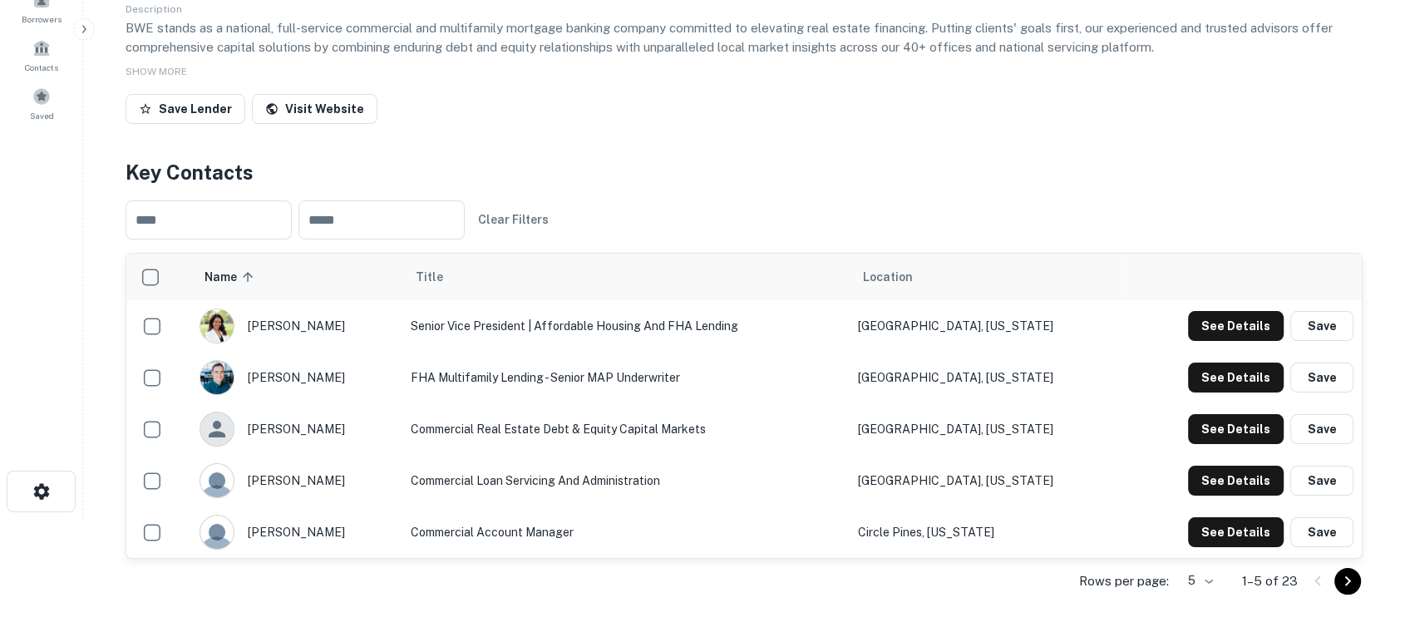
scroll to position [246, 0]
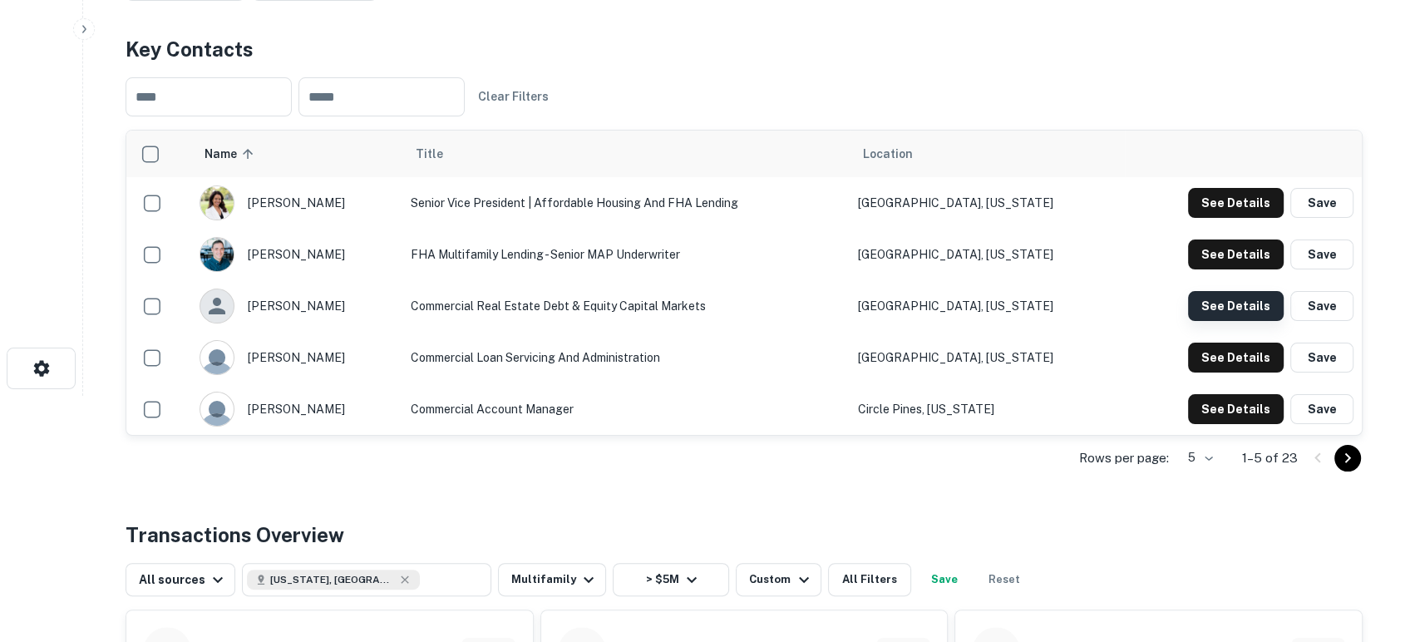
click at [1235, 321] on button "See Details" at bounding box center [1236, 306] width 96 height 30
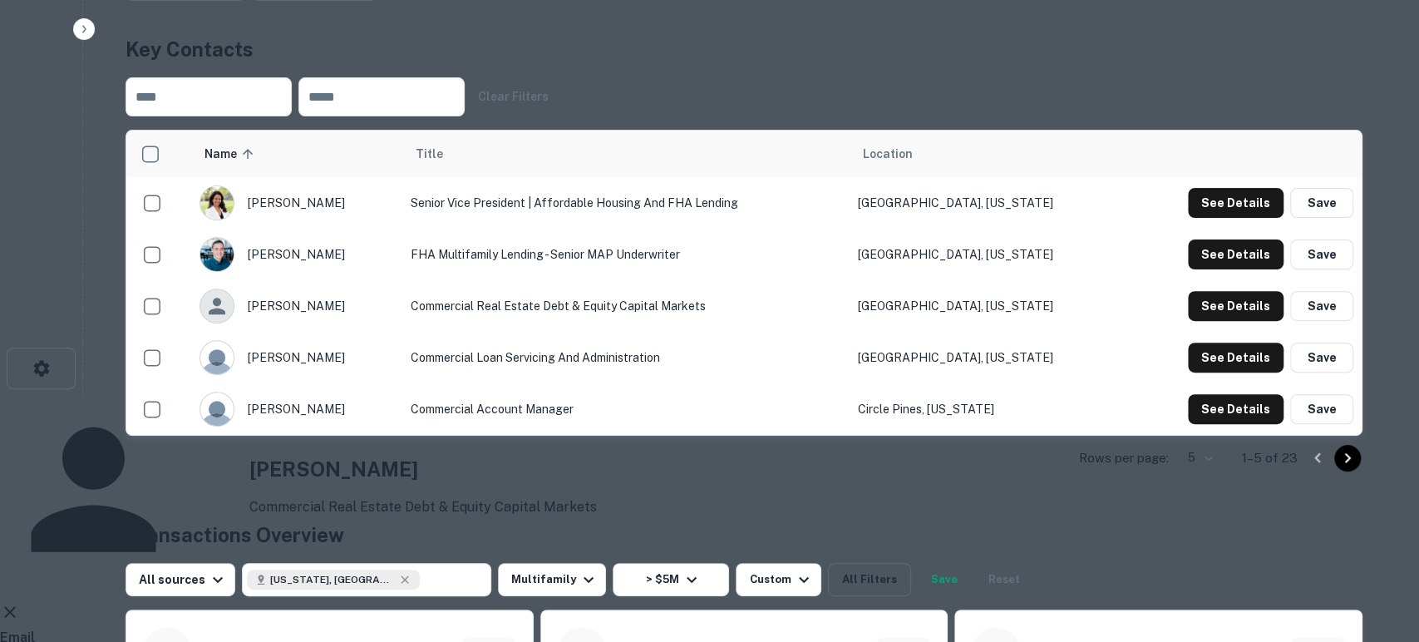
click at [20, 602] on icon at bounding box center [10, 612] width 20 height 20
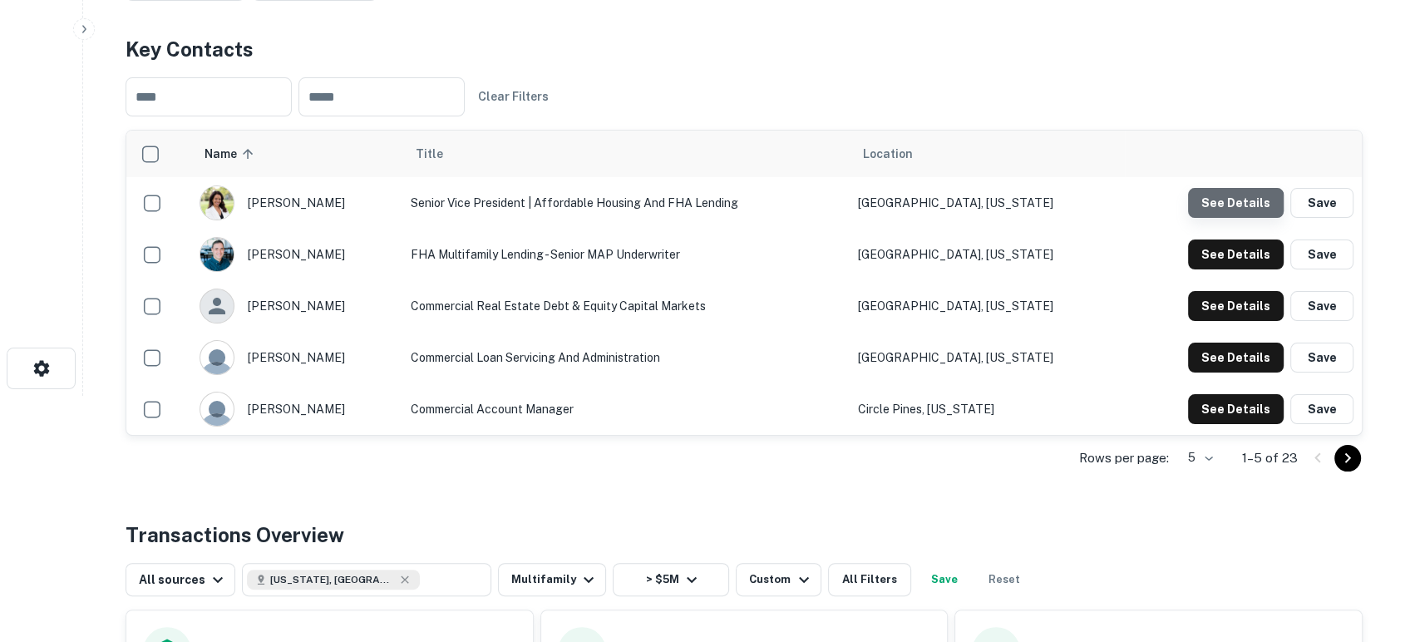
click at [1237, 218] on button "See Details" at bounding box center [1236, 203] width 96 height 30
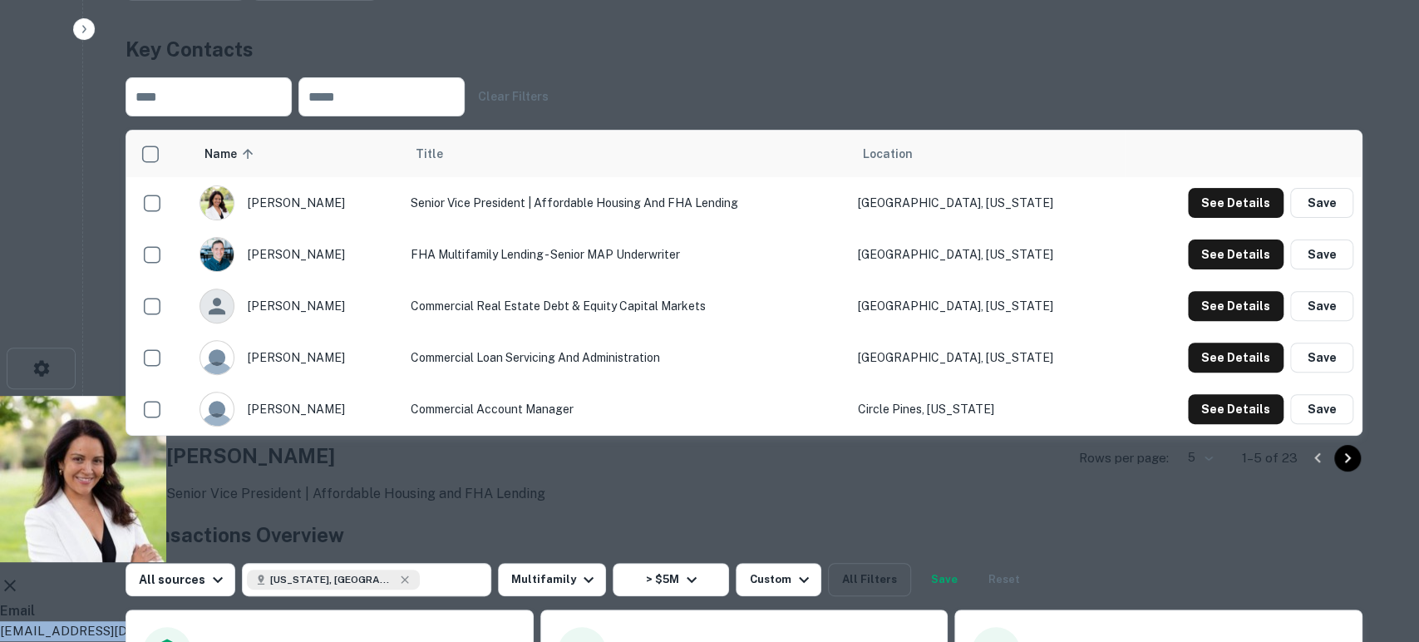
drag, startPoint x: 632, startPoint y: 310, endPoint x: 472, endPoint y: 311, distance: 159.6
click at [472, 396] on div "[PERSON_NAME] Senior Vice President | Affordable Housing and FHA Lending Email …" at bounding box center [702, 580] width 1405 height 369
copy p "[EMAIL_ADDRESS][DOMAIN_NAME]"
drag, startPoint x: 609, startPoint y: 224, endPoint x: 539, endPoint y: 227, distance: 69.9
click at [539, 440] on h4 "[PERSON_NAME]" at bounding box center [355, 455] width 379 height 30
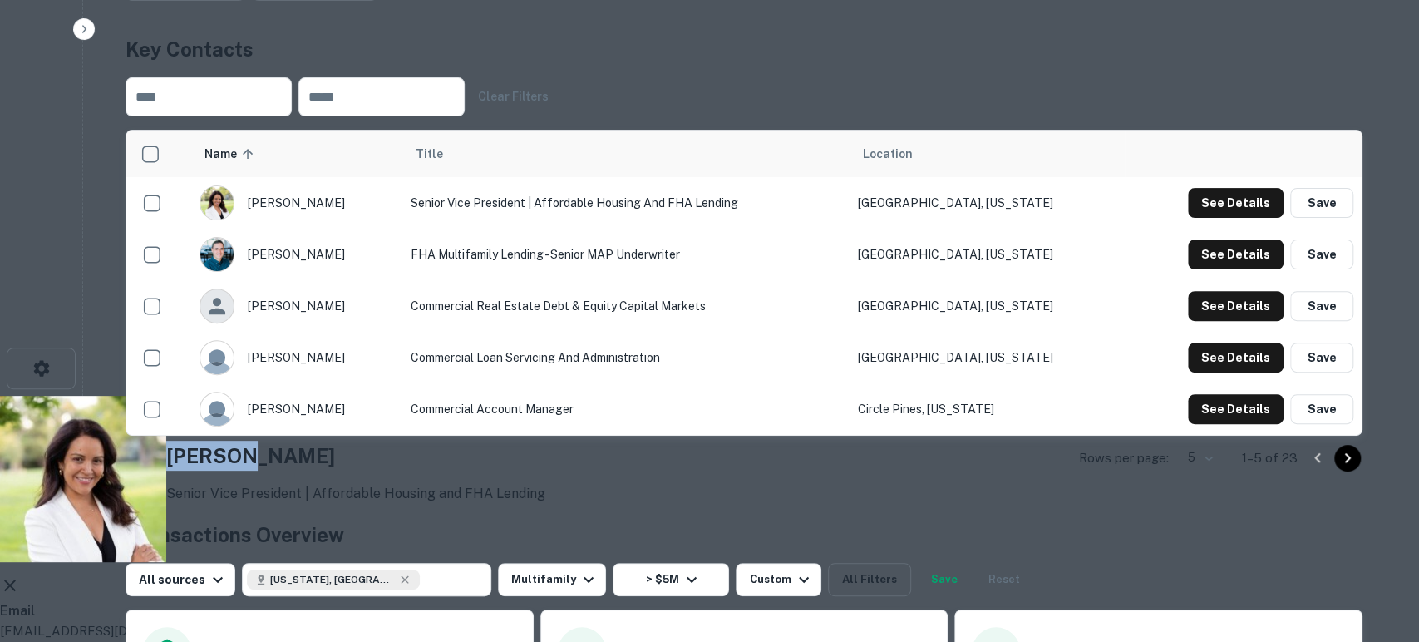
copy h4 "Anthea"
click at [20, 575] on icon at bounding box center [10, 585] width 20 height 20
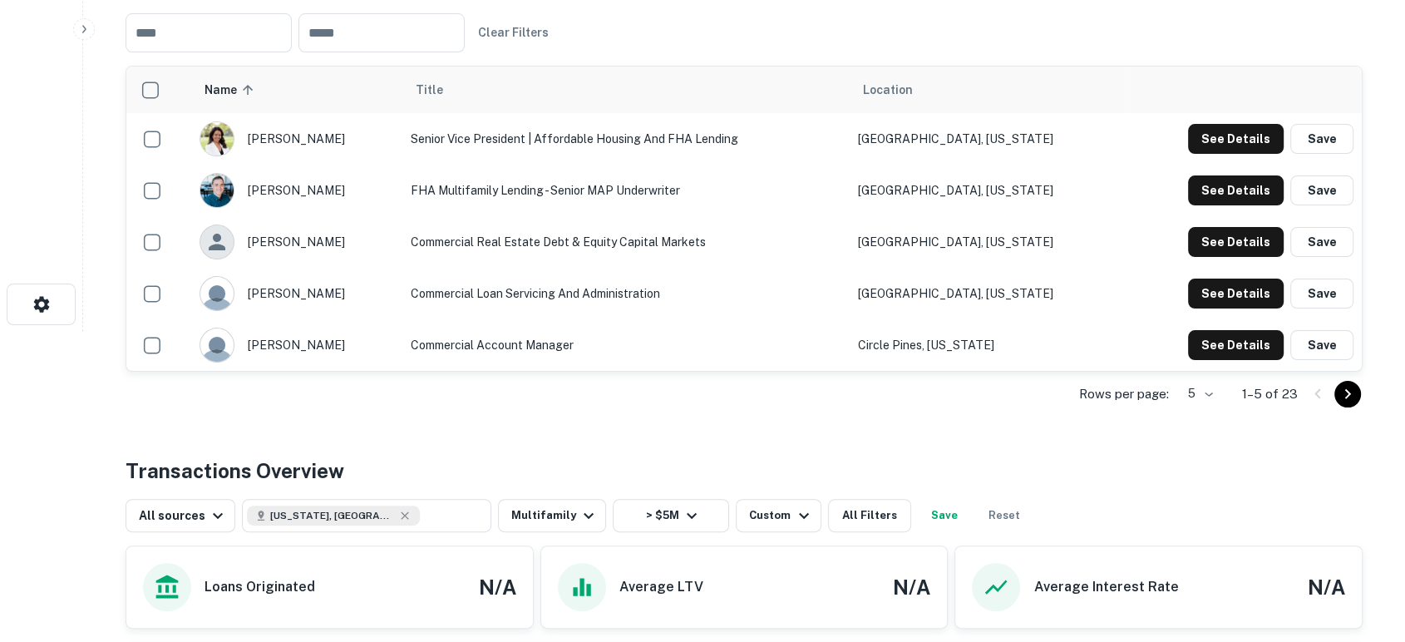
scroll to position [369, 0]
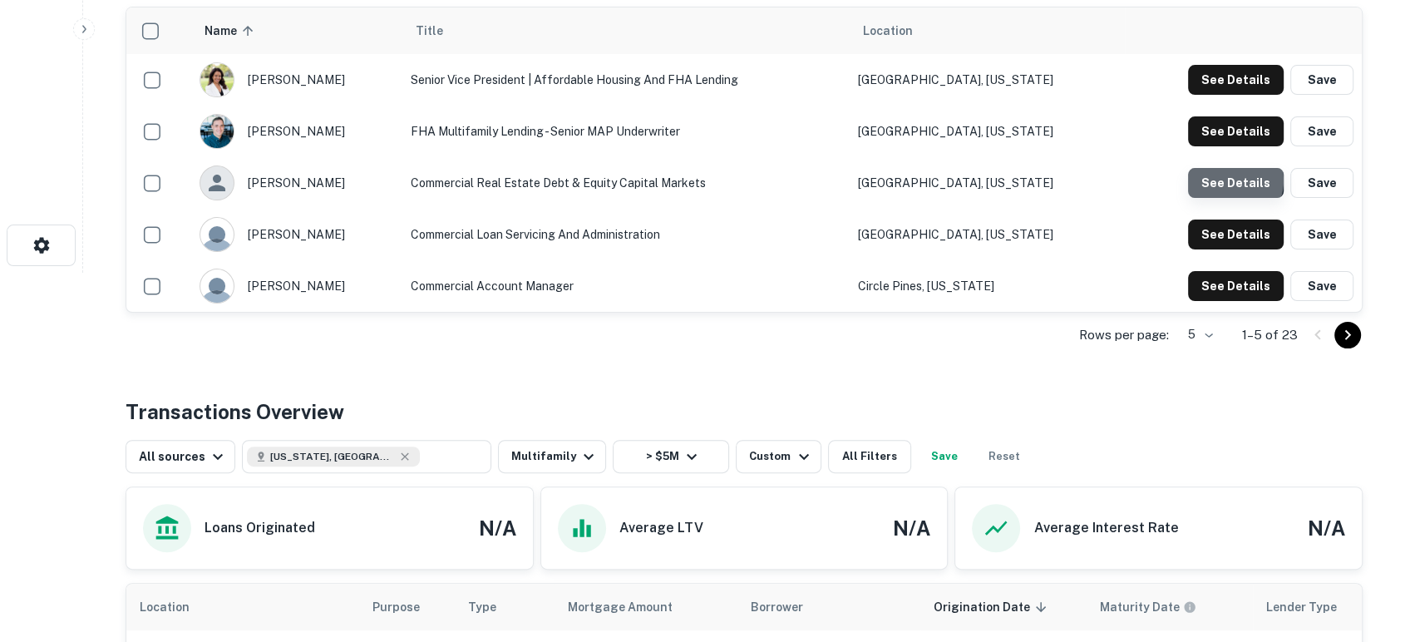
click at [1231, 198] on button "See Details" at bounding box center [1236, 183] width 96 height 30
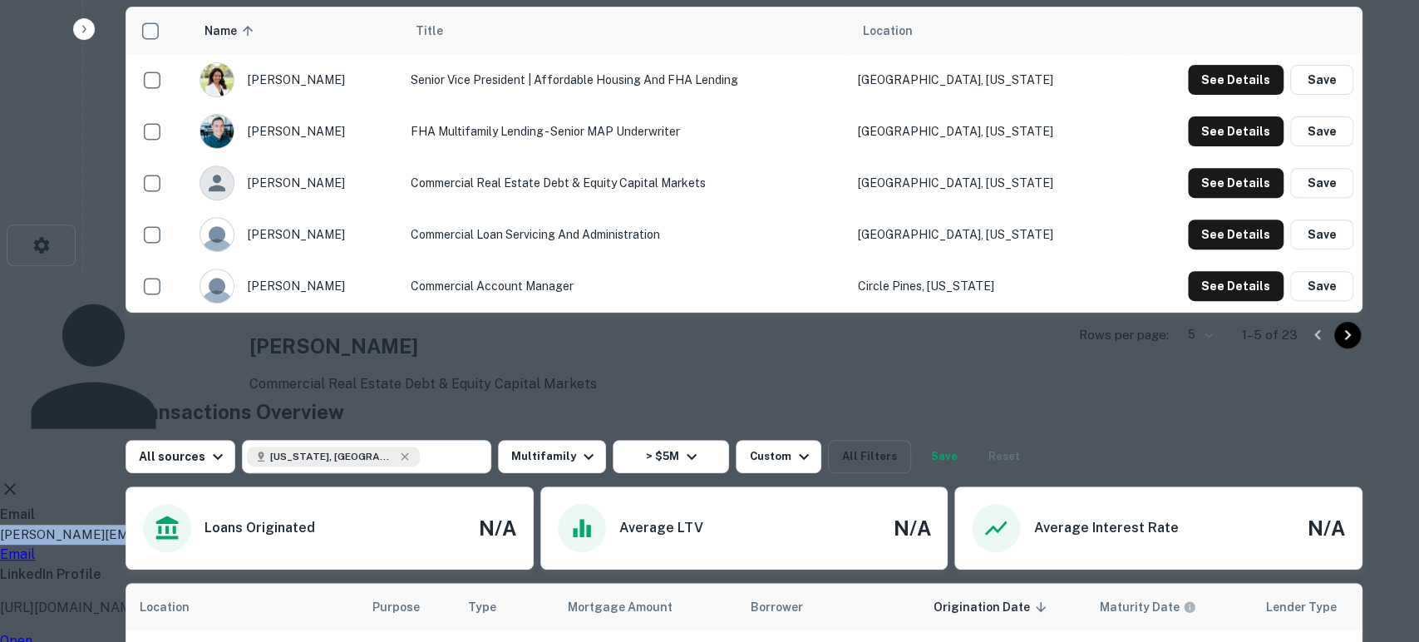
drag, startPoint x: 662, startPoint y: 303, endPoint x: 492, endPoint y: 311, distance: 170.6
click at [481, 504] on div "Email [PERSON_NAME][EMAIL_ADDRESS][PERSON_NAME][DOMAIN_NAME] Email" at bounding box center [702, 534] width 1405 height 60
copy p "[PERSON_NAME][EMAIL_ADDRESS][PERSON_NAME][DOMAIN_NAME]"
click at [20, 479] on icon at bounding box center [10, 489] width 20 height 20
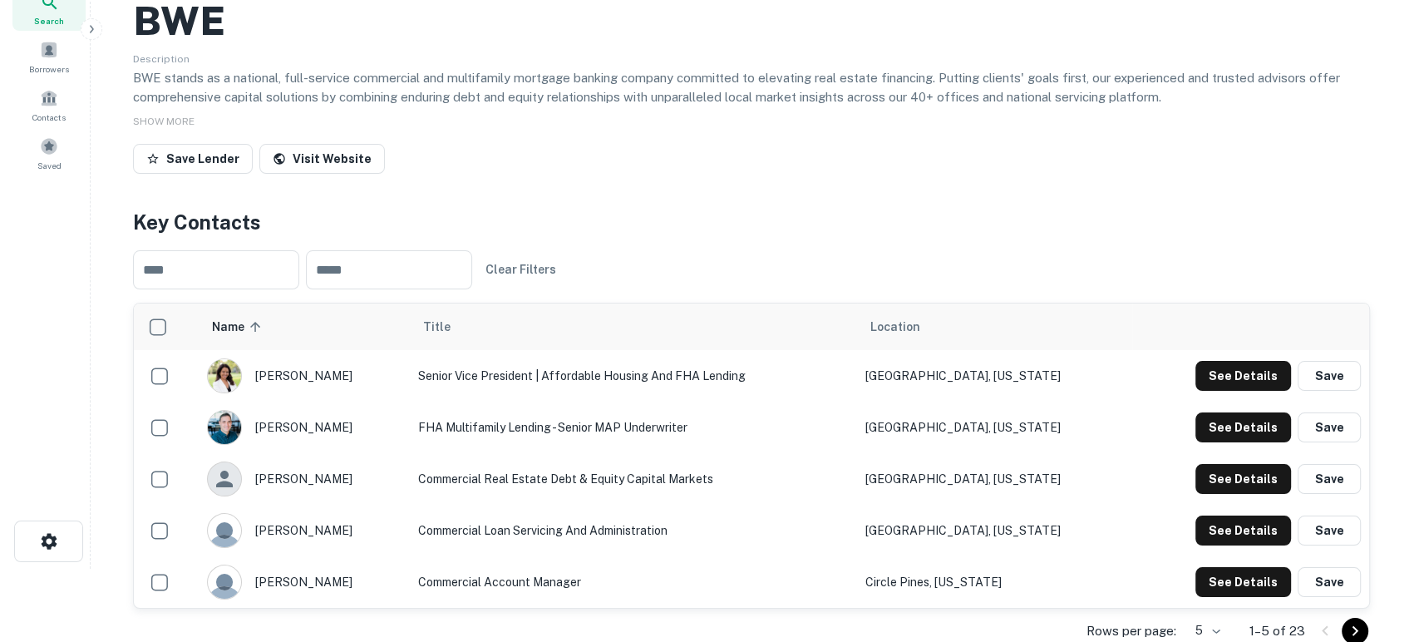
scroll to position [0, 0]
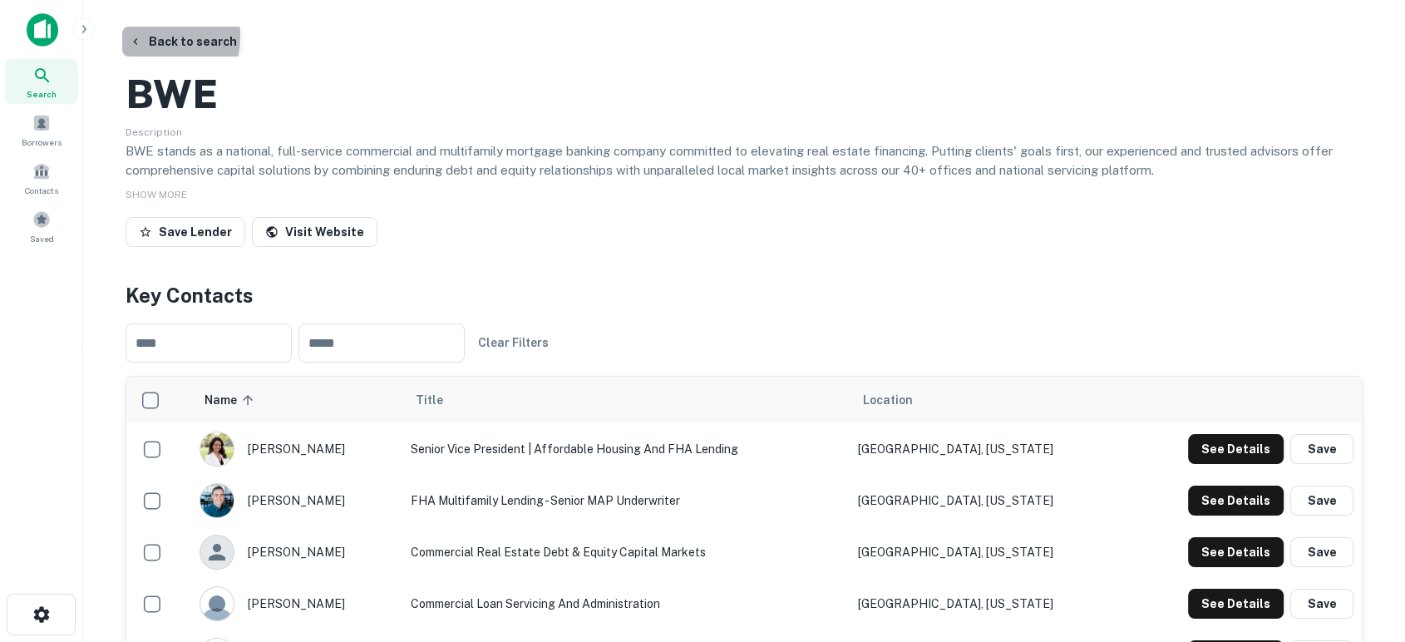
click at [135, 36] on icon "button" at bounding box center [135, 41] width 13 height 13
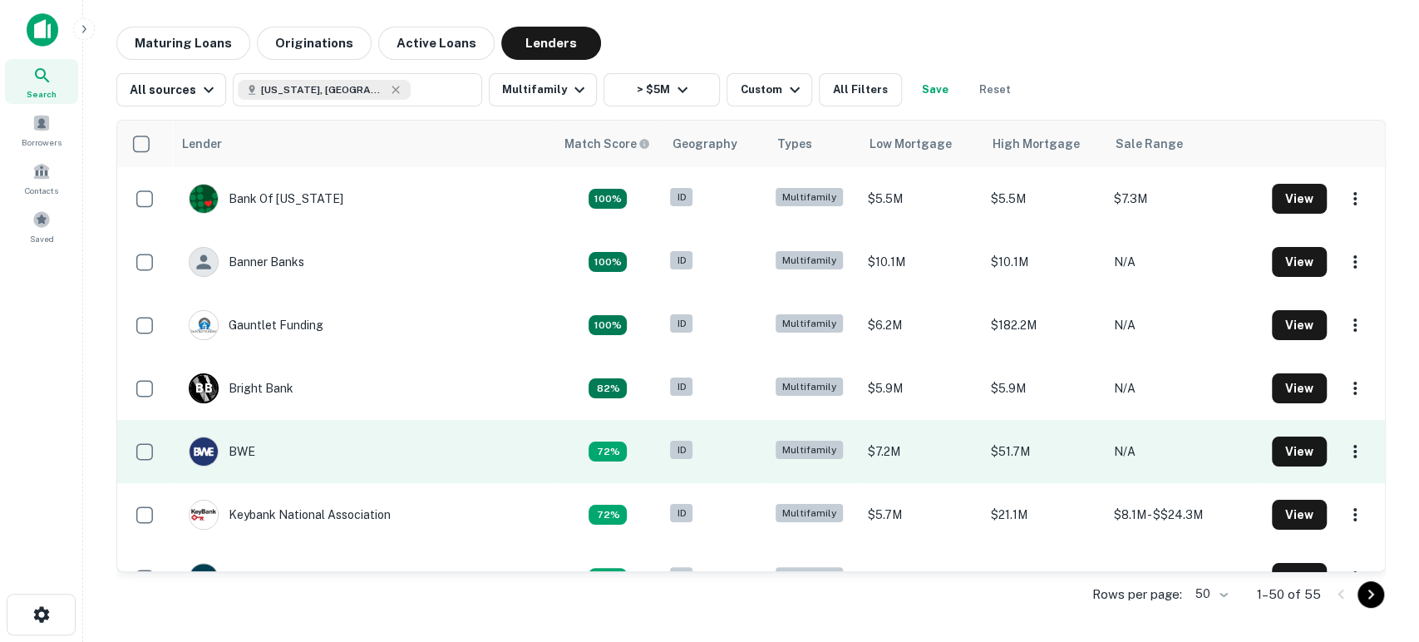
scroll to position [123, 0]
